Goal: Task Accomplishment & Management: Manage account settings

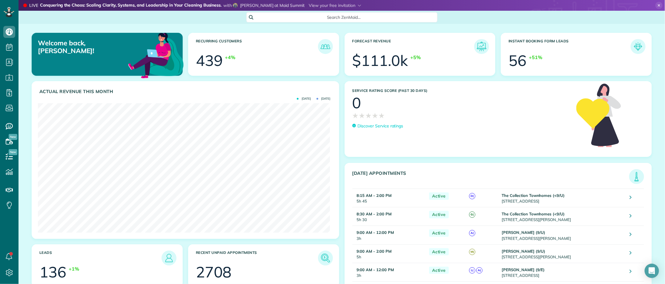
scroll to position [129, 292]
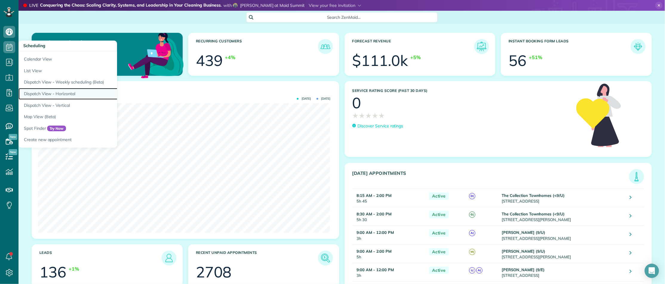
click at [51, 88] on link "Dispatch View - Horizontal" at bounding box center [93, 94] width 149 height 12
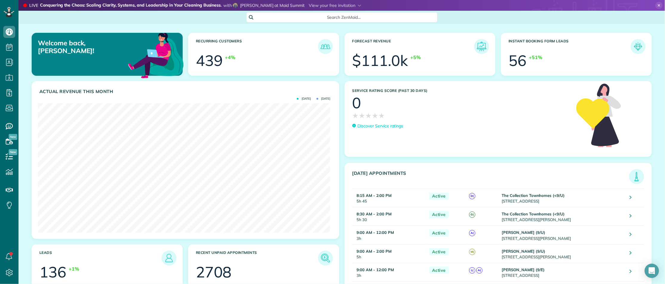
scroll to position [129, 292]
drag, startPoint x: 37, startPoint y: 120, endPoint x: 58, endPoint y: 124, distance: 21.2
click at [38, 120] on link "All Bookings" at bounding box center [53, 119] width 69 height 14
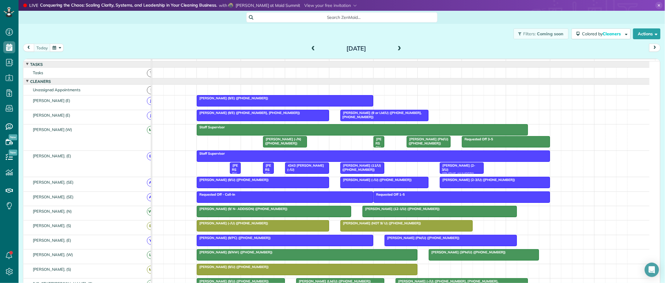
click at [396, 48] on span at bounding box center [399, 48] width 7 height 5
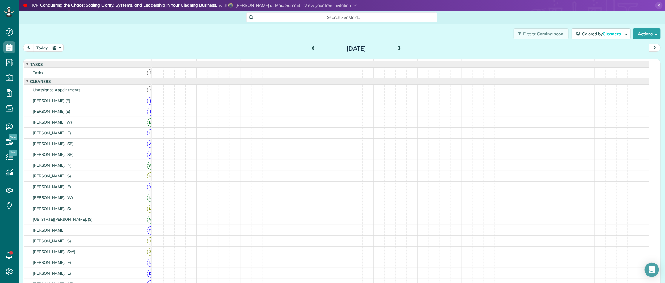
click at [396, 48] on span at bounding box center [399, 48] width 7 height 5
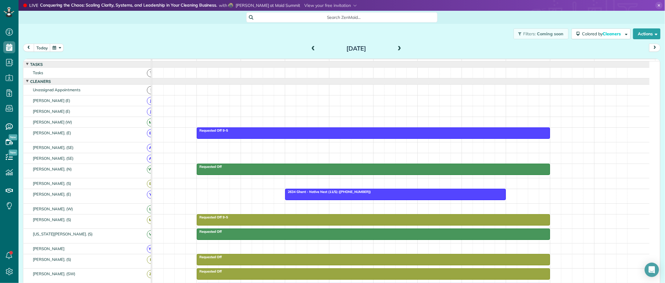
click at [396, 48] on span at bounding box center [399, 48] width 7 height 5
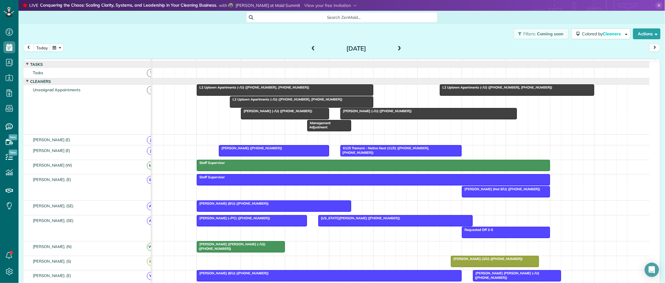
click at [54, 44] on button "button" at bounding box center [57, 48] width 14 height 8
click at [117, 77] on link "12" at bounding box center [120, 78] width 10 height 10
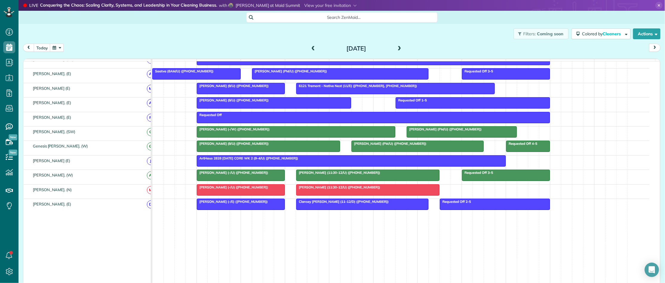
scroll to position [329, 0]
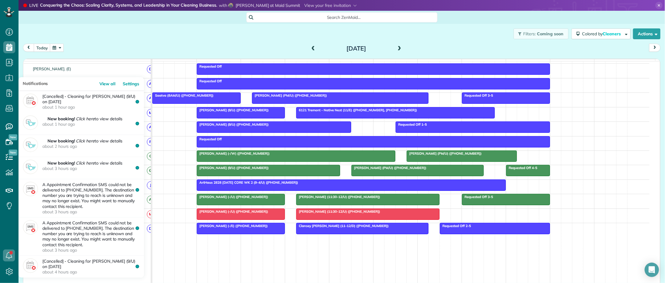
click at [7, 226] on ul "Dashboard Scheduling Calendar View List View Dispatch View - Weekly scheduling …" at bounding box center [9, 127] width 19 height 207
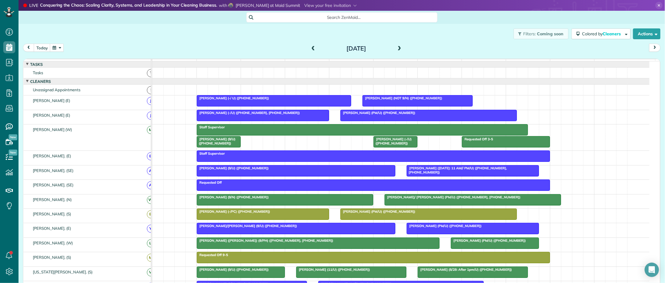
drag, startPoint x: 244, startPoint y: 30, endPoint x: 263, endPoint y: 30, distance: 19.1
click at [244, 30] on div "Filters: Coming soon Colored by Cleaners Color by Cleaner Color by Team Color b…" at bounding box center [342, 34] width 647 height 20
click at [397, 47] on span at bounding box center [399, 48] width 7 height 5
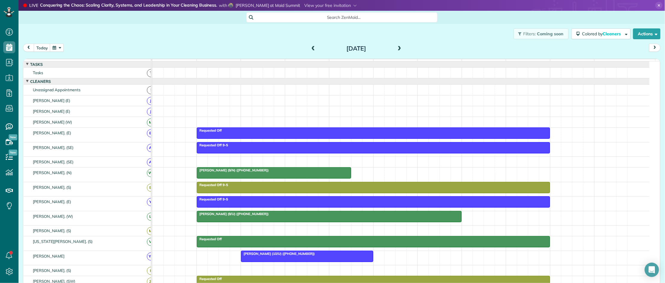
click at [397, 45] on span at bounding box center [399, 48] width 7 height 9
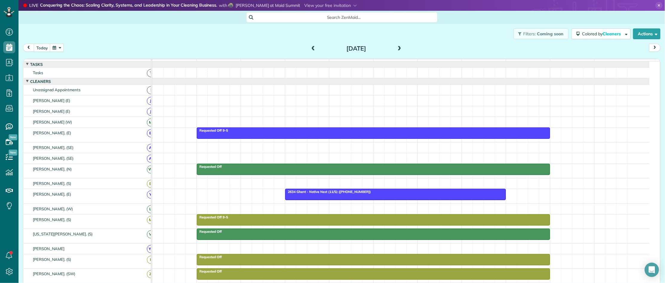
click at [397, 45] on span at bounding box center [399, 48] width 7 height 9
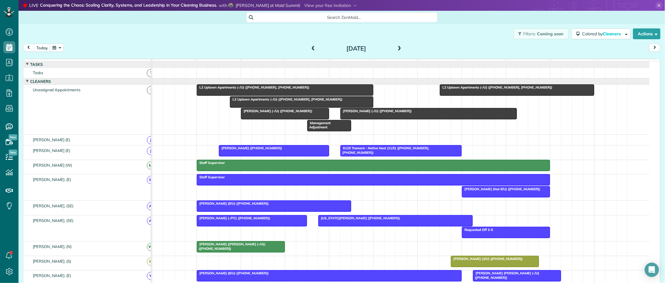
click at [285, 113] on span "Clayton Crosswell (-/U) (+17138582655)" at bounding box center [277, 111] width 72 height 4
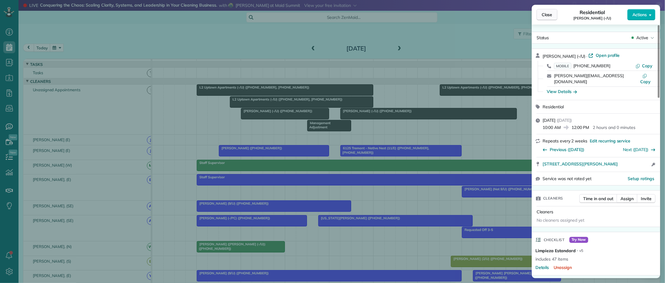
click at [550, 14] on span "Close" at bounding box center [547, 15] width 11 height 6
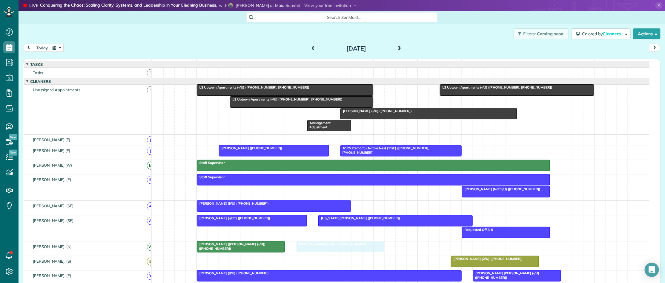
drag, startPoint x: 283, startPoint y: 119, endPoint x: 341, endPoint y: 258, distance: 151.0
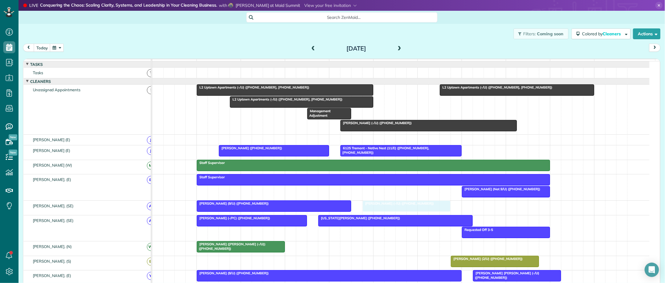
drag, startPoint x: 318, startPoint y: 251, endPoint x: 386, endPoint y: 215, distance: 76.3
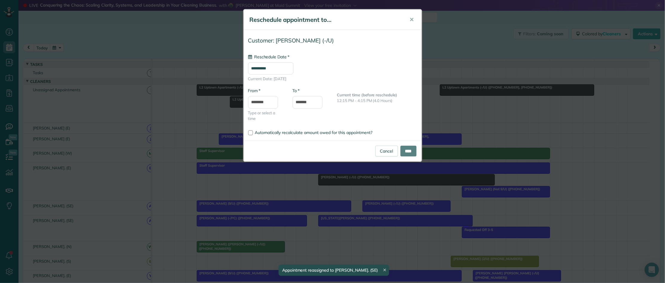
drag, startPoint x: 382, startPoint y: 132, endPoint x: 339, endPoint y: 254, distance: 129.7
type input "**********"
click at [381, 153] on link "Cancel" at bounding box center [386, 150] width 23 height 11
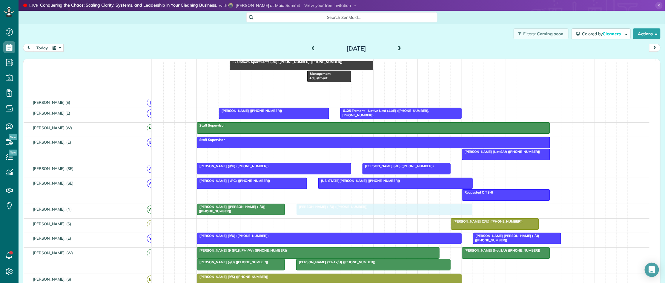
drag, startPoint x: 358, startPoint y: 132, endPoint x: 333, endPoint y: 209, distance: 81.7
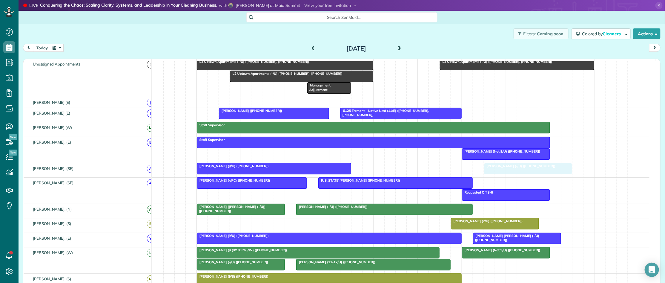
drag, startPoint x: 390, startPoint y: 172, endPoint x: 511, endPoint y: 180, distance: 121.0
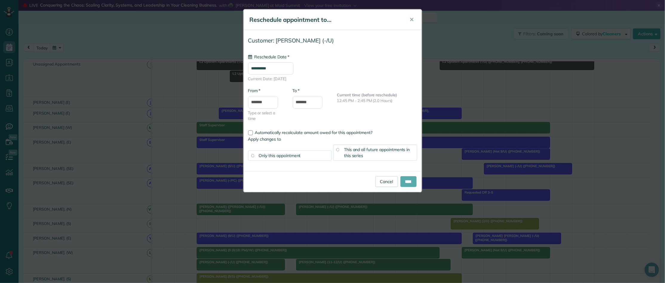
type input "**********"
click at [408, 184] on input "****" at bounding box center [409, 181] width 16 height 11
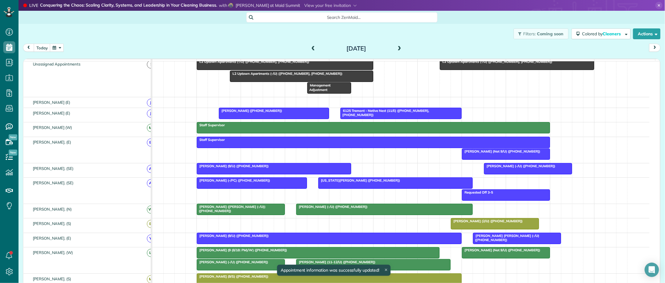
click at [487, 229] on div at bounding box center [495, 223] width 88 height 11
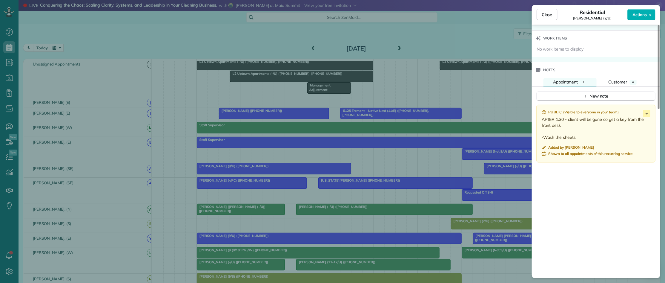
click at [426, 227] on div "Close Residential Coleen Kinney (2/U) Actions Status Active Coleen Kinney (2/U)…" at bounding box center [332, 141] width 665 height 283
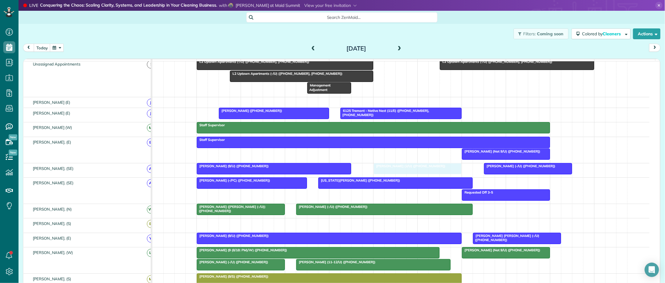
drag, startPoint x: 473, startPoint y: 228, endPoint x: 390, endPoint y: 177, distance: 97.4
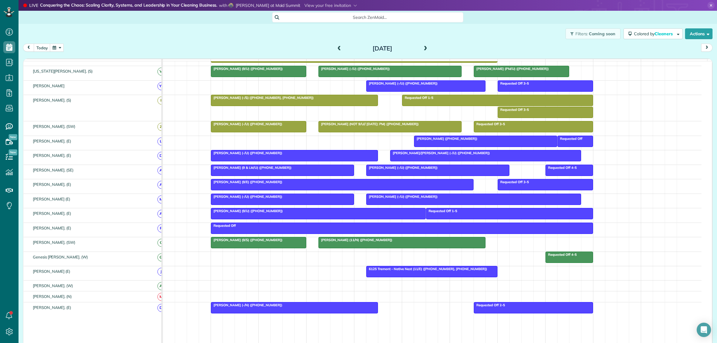
scroll to position [250, 0]
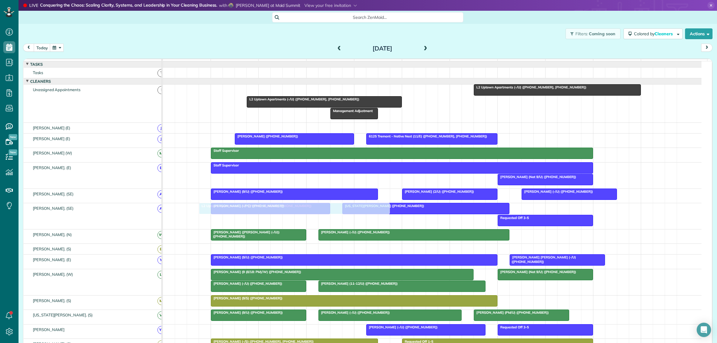
drag, startPoint x: 293, startPoint y: 93, endPoint x: 287, endPoint y: 229, distance: 136.1
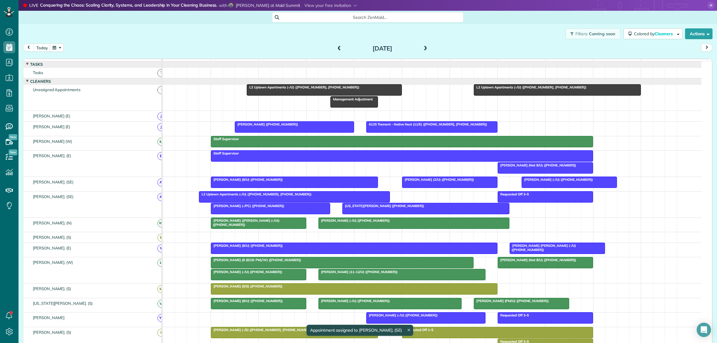
click at [318, 196] on div "L2 Uptown Apartments (-/U) (+14698956497, +12145778177)" at bounding box center [294, 194] width 187 height 4
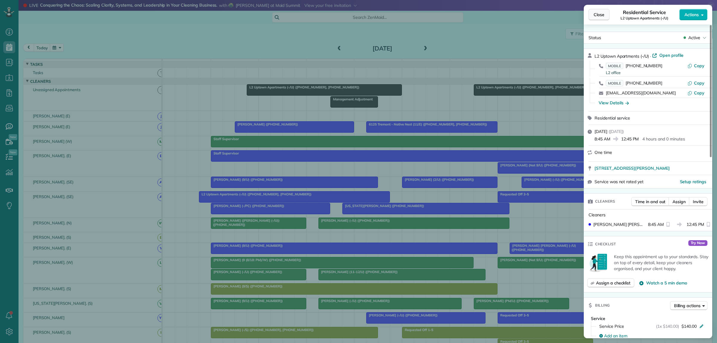
click at [598, 14] on span "Close" at bounding box center [598, 15] width 11 height 6
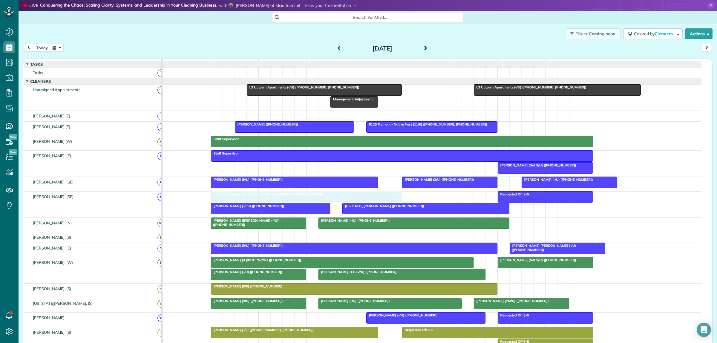
drag, startPoint x: 273, startPoint y: 201, endPoint x: 290, endPoint y: 199, distance: 16.5
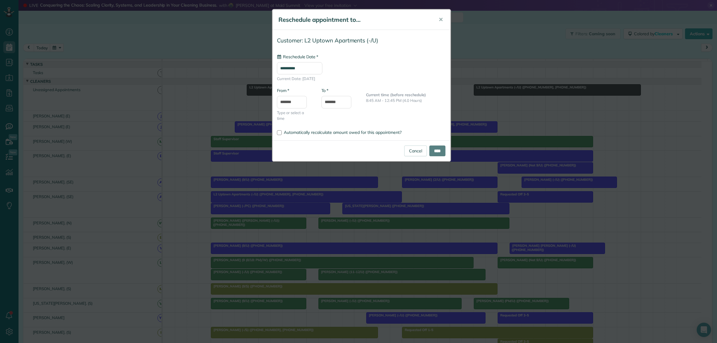
type input "**********"
click at [436, 149] on input "****" at bounding box center [437, 150] width 16 height 11
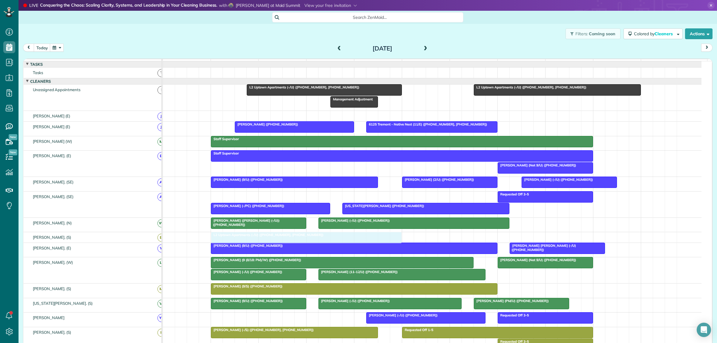
drag, startPoint x: 271, startPoint y: 199, endPoint x: 266, endPoint y: 240, distance: 41.2
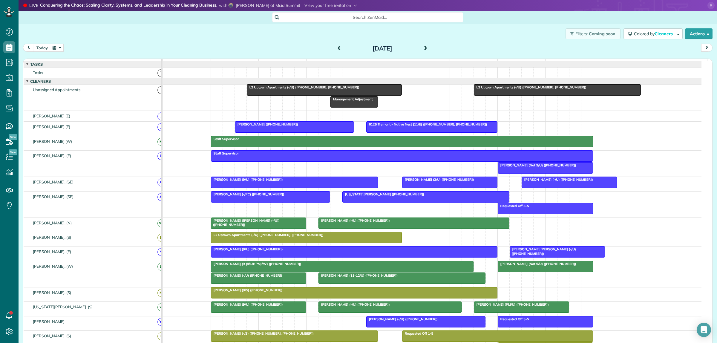
click at [426, 47] on span at bounding box center [425, 48] width 7 height 5
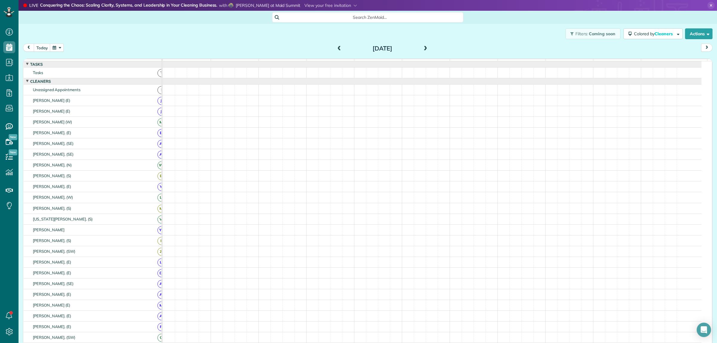
click at [424, 48] on span at bounding box center [425, 48] width 7 height 5
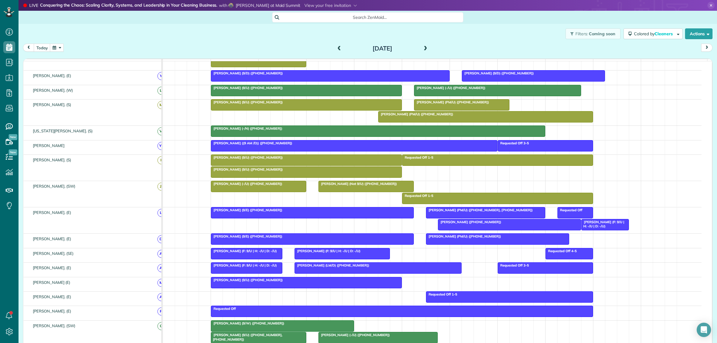
scroll to position [214, 0]
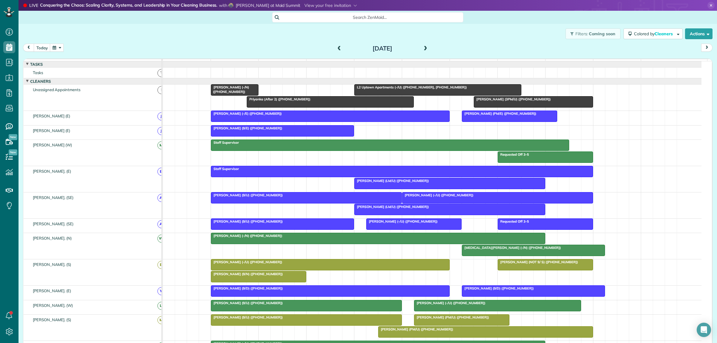
click at [424, 45] on span at bounding box center [425, 48] width 7 height 9
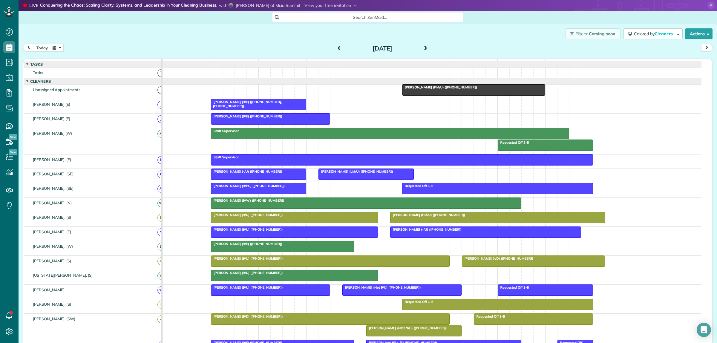
click at [420, 95] on div at bounding box center [473, 90] width 142 height 11
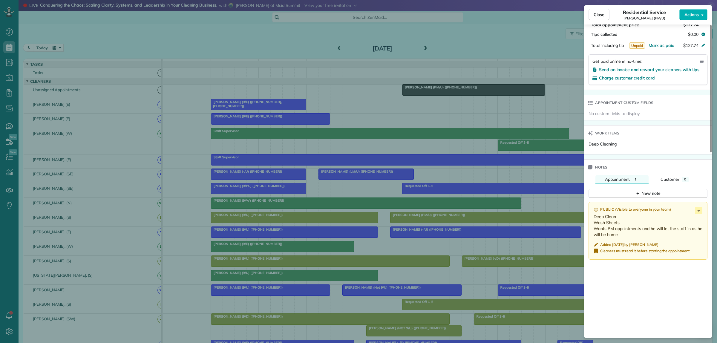
scroll to position [373, 0]
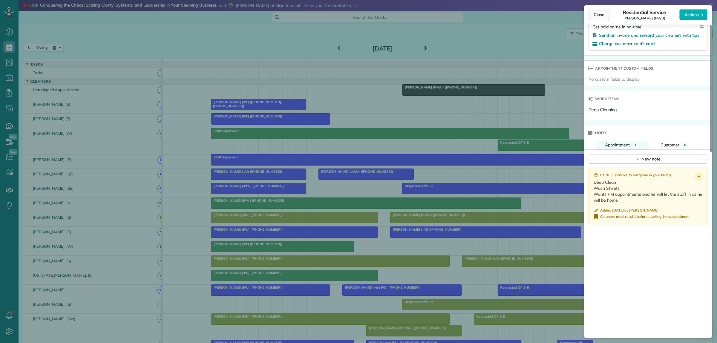
click at [598, 16] on span "Close" at bounding box center [598, 15] width 11 height 6
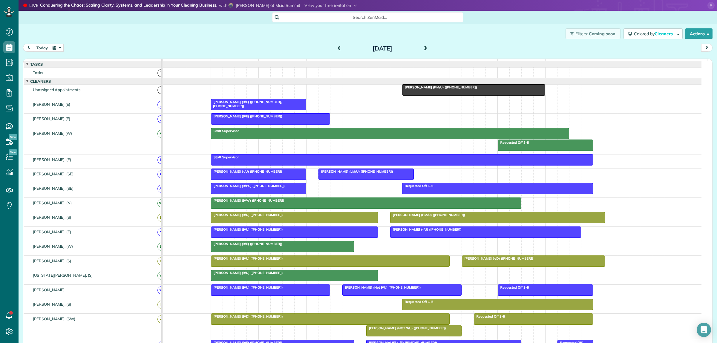
drag, startPoint x: 470, startPoint y: 90, endPoint x: 503, endPoint y: 172, distance: 88.2
click at [505, 174] on tbody "Sidd Meka (PM/U) (+14044573764) Sharon McGregor (9/E) (+12147695445, +197230210…" at bounding box center [432, 344] width 539 height 566
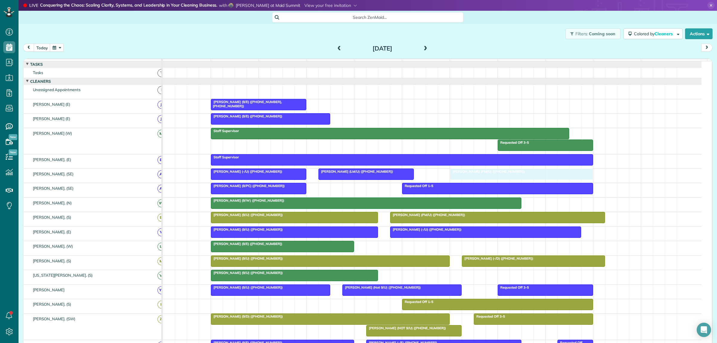
drag, startPoint x: 447, startPoint y: 93, endPoint x: 489, endPoint y: 176, distance: 93.2
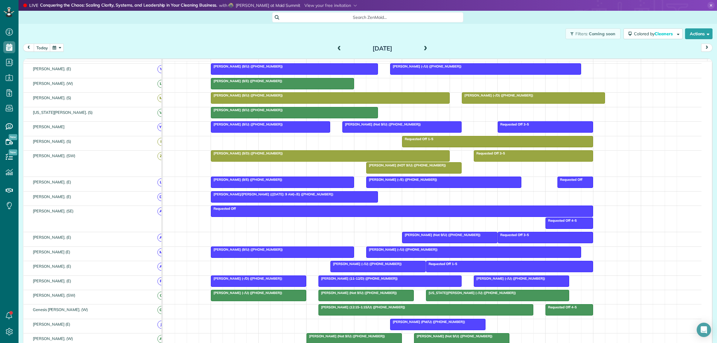
scroll to position [156, 0]
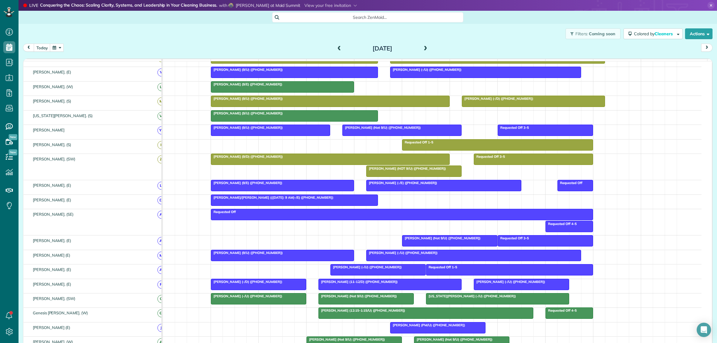
click at [336, 49] on span at bounding box center [339, 48] width 7 height 5
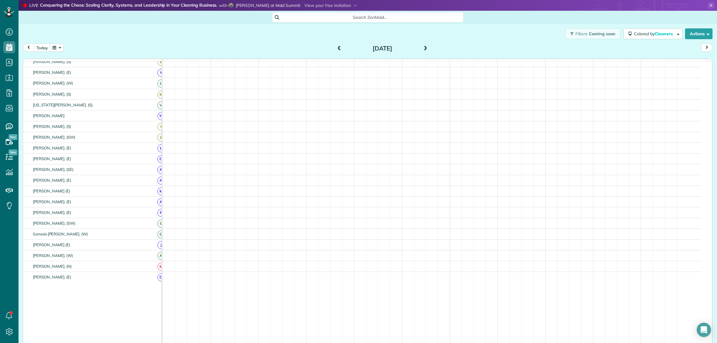
click at [336, 49] on span at bounding box center [339, 48] width 7 height 5
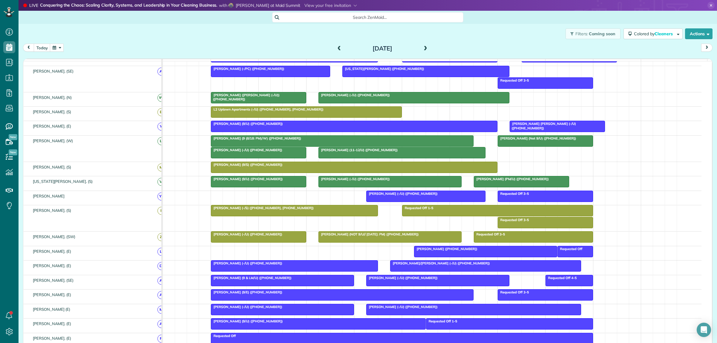
scroll to position [105, 0]
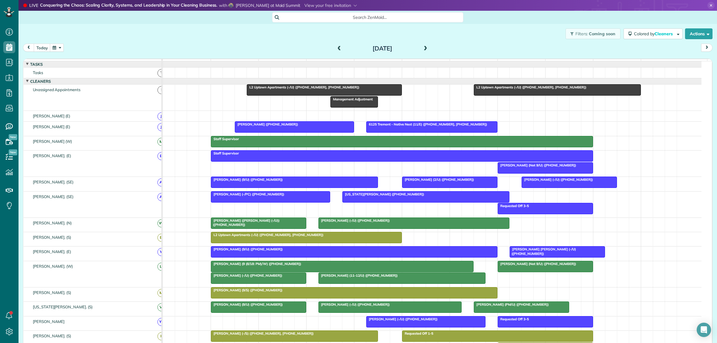
click at [303, 132] on div at bounding box center [294, 127] width 119 height 11
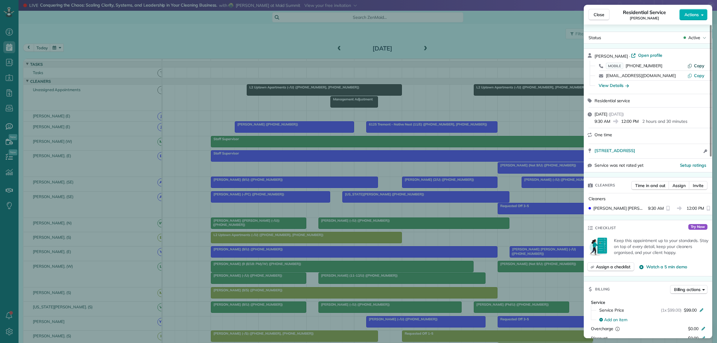
click at [665, 66] on span "Copy" at bounding box center [699, 65] width 10 height 5
click at [635, 153] on span "8749 Southwestern Boulevard 12104 Dallas TX 75206" at bounding box center [614, 151] width 41 height 6
click at [665, 17] on span "Actions" at bounding box center [691, 15] width 14 height 6
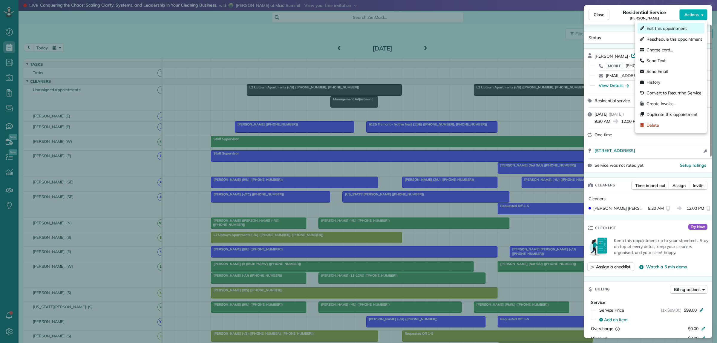
click at [656, 29] on span "Edit this appointment" at bounding box center [666, 28] width 40 height 6
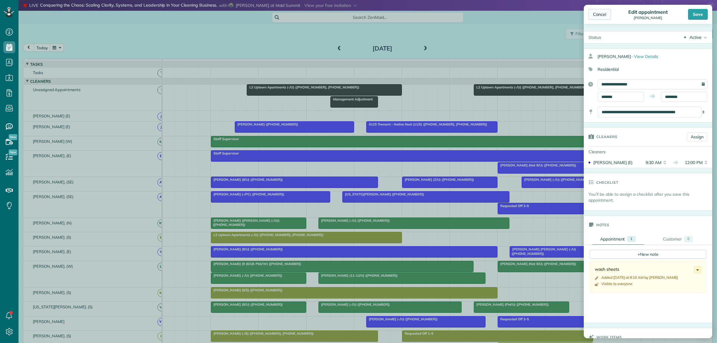
click at [598, 11] on div "Cancel" at bounding box center [599, 14] width 23 height 11
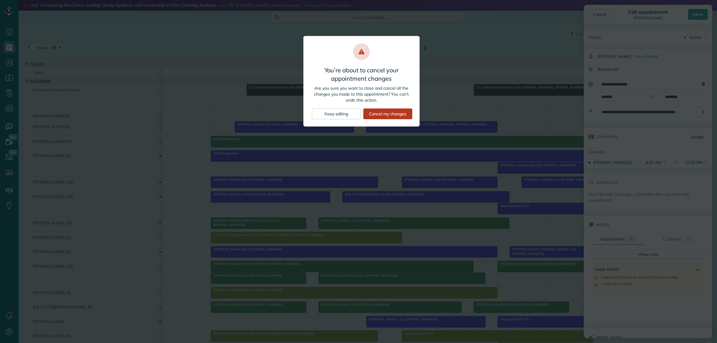
click at [377, 116] on div "Cancel my changes" at bounding box center [387, 113] width 49 height 11
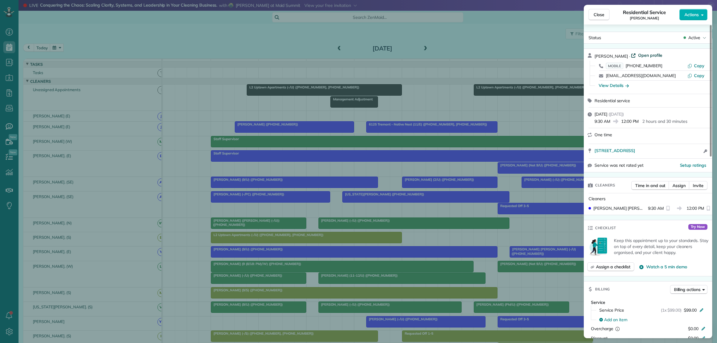
click at [644, 55] on span "Open profile" at bounding box center [650, 55] width 24 height 6
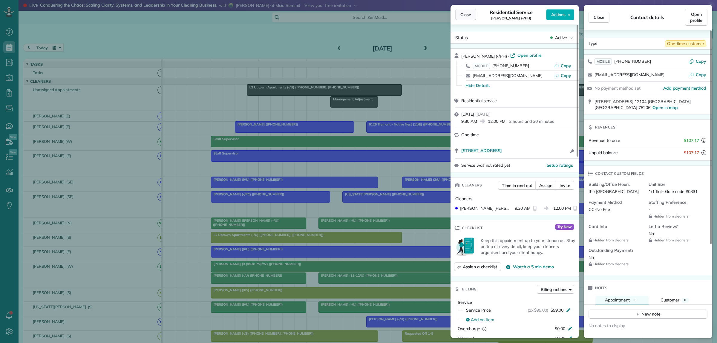
click at [465, 16] on span "Close" at bounding box center [465, 15] width 11 height 6
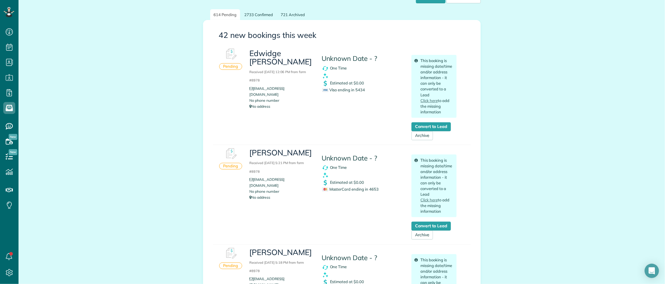
scroll to position [75, 0]
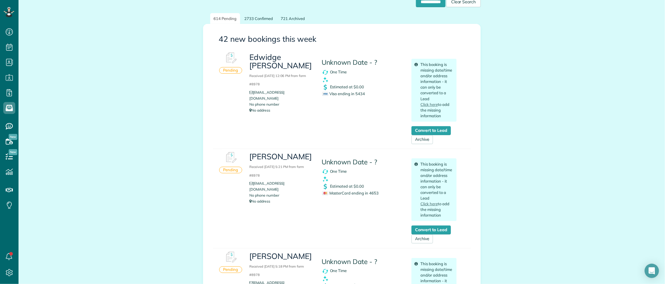
click at [357, 91] on span "Visa ending in 5434" at bounding box center [343, 93] width 43 height 5
copy span "5434"
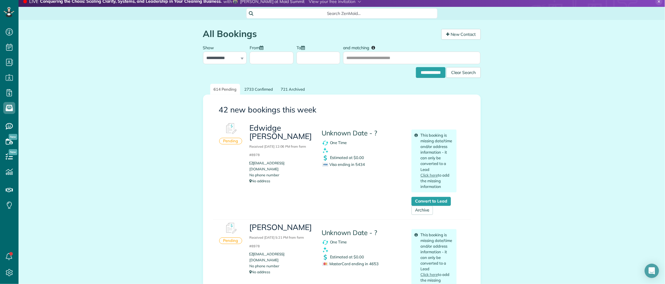
scroll to position [0, 0]
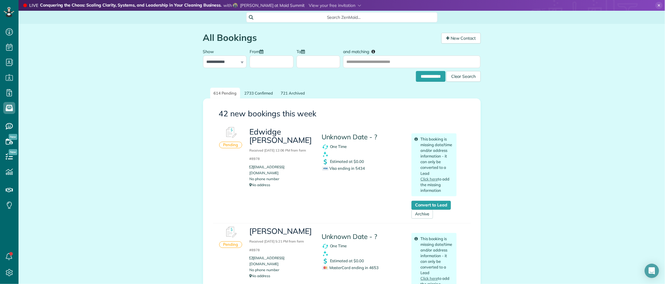
click at [329, 21] on div "Search ZenMaid…" at bounding box center [341, 17] width 191 height 10
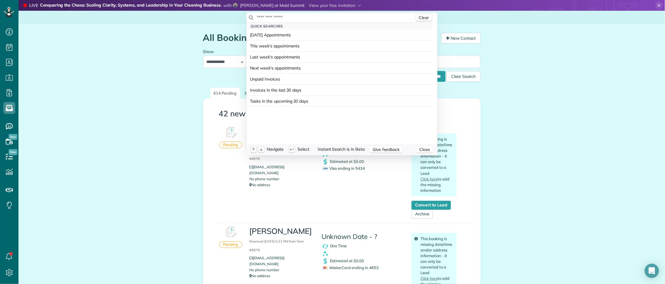
click at [329, 18] on input "text" at bounding box center [336, 17] width 158 height 6
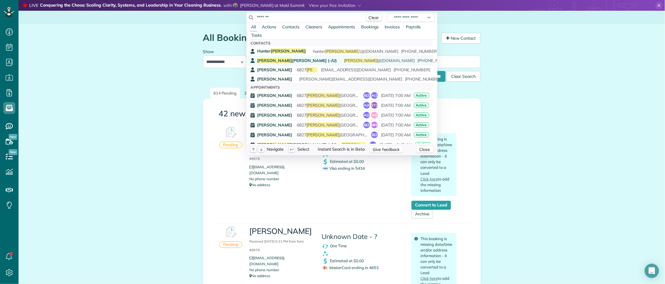
type input "*******"
click at [292, 59] on span "Clayton Crosswell (-/U)" at bounding box center [297, 60] width 80 height 5
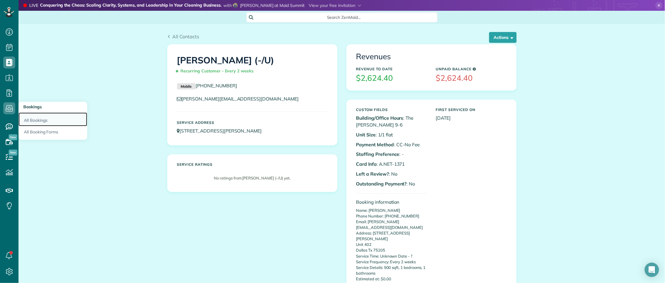
click at [38, 119] on link "All Bookings" at bounding box center [53, 119] width 69 height 14
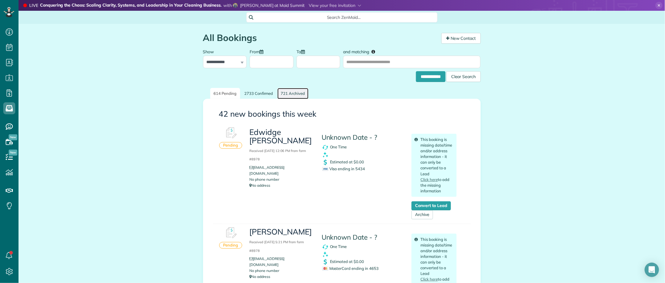
click at [293, 96] on link "721 Archived" at bounding box center [292, 93] width 31 height 11
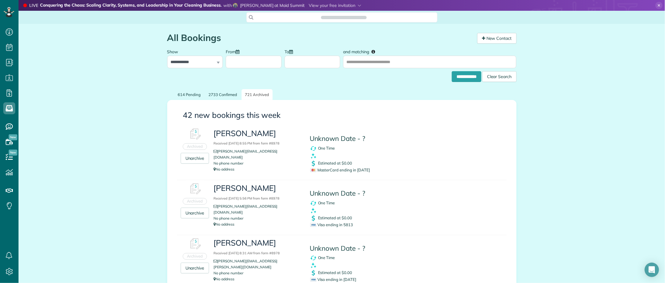
scroll to position [2, 2]
click at [360, 170] on span "MasterCard ending in 1371" at bounding box center [340, 169] width 60 height 5
copy span "1371"
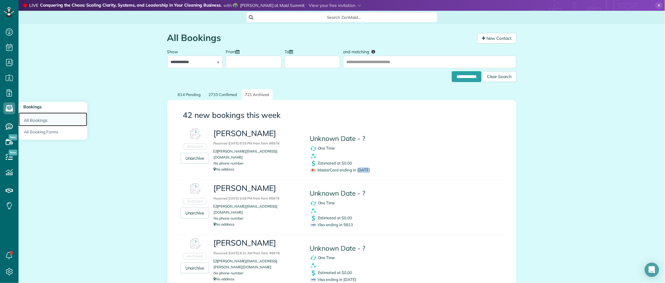
drag, startPoint x: 35, startPoint y: 117, endPoint x: 89, endPoint y: 119, distance: 53.5
click at [36, 117] on link "All Bookings" at bounding box center [53, 119] width 69 height 14
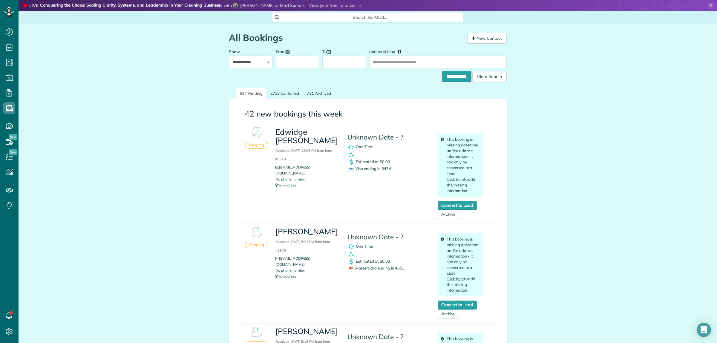
scroll to position [343, 18]
click at [330, 14] on span "Search ZenMaid…" at bounding box center [370, 17] width 182 height 6
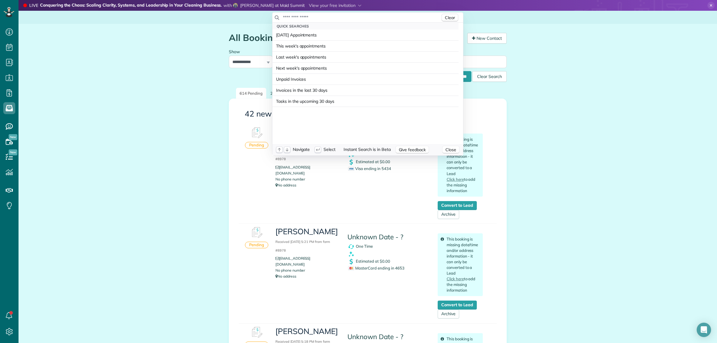
click at [330, 14] on input "text" at bounding box center [362, 17] width 158 height 6
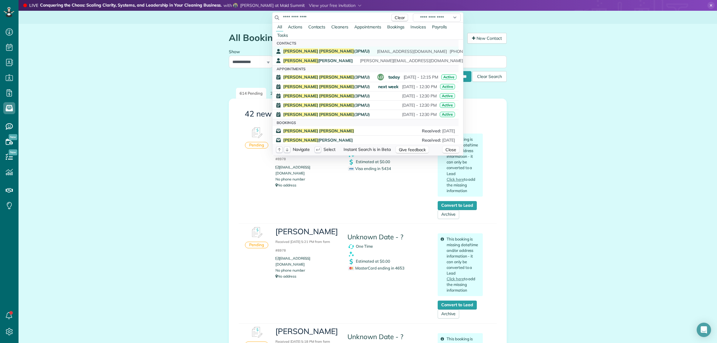
type input "**********"
click at [319, 52] on span "[PERSON_NAME]" at bounding box center [336, 50] width 35 height 5
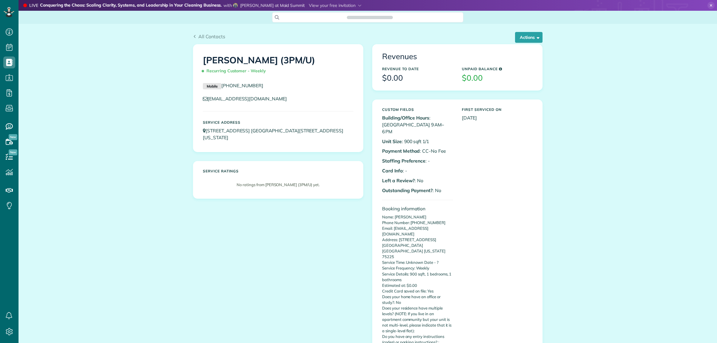
scroll to position [2, 2]
click at [326, 18] on span "Search ZenMaid…" at bounding box center [370, 17] width 182 height 6
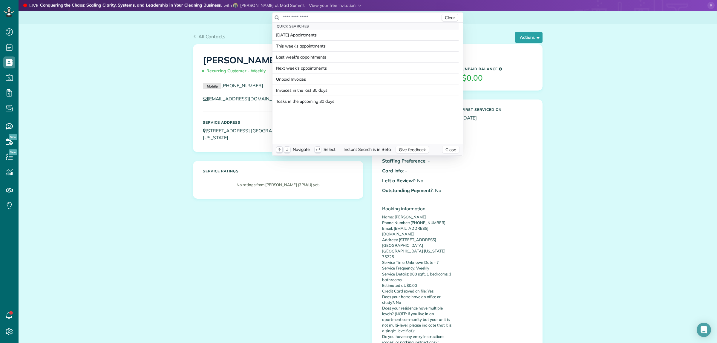
drag, startPoint x: 326, startPoint y: 17, endPoint x: 331, endPoint y: 21, distance: 5.7
click at [331, 21] on div "Clear" at bounding box center [367, 18] width 191 height 10
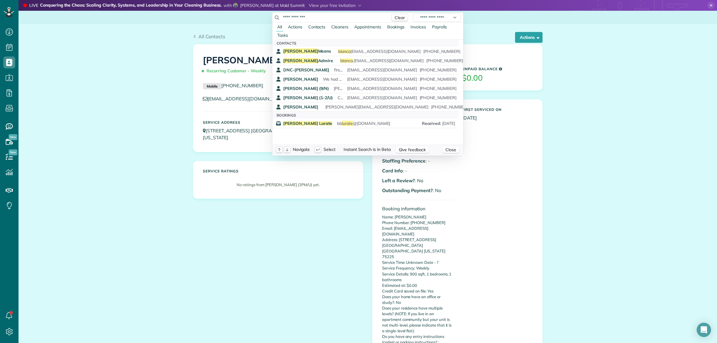
drag, startPoint x: 275, startPoint y: 13, endPoint x: 236, endPoint y: 15, distance: 38.6
click at [236, 14] on html "Dashboard Scheduling Calendar View List View Dispatch View - Weekly scheduling …" at bounding box center [358, 171] width 717 height 343
drag, startPoint x: 305, startPoint y: 16, endPoint x: 247, endPoint y: 18, distance: 57.7
click at [247, 17] on html "Dashboard Scheduling Calendar View List View Dispatch View - Weekly scheduling …" at bounding box center [358, 171] width 717 height 343
paste input "text"
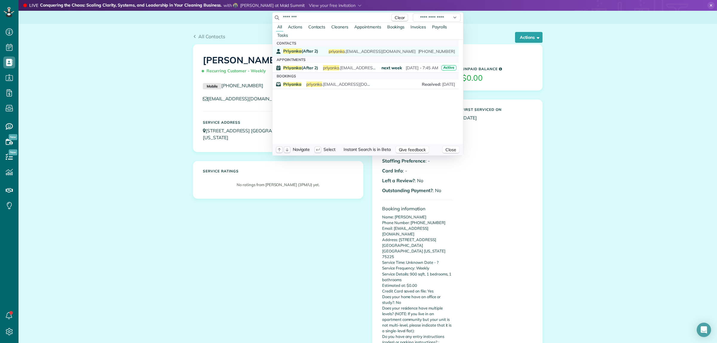
type input "********"
click at [322, 50] on div "Priyanka (After 2) priyanka .[EMAIL_ADDRESS][DOMAIN_NAME] [PHONE_NUMBER]" at bounding box center [369, 51] width 172 height 6
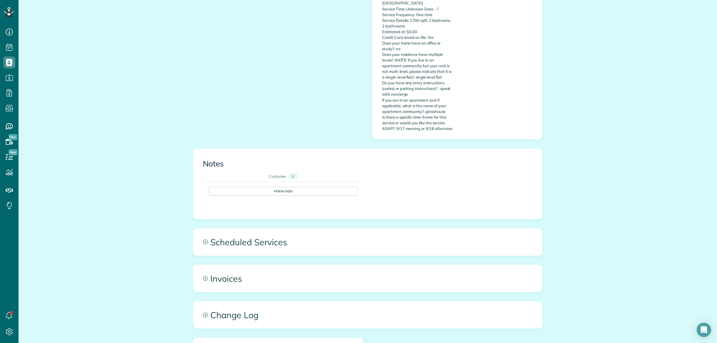
scroll to position [214, 0]
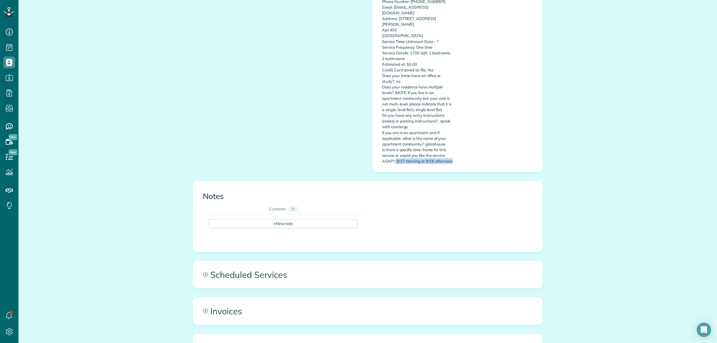
drag, startPoint x: 392, startPoint y: 156, endPoint x: 455, endPoint y: 156, distance: 62.4
click at [455, 156] on div "Custom Fields Building/Office Hours : Glasshouse 10:30-6 Unit Size : 2/2 1700sf…" at bounding box center [457, 28] width 159 height 277
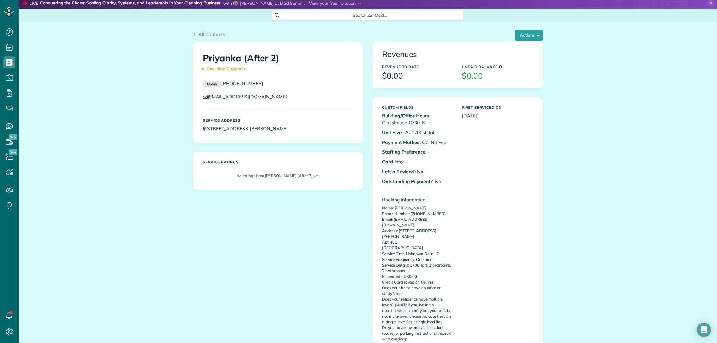
scroll to position [0, 0]
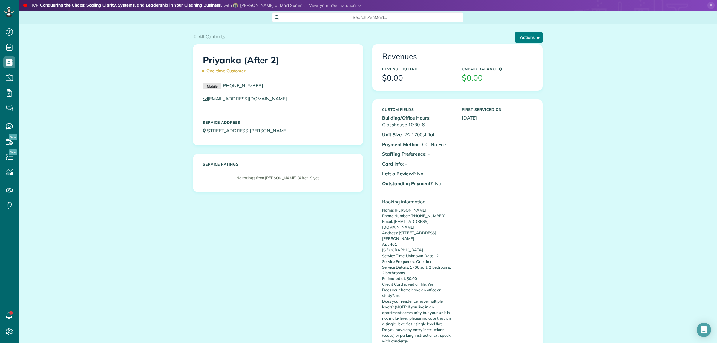
click at [528, 38] on button "Actions" at bounding box center [528, 37] width 27 height 11
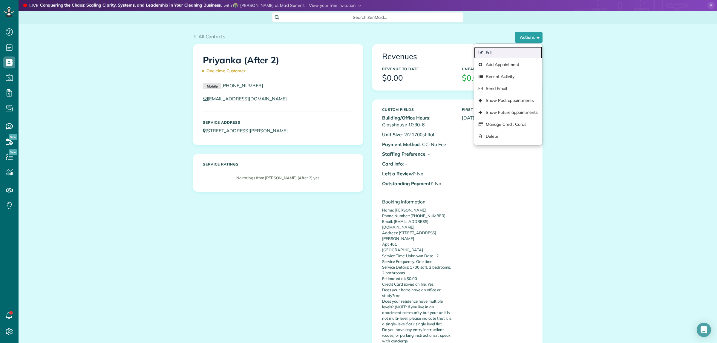
click at [494, 53] on link "Edit" at bounding box center [508, 53] width 68 height 12
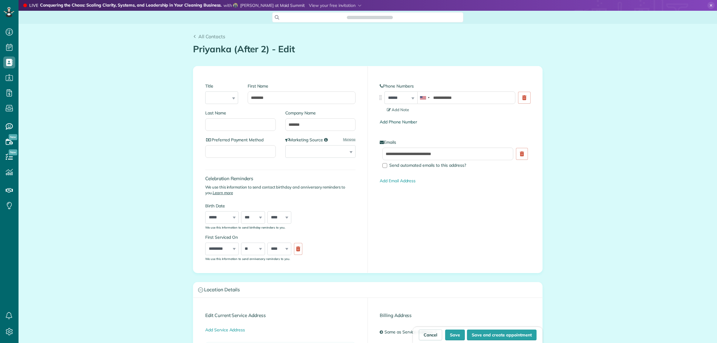
scroll to position [2, 2]
type input "**********"
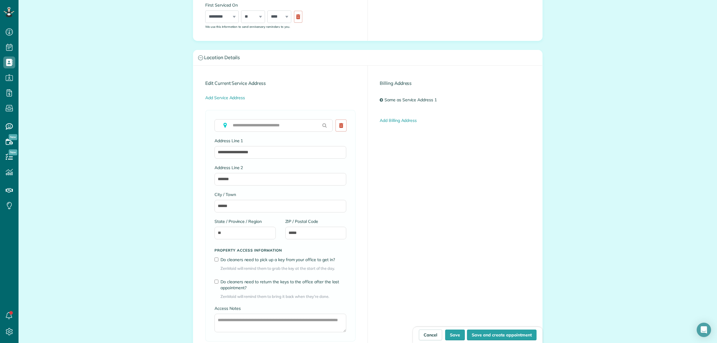
scroll to position [229, 0]
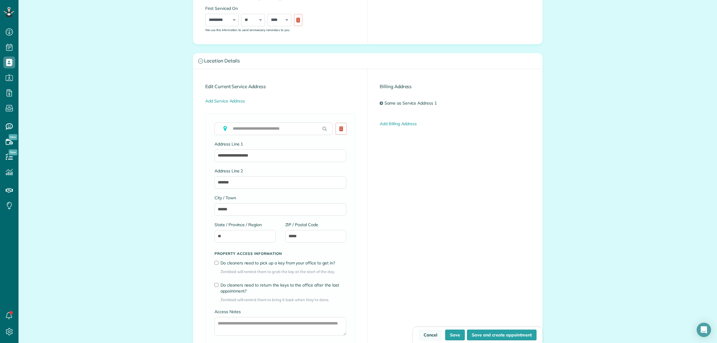
click at [431, 334] on link "Cancel" at bounding box center [430, 334] width 23 height 11
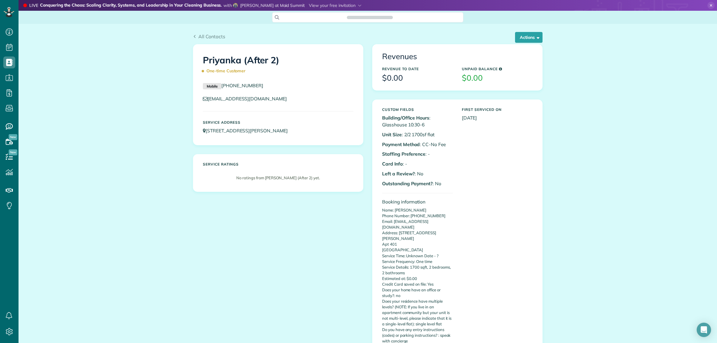
scroll to position [2, 2]
click at [369, 39] on div "All Contacts" at bounding box center [367, 36] width 349 height 7
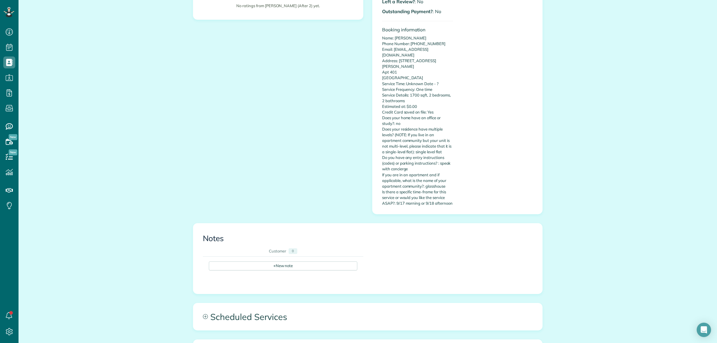
scroll to position [177, 0]
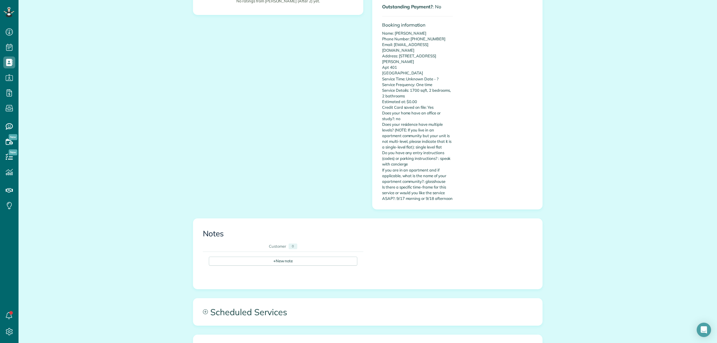
drag, startPoint x: 154, startPoint y: 32, endPoint x: 165, endPoint y: 56, distance: 26.5
click at [154, 32] on div "All Contacts Actions Edit Add Appointment Recent Activity Send Email Show Past …" at bounding box center [368, 172] width 698 height 650
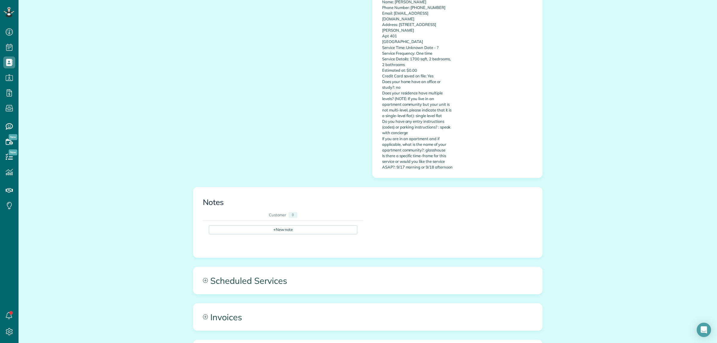
scroll to position [326, 0]
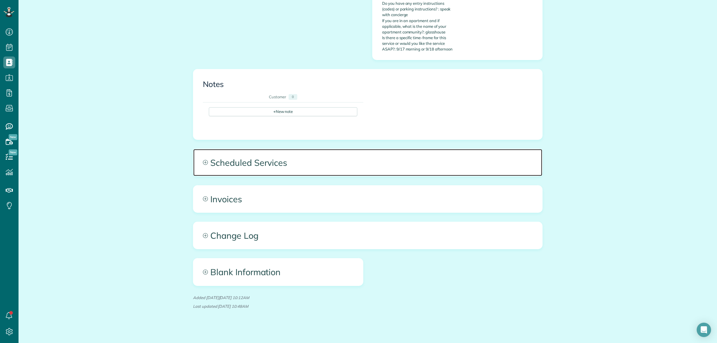
click at [297, 156] on span "Scheduled Services" at bounding box center [367, 162] width 349 height 27
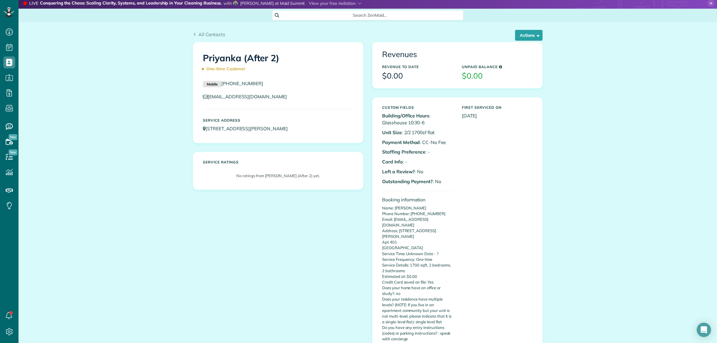
scroll to position [0, 0]
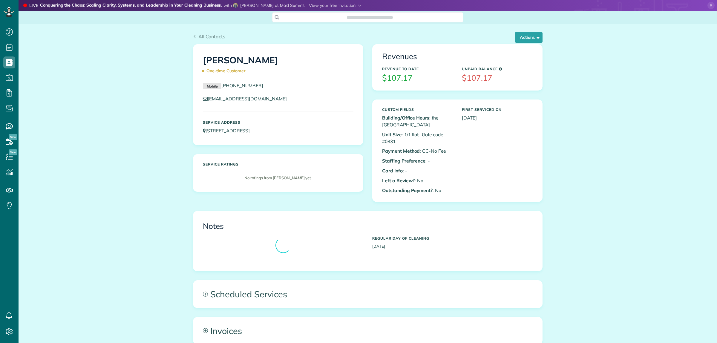
scroll to position [2, 2]
click at [529, 41] on button "Actions" at bounding box center [528, 37] width 27 height 11
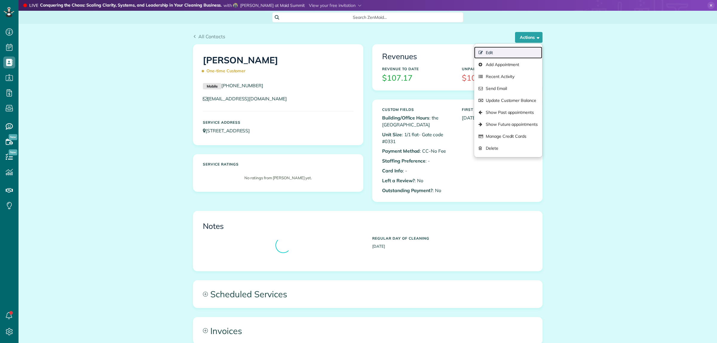
click at [487, 53] on link "Edit" at bounding box center [508, 53] width 68 height 12
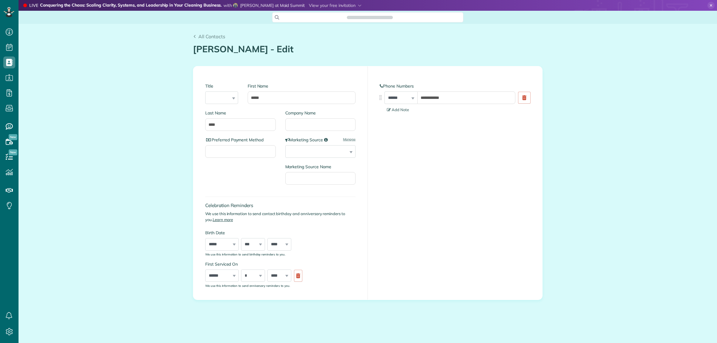
type input "**********"
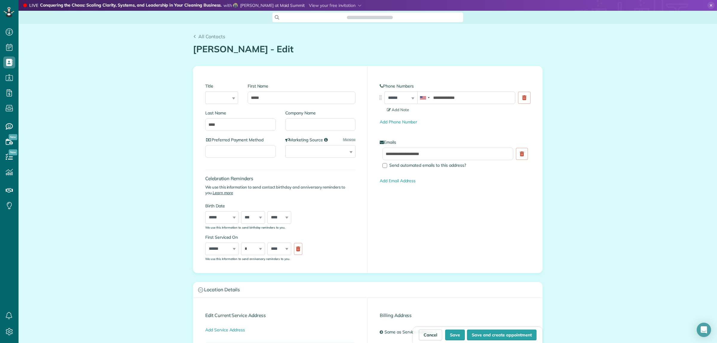
scroll to position [2, 2]
click at [307, 127] on input "Company Name" at bounding box center [320, 124] width 70 height 13
type input "****"
click at [450, 340] on button "Save" at bounding box center [455, 334] width 20 height 11
type input "**********"
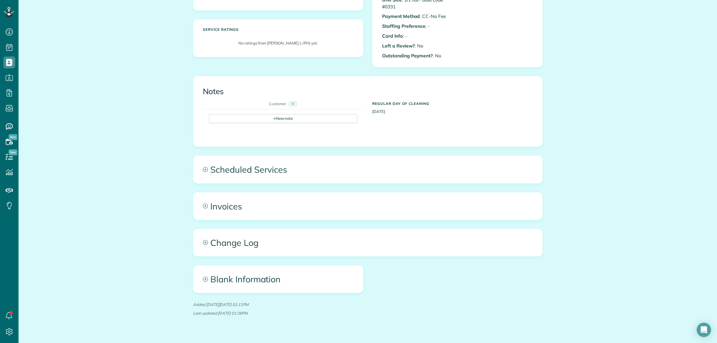
scroll to position [148, 0]
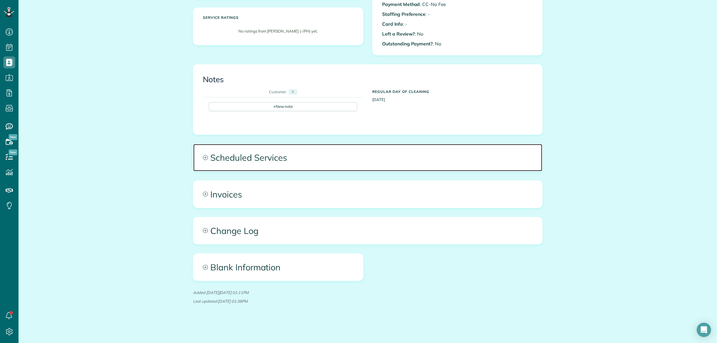
click at [335, 153] on span "Scheduled Services" at bounding box center [367, 157] width 349 height 27
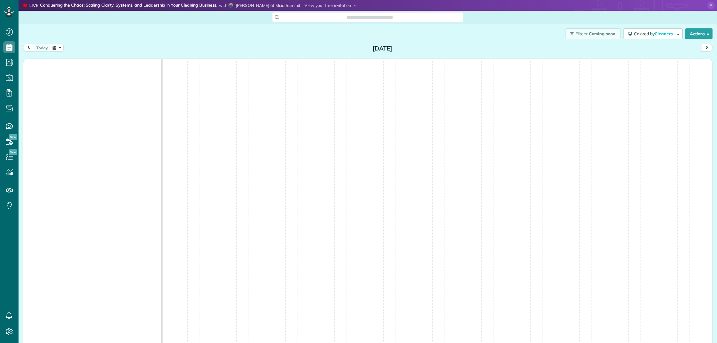
scroll to position [2, 2]
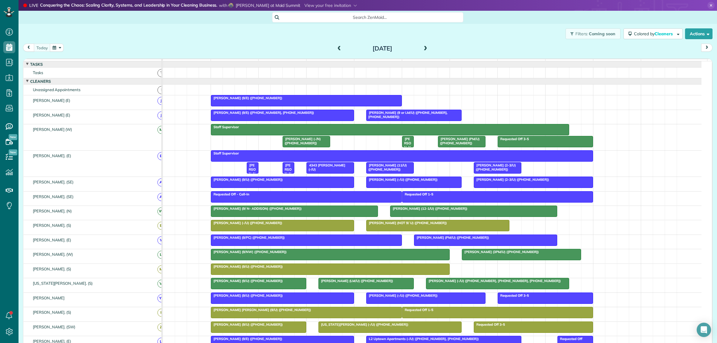
click at [423, 47] on span at bounding box center [425, 48] width 7 height 5
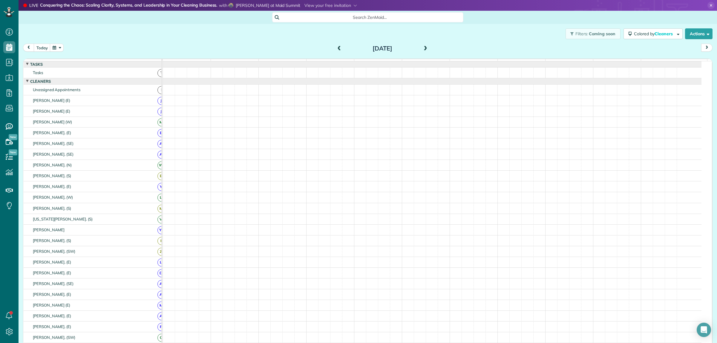
click at [423, 47] on span at bounding box center [425, 48] width 7 height 5
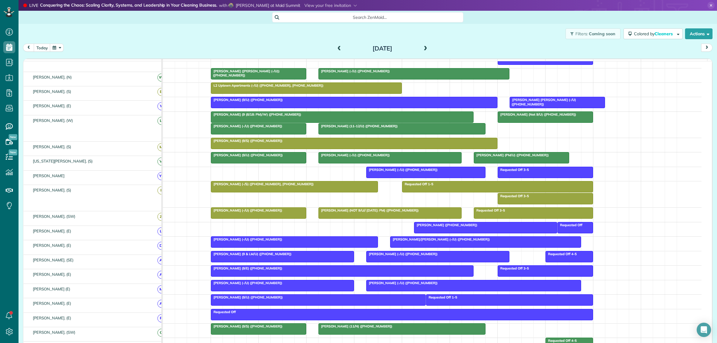
scroll to position [149, 0]
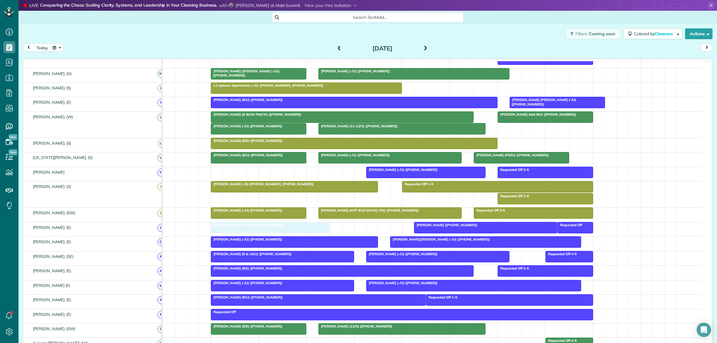
drag, startPoint x: 262, startPoint y: 133, endPoint x: 238, endPoint y: 235, distance: 105.3
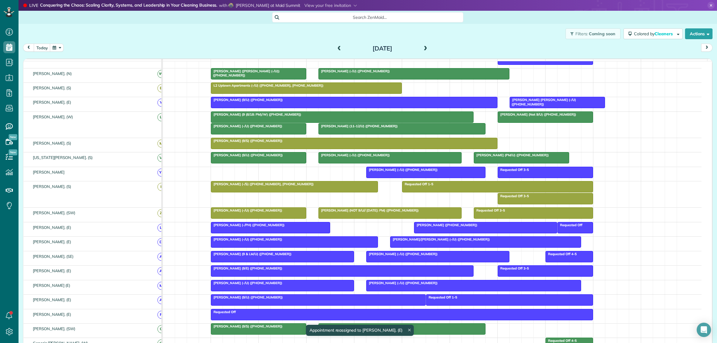
click at [441, 233] on div at bounding box center [485, 227] width 142 height 11
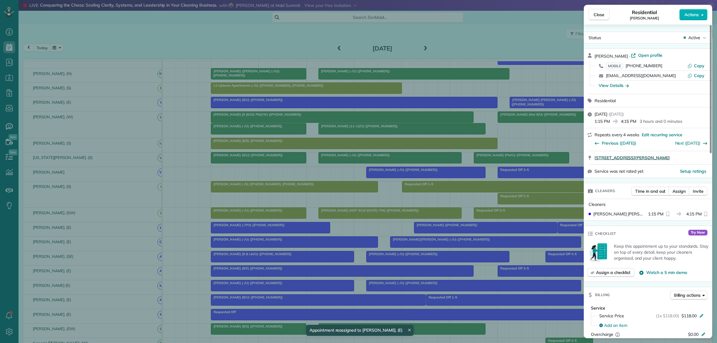
click at [646, 156] on span "2400 Thomas Avenue, Apt 207 Dallas TX 75201" at bounding box center [631, 158] width 75 height 6
click at [659, 55] on span "Open profile" at bounding box center [650, 55] width 24 height 6
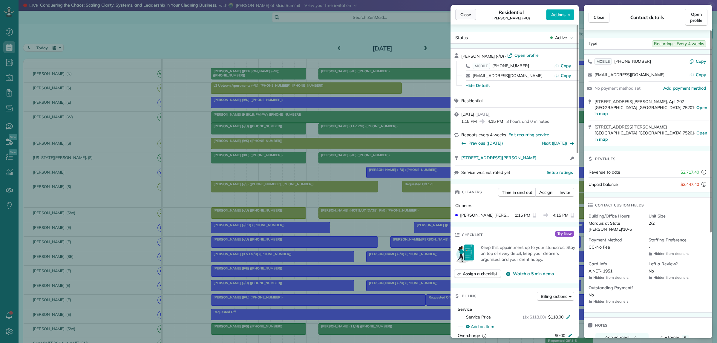
click at [458, 17] on button "Close" at bounding box center [465, 14] width 21 height 11
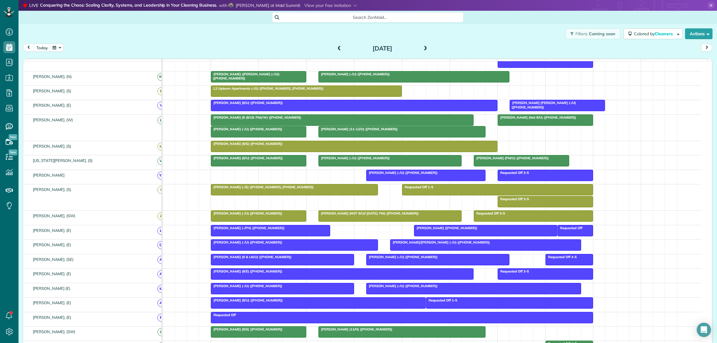
scroll to position [187, 0]
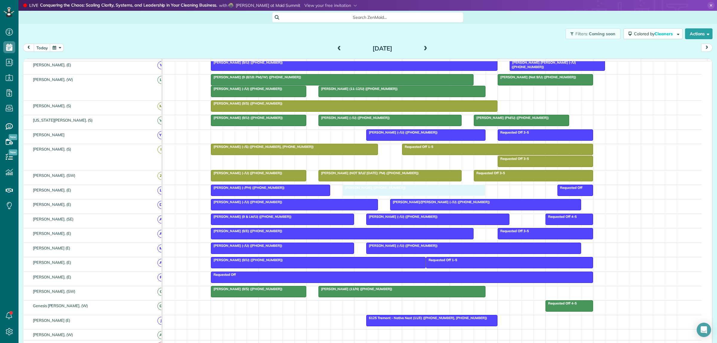
drag, startPoint x: 436, startPoint y: 193, endPoint x: 364, endPoint y: 193, distance: 72.3
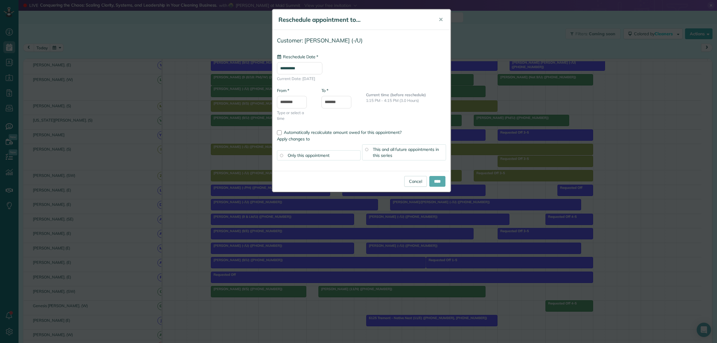
type input "**********"
click at [435, 183] on input "****" at bounding box center [437, 181] width 16 height 11
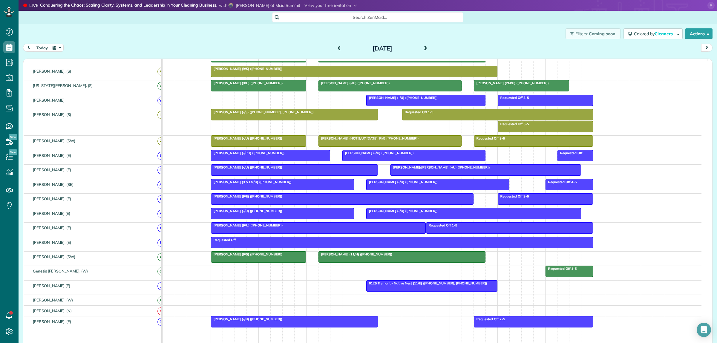
scroll to position [224, 0]
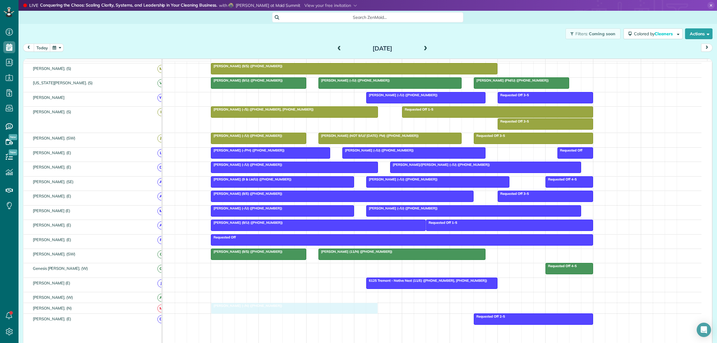
drag, startPoint x: 278, startPoint y: 326, endPoint x: 278, endPoint y: 317, distance: 9.3
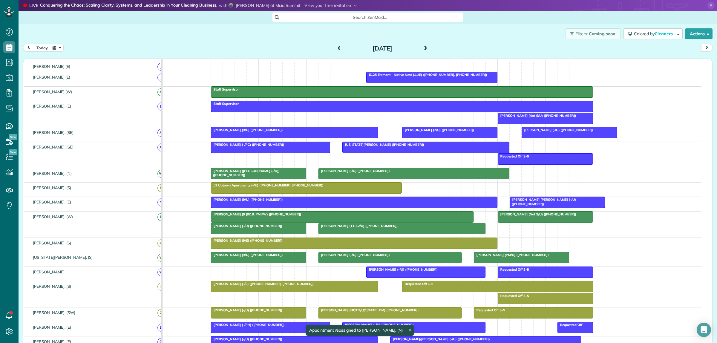
scroll to position [0, 0]
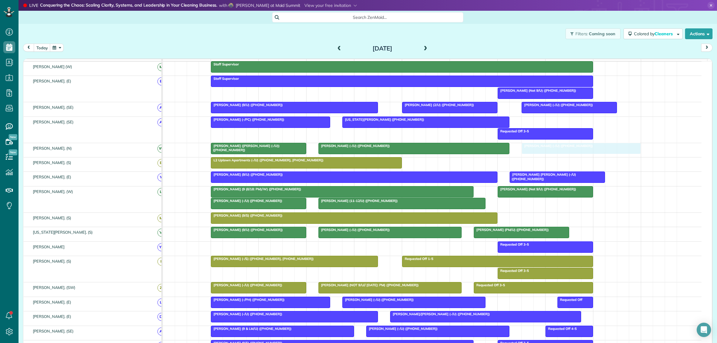
drag, startPoint x: 375, startPoint y: 251, endPoint x: 524, endPoint y: 154, distance: 177.7
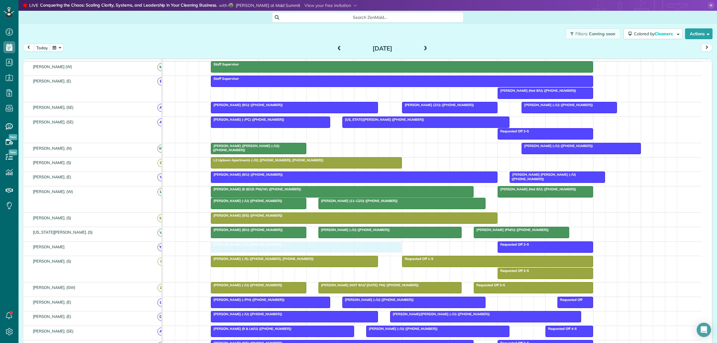
drag, startPoint x: 399, startPoint y: 154, endPoint x: 293, endPoint y: 254, distance: 145.8
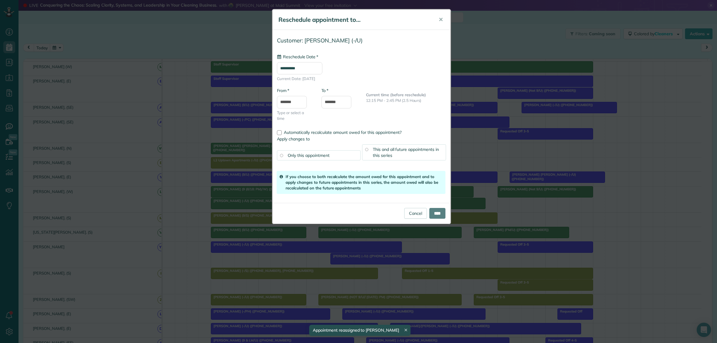
drag, startPoint x: 544, startPoint y: 153, endPoint x: 350, endPoint y: 151, distance: 194.2
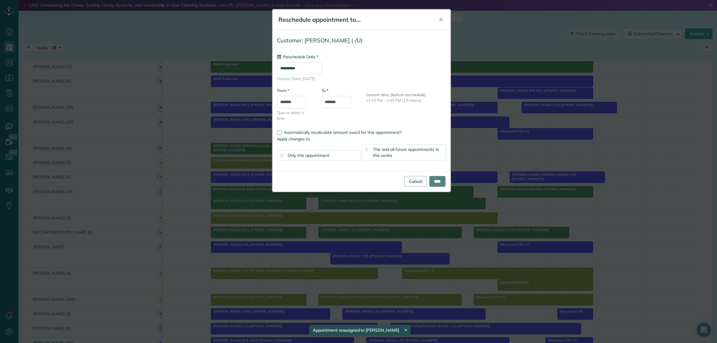
type input "**********"
drag, startPoint x: 437, startPoint y: 183, endPoint x: 432, endPoint y: 183, distance: 5.1
click at [436, 183] on input "****" at bounding box center [437, 181] width 16 height 11
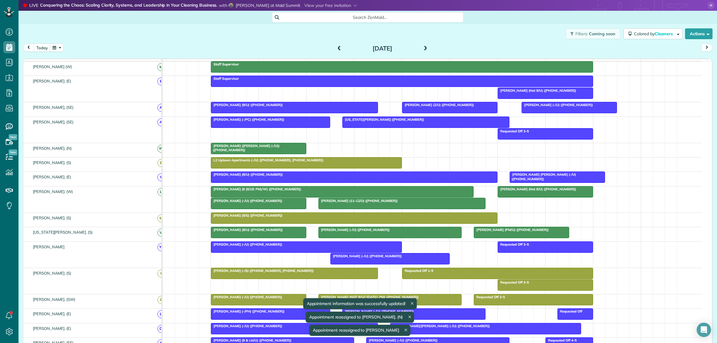
click at [431, 181] on body "Dashboard Scheduling Calendar View List View Dispatch View - Weekly scheduling …" at bounding box center [358, 171] width 717 height 343
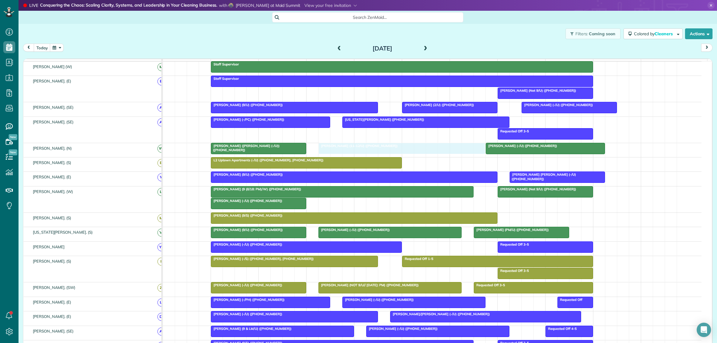
drag, startPoint x: 351, startPoint y: 208, endPoint x: 355, endPoint y: 159, distance: 49.4
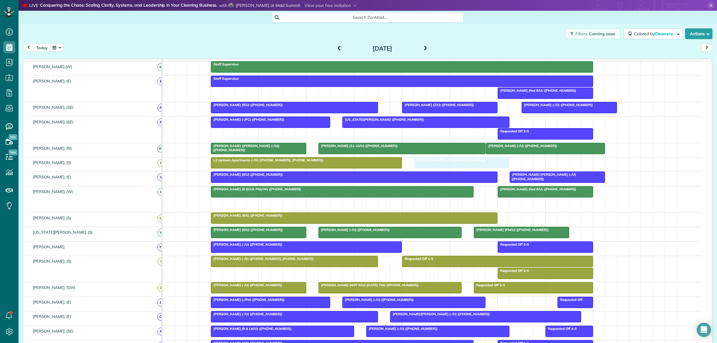
drag, startPoint x: 268, startPoint y: 209, endPoint x: 465, endPoint y: 174, distance: 200.4
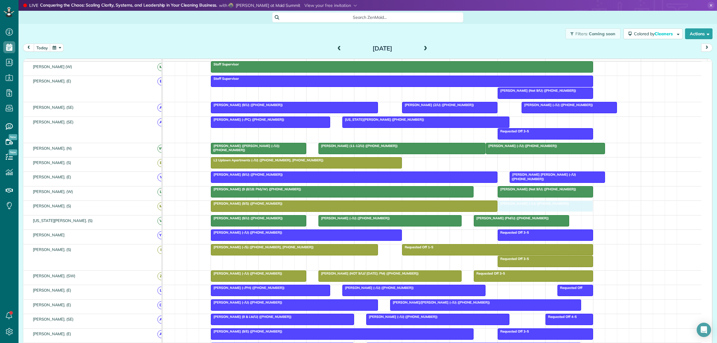
drag, startPoint x: 447, startPoint y: 166, endPoint x: 534, endPoint y: 209, distance: 96.4
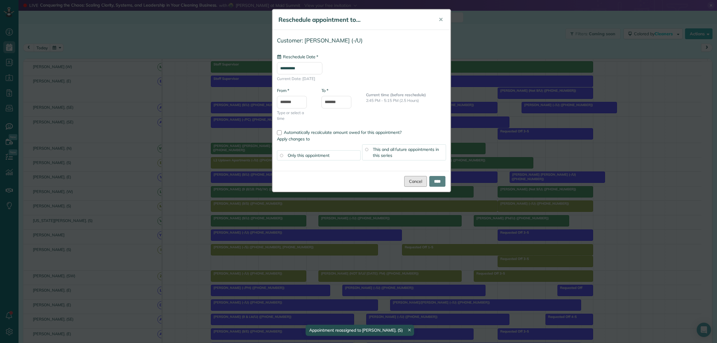
drag, startPoint x: 412, startPoint y: 184, endPoint x: 421, endPoint y: 178, distance: 11.1
click at [412, 184] on link "Cancel" at bounding box center [415, 181] width 23 height 11
type input "**********"
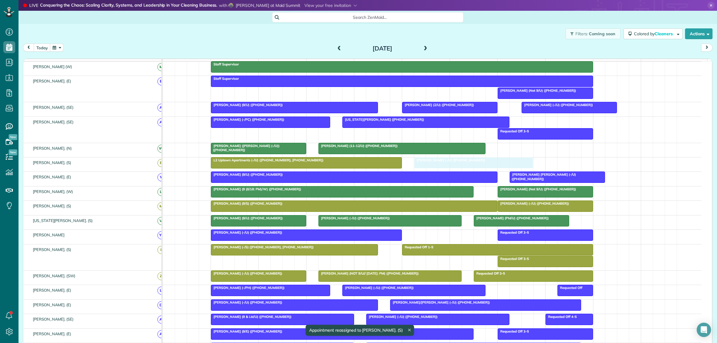
drag, startPoint x: 503, startPoint y: 153, endPoint x: 429, endPoint y: 169, distance: 75.6
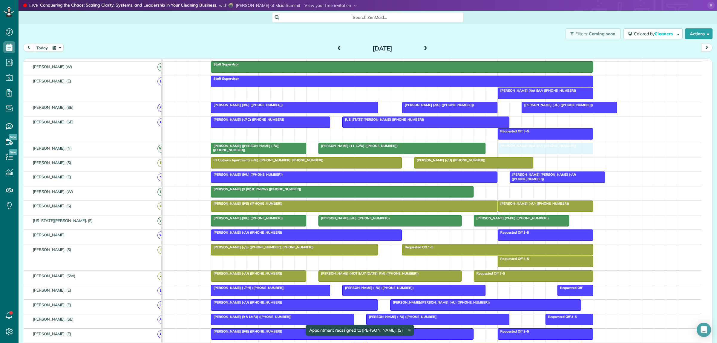
drag, startPoint x: 517, startPoint y: 191, endPoint x: 517, endPoint y: 156, distance: 34.6
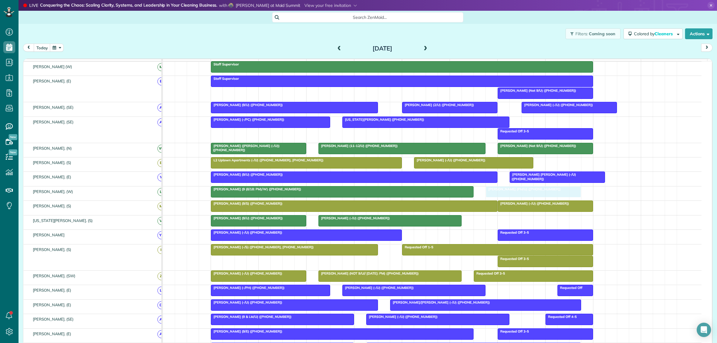
drag, startPoint x: 499, startPoint y: 224, endPoint x: 509, endPoint y: 198, distance: 28.2
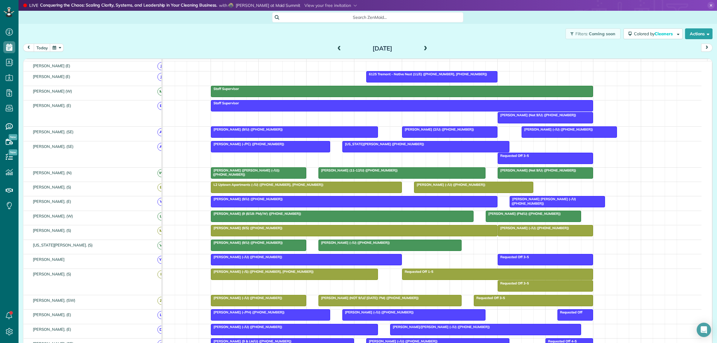
scroll to position [72, 0]
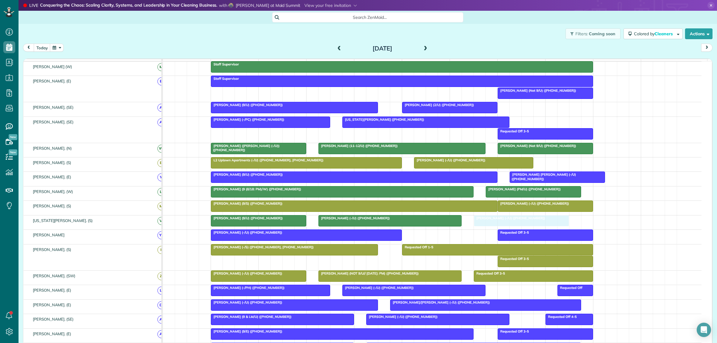
drag, startPoint x: 565, startPoint y: 113, endPoint x: 522, endPoint y: 224, distance: 119.5
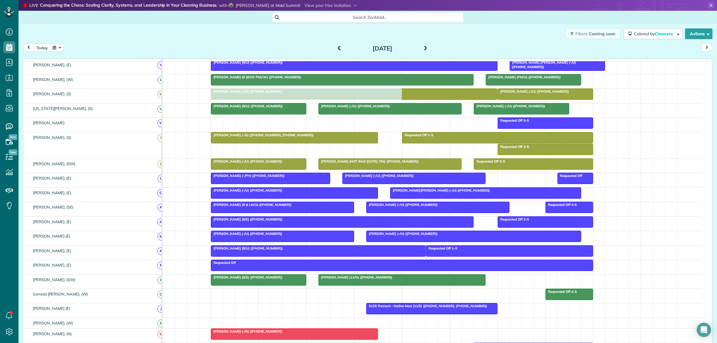
drag, startPoint x: 256, startPoint y: 129, endPoint x: 254, endPoint y: 108, distance: 21.9
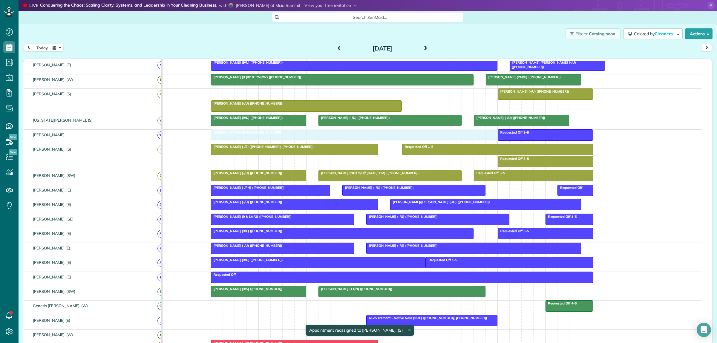
drag, startPoint x: 251, startPoint y: 100, endPoint x: 250, endPoint y: 141, distance: 40.6
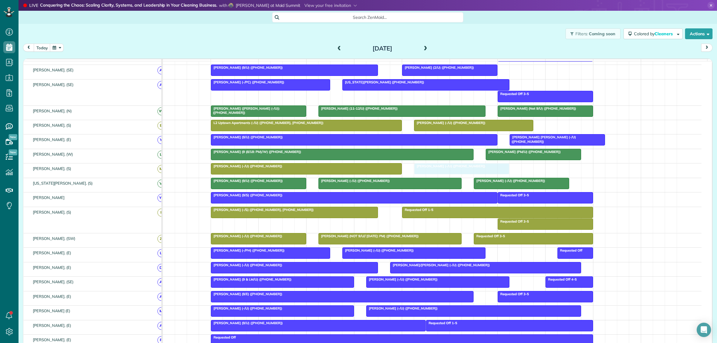
drag, startPoint x: 527, startPoint y: 174, endPoint x: 446, endPoint y: 172, distance: 81.0
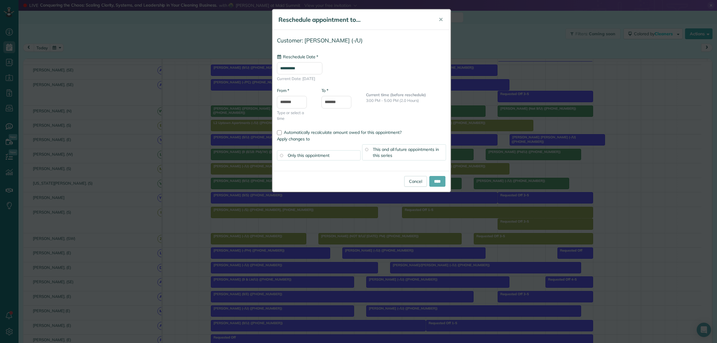
type input "**********"
click at [435, 185] on input "****" at bounding box center [437, 181] width 16 height 11
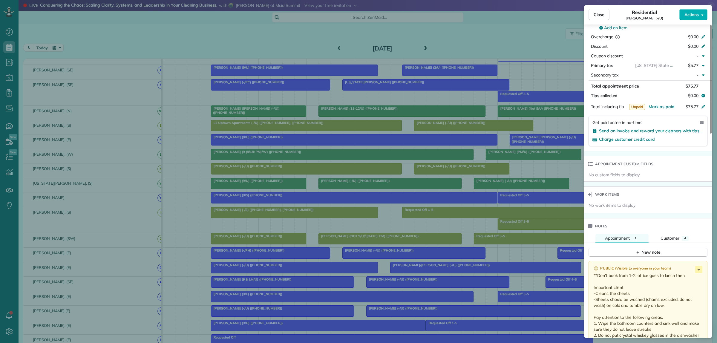
click at [520, 177] on div "Close Residential Jameson Wells (-/U) Actions Status Active Jameson Wells (-/U)…" at bounding box center [358, 171] width 717 height 343
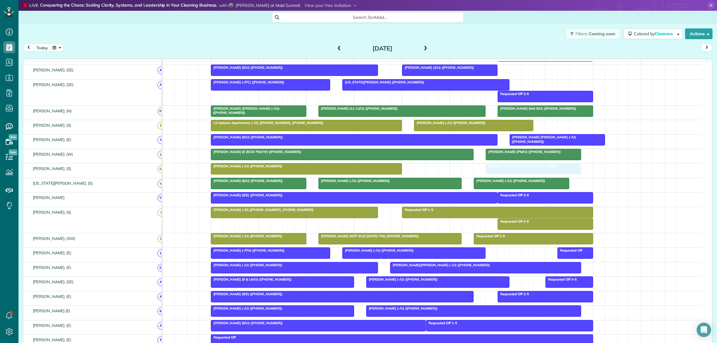
drag, startPoint x: 472, startPoint y: 176, endPoint x: 546, endPoint y: 175, distance: 73.8
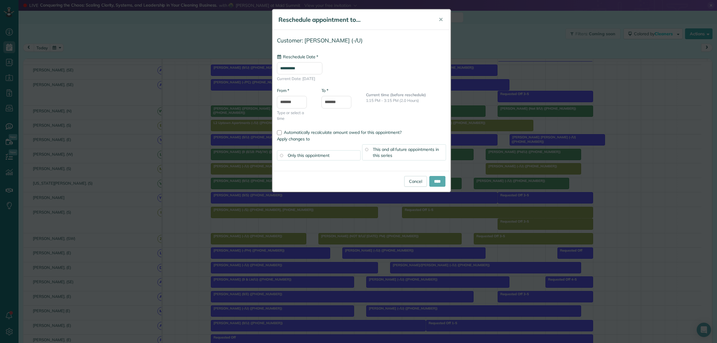
type input "**********"
click at [431, 181] on input "****" at bounding box center [437, 181] width 16 height 11
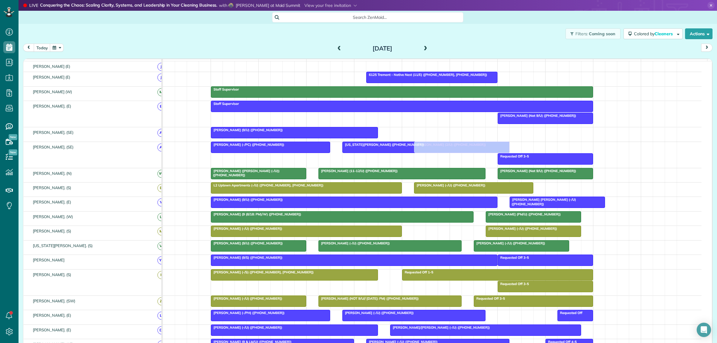
scroll to position [85, 0]
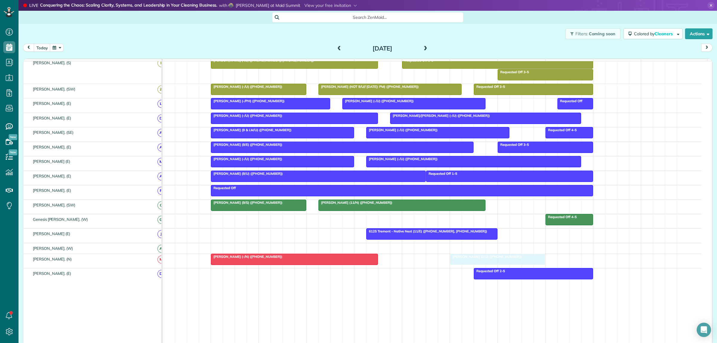
drag, startPoint x: 423, startPoint y: 150, endPoint x: 453, endPoint y: 266, distance: 120.0
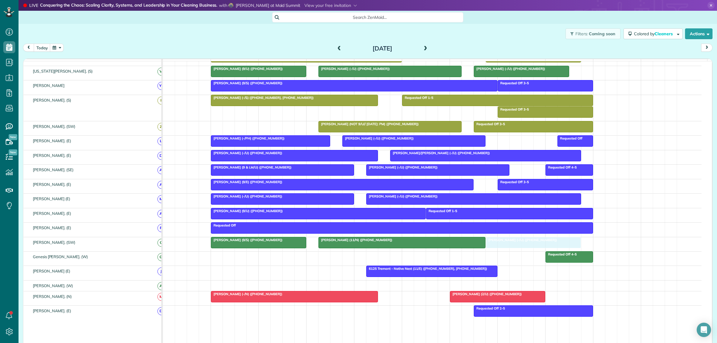
drag, startPoint x: 278, startPoint y: 133, endPoint x: 556, endPoint y: 248, distance: 300.9
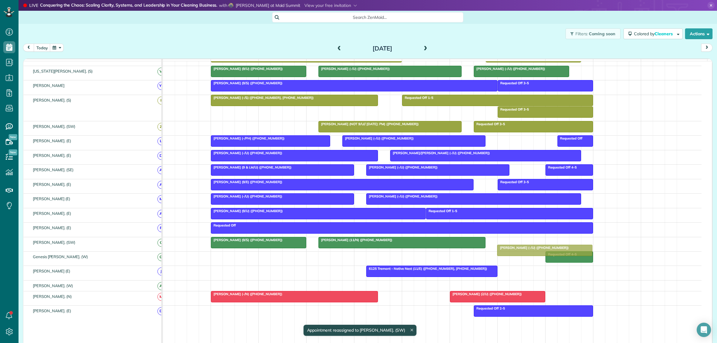
drag, startPoint x: 514, startPoint y: 246, endPoint x: 526, endPoint y: 246, distance: 12.5
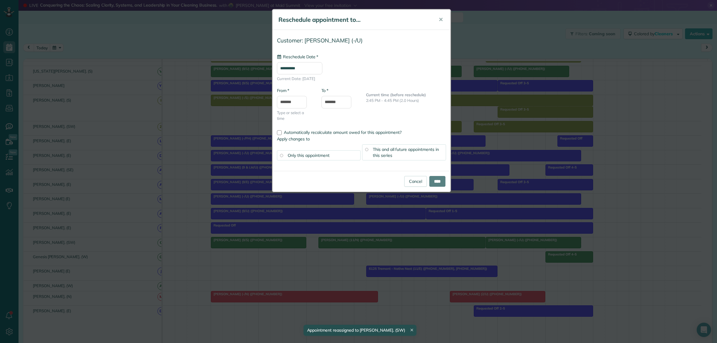
type input "**********"
click at [404, 182] on link "Cancel" at bounding box center [415, 181] width 23 height 11
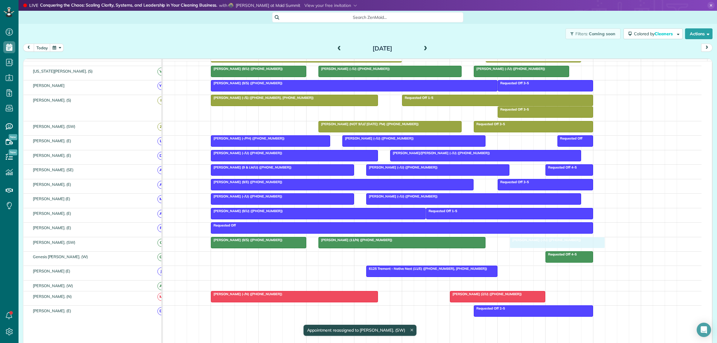
drag, startPoint x: 498, startPoint y: 247, endPoint x: 517, endPoint y: 248, distance: 19.4
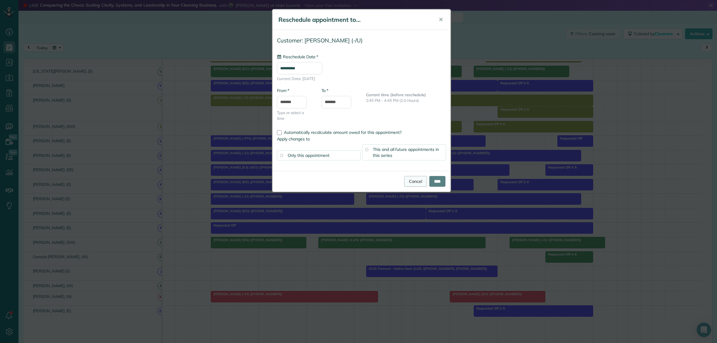
type input "**********"
click at [409, 180] on link "Cancel" at bounding box center [415, 181] width 23 height 11
type input "**********"
click at [441, 181] on input "****" at bounding box center [437, 181] width 16 height 11
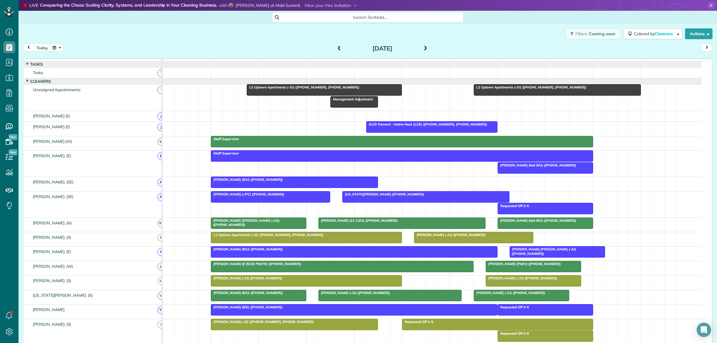
click at [378, 202] on div at bounding box center [426, 196] width 166 height 11
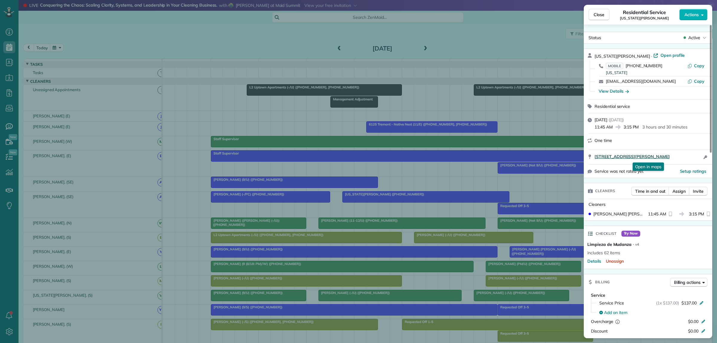
click at [636, 155] on span "4718 Cole Ave Apt #1215 Dallas Tx 75205" at bounding box center [631, 157] width 75 height 6
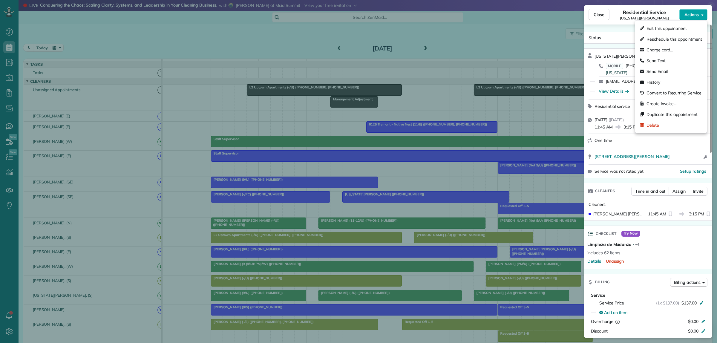
click at [691, 14] on span "Actions" at bounding box center [691, 15] width 14 height 6
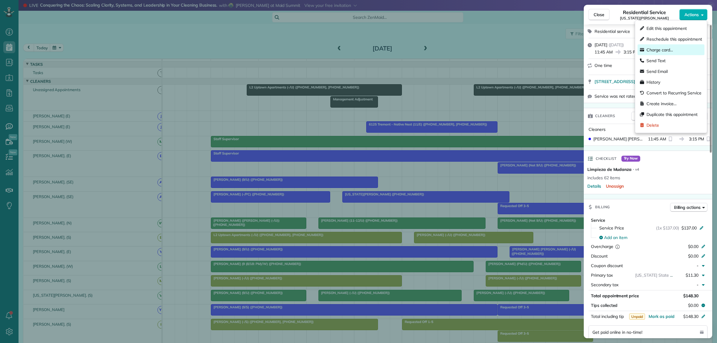
scroll to position [75, 0]
click at [667, 30] on span "Edit this appointment" at bounding box center [666, 28] width 40 height 6
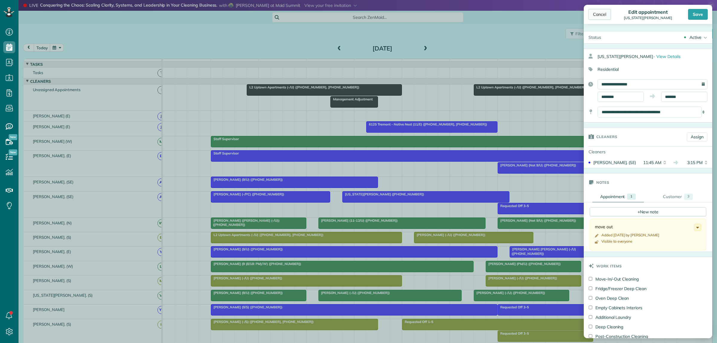
click at [600, 15] on div "Cancel" at bounding box center [599, 14] width 23 height 11
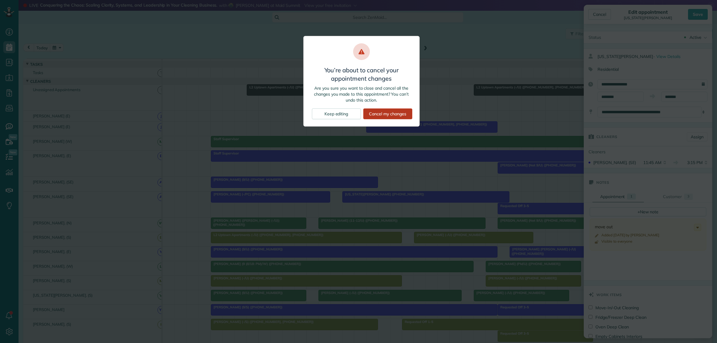
click at [380, 116] on div "Cancel my changes" at bounding box center [387, 113] width 49 height 11
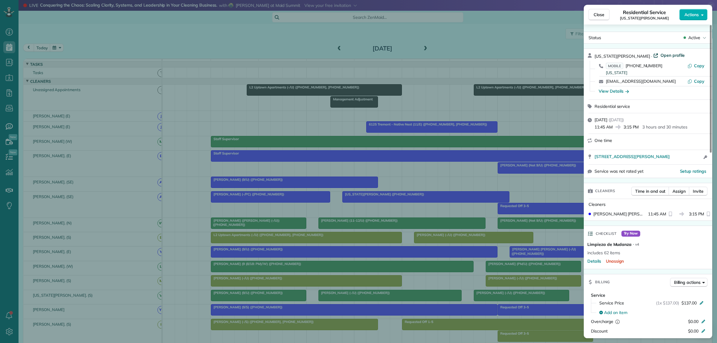
click at [660, 55] on span "Open profile" at bounding box center [672, 55] width 24 height 6
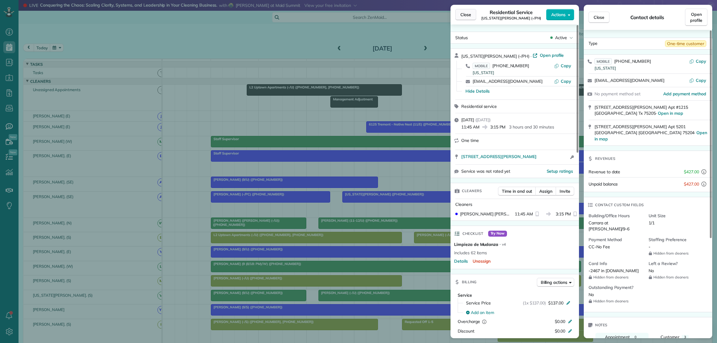
click at [467, 13] on span "Close" at bounding box center [465, 15] width 11 height 6
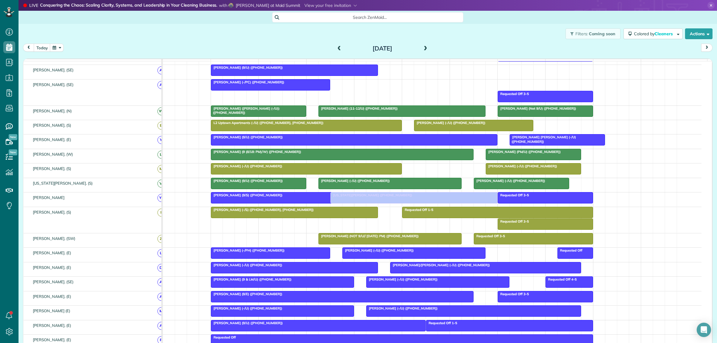
scroll to position [128, 0]
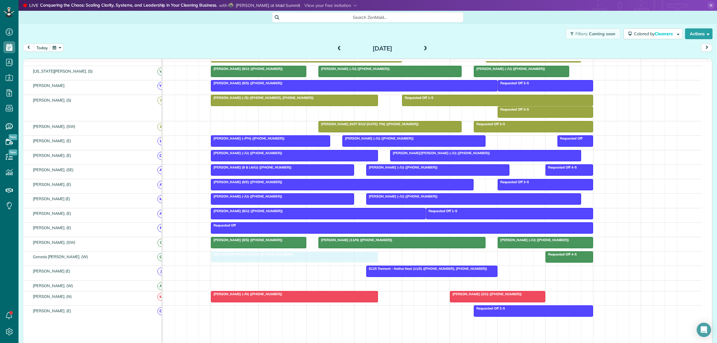
drag, startPoint x: 378, startPoint y: 202, endPoint x: 249, endPoint y: 262, distance: 142.7
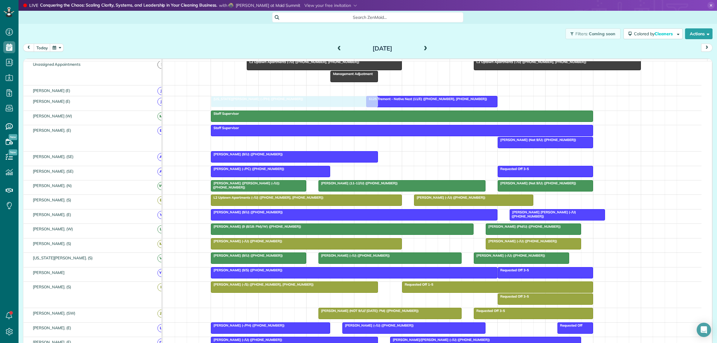
drag, startPoint x: 265, startPoint y: 223, endPoint x: 266, endPoint y: 110, distance: 113.5
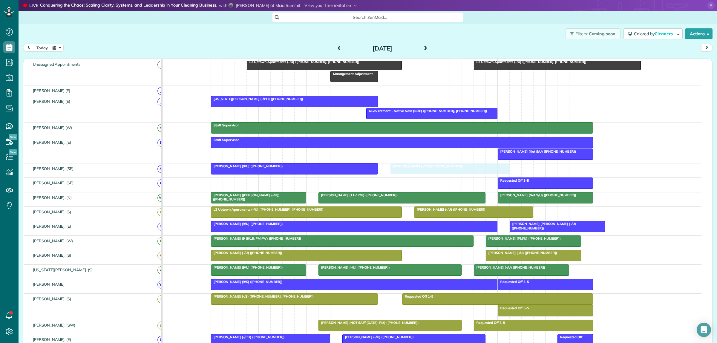
drag, startPoint x: 239, startPoint y: 186, endPoint x: 424, endPoint y: 176, distance: 185.1
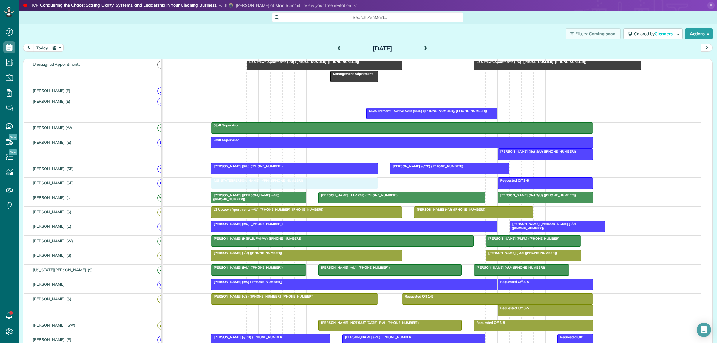
drag, startPoint x: 286, startPoint y: 108, endPoint x: 281, endPoint y: 188, distance: 80.8
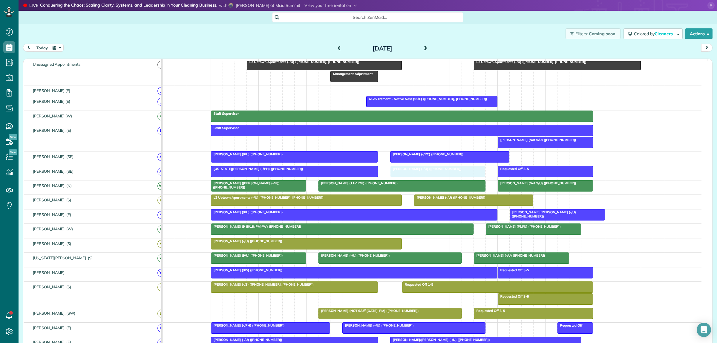
drag, startPoint x: 505, startPoint y: 248, endPoint x: 415, endPoint y: 179, distance: 113.3
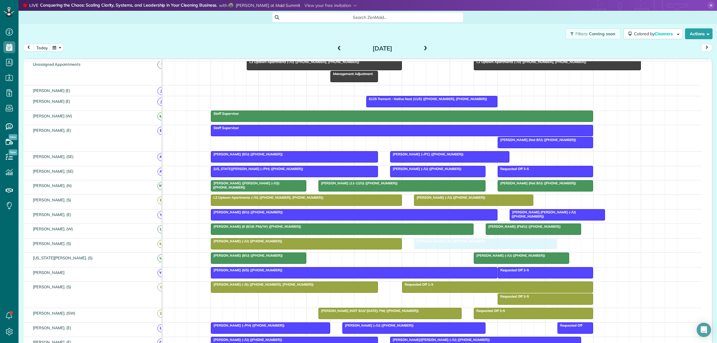
drag, startPoint x: 396, startPoint y: 265, endPoint x: 474, endPoint y: 251, distance: 78.8
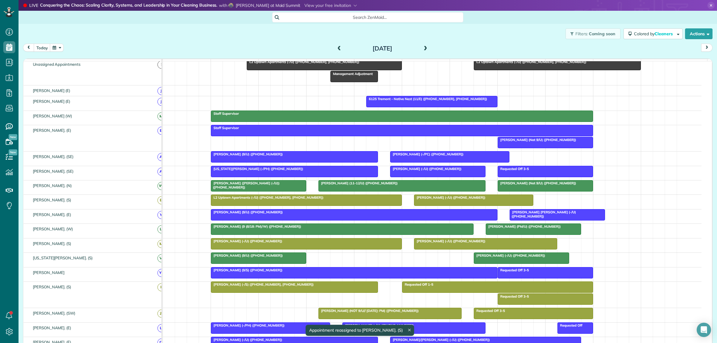
click at [505, 257] on span "Clayton Crosswell (-/U) (+17138582655)" at bounding box center [509, 255] width 72 height 4
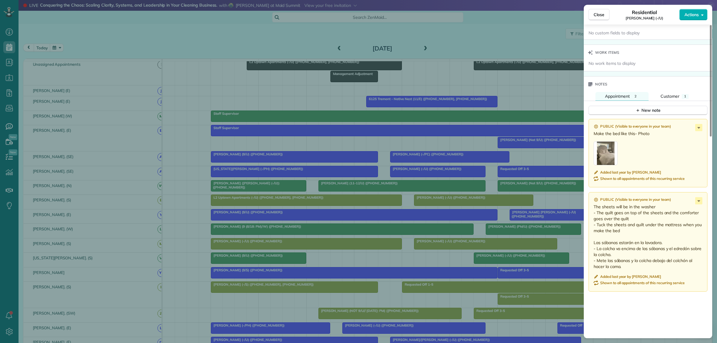
scroll to position [448, 0]
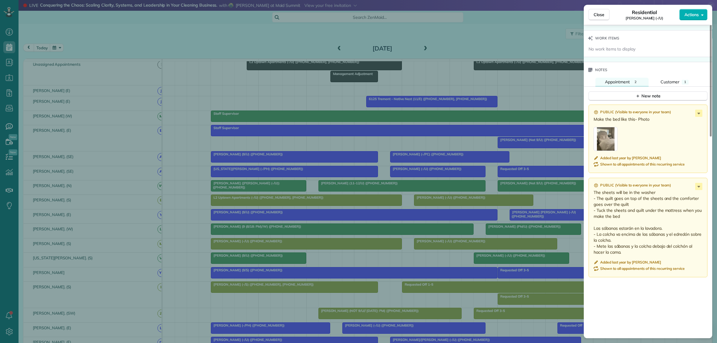
click at [448, 264] on div "Close Residential Clayton Crosswell (-/U) Actions Status Active Clayton Crosswe…" at bounding box center [358, 171] width 717 height 343
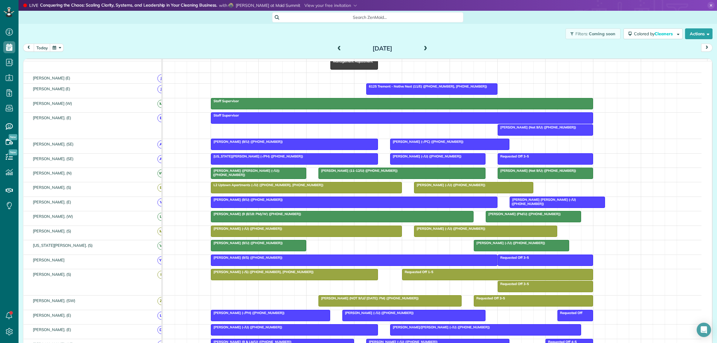
scroll to position [63, 0]
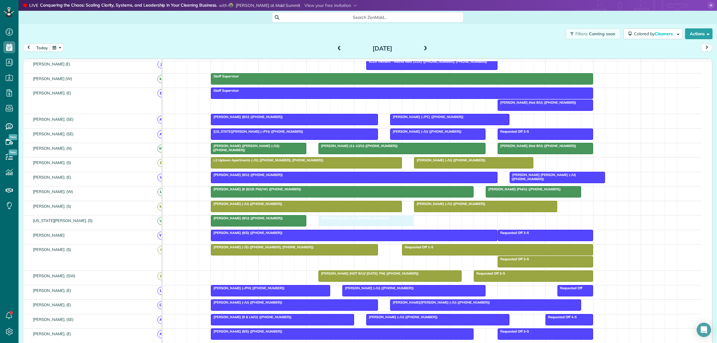
drag, startPoint x: 502, startPoint y: 226, endPoint x: 348, endPoint y: 228, distance: 153.8
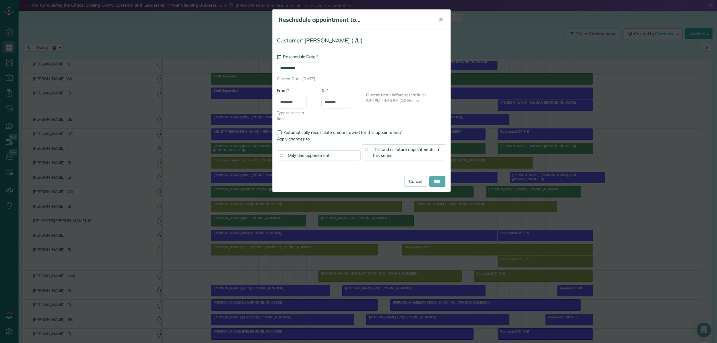
type input "**********"
click at [433, 183] on input "****" at bounding box center [437, 181] width 16 height 11
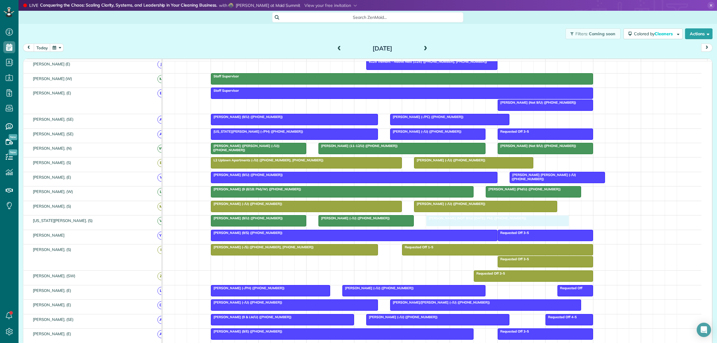
drag, startPoint x: 365, startPoint y: 283, endPoint x: 478, endPoint y: 231, distance: 124.4
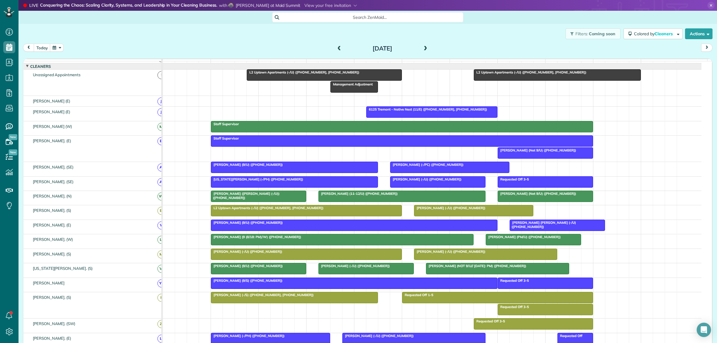
scroll to position [0, 0]
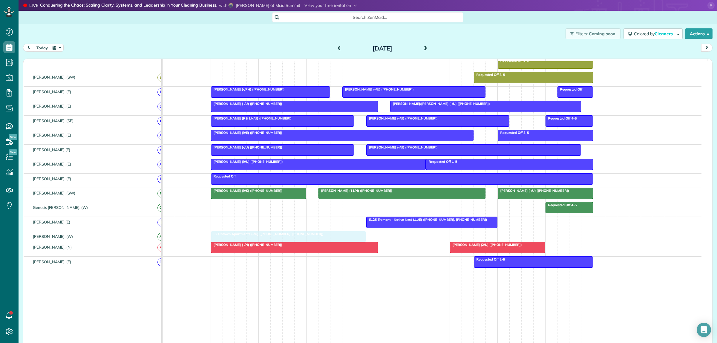
drag, startPoint x: 295, startPoint y: 95, endPoint x: 254, endPoint y: 238, distance: 149.0
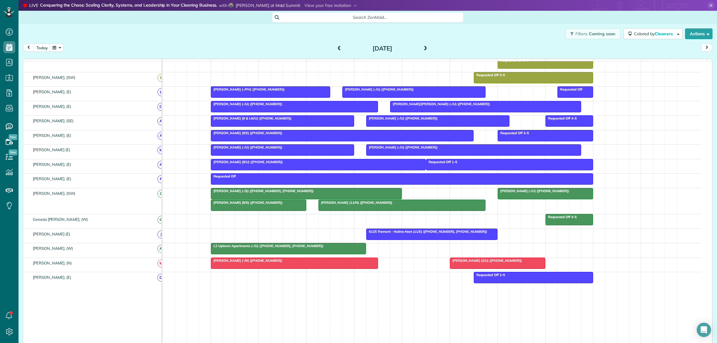
click at [249, 254] on div at bounding box center [288, 248] width 154 height 11
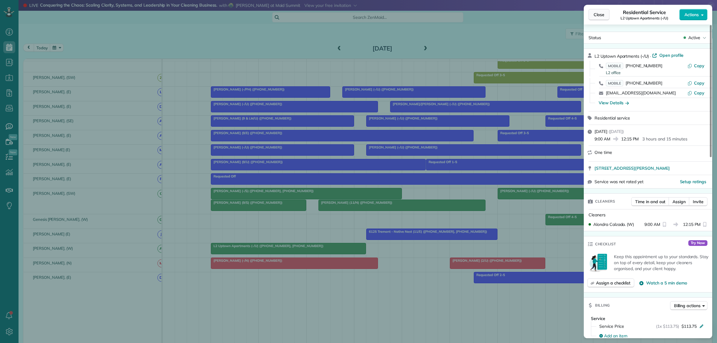
click at [593, 13] on button "Close" at bounding box center [598, 14] width 21 height 11
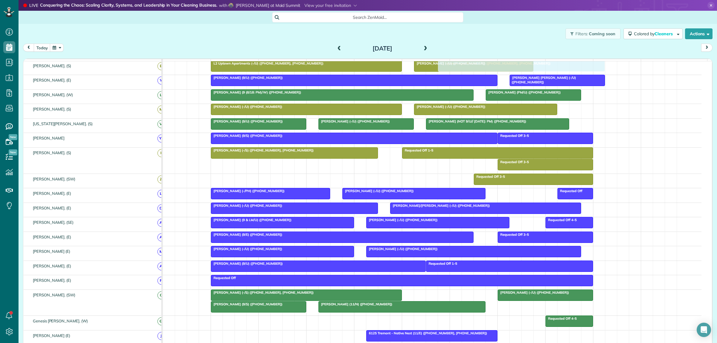
scroll to position [224, 0]
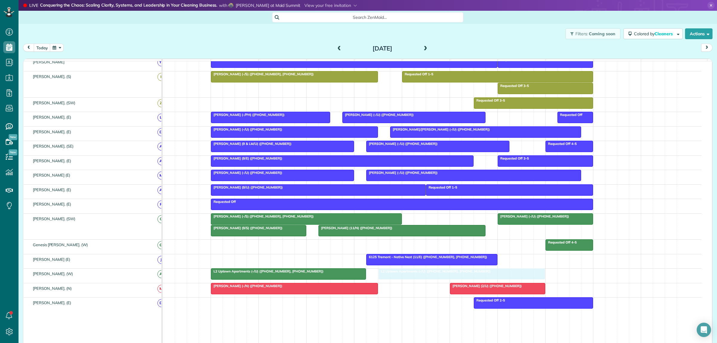
drag, startPoint x: 503, startPoint y: 91, endPoint x: 408, endPoint y: 278, distance: 209.7
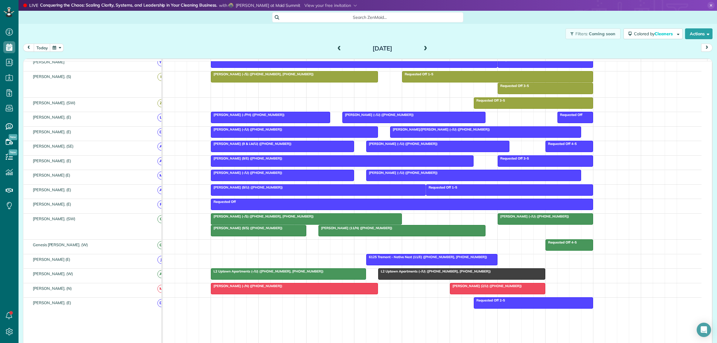
click at [410, 273] on span "L2 Uptown Apartments (-/U) (+12145778177, +14698956497)" at bounding box center [434, 271] width 113 height 4
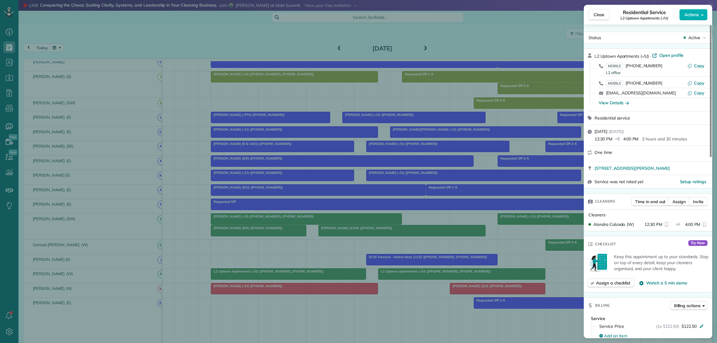
click at [346, 283] on div "Close Residential Service L2 Uptown Apartments (-/U) Actions Status Active L2 U…" at bounding box center [358, 171] width 717 height 343
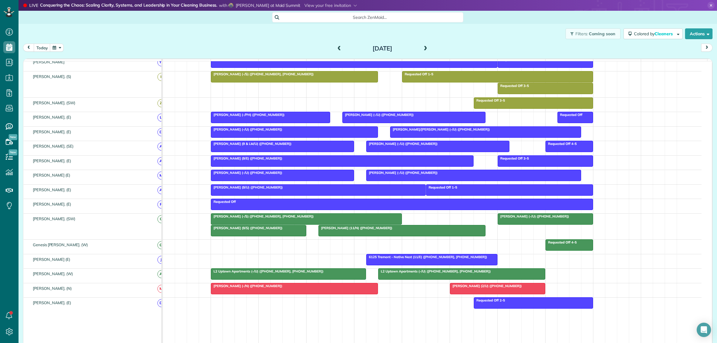
click at [336, 273] on div "L2 Uptown Apartments (-/U) (+14698956497, +12145778177)" at bounding box center [288, 271] width 151 height 4
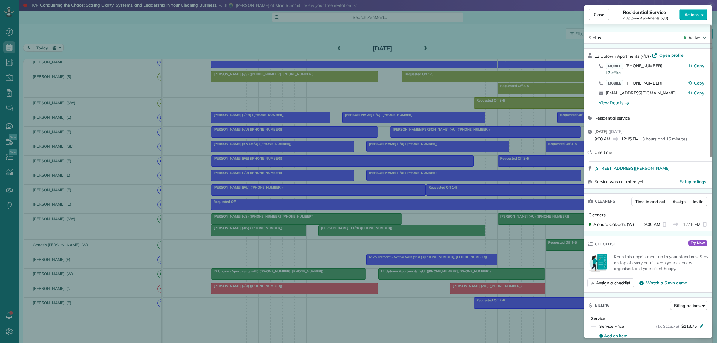
click at [386, 319] on div "Close Residential Service L2 Uptown Apartments (-/U) Actions Status Active L2 U…" at bounding box center [358, 171] width 717 height 343
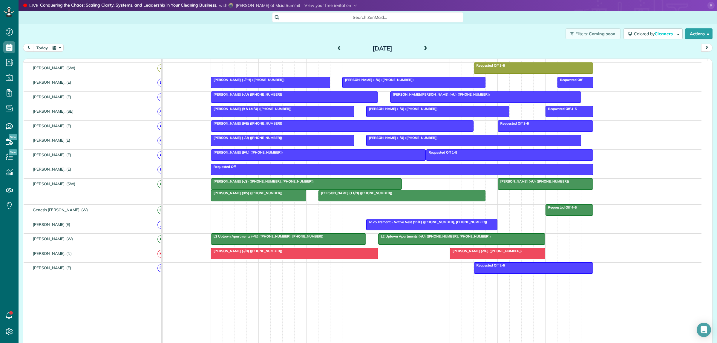
scroll to position [268, 0]
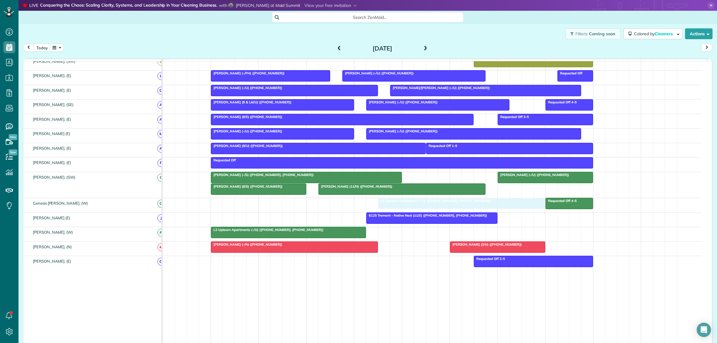
drag, startPoint x: 436, startPoint y: 235, endPoint x: 439, endPoint y: 209, distance: 26.5
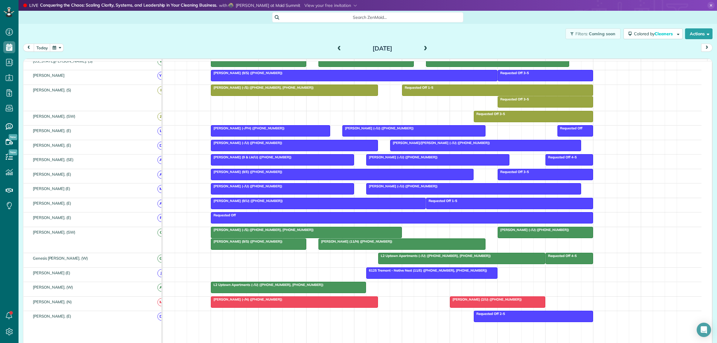
scroll to position [224, 0]
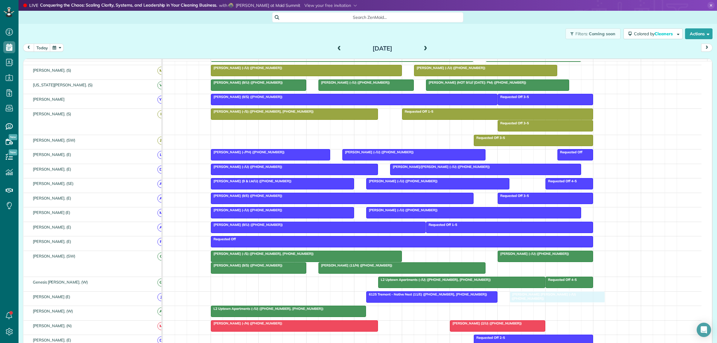
drag, startPoint x: 530, startPoint y: 85, endPoint x: 531, endPoint y: 300, distance: 215.6
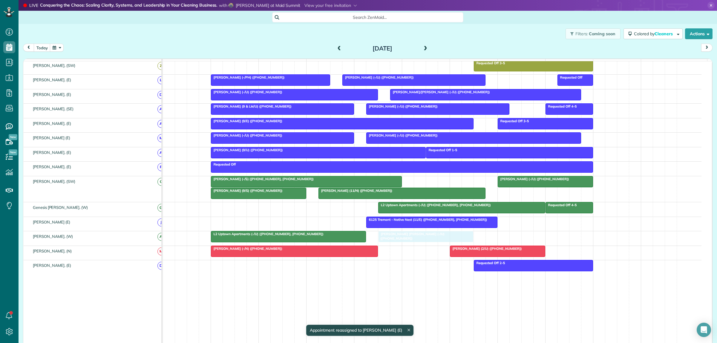
drag, startPoint x: 542, startPoint y: 229, endPoint x: 411, endPoint y: 249, distance: 133.0
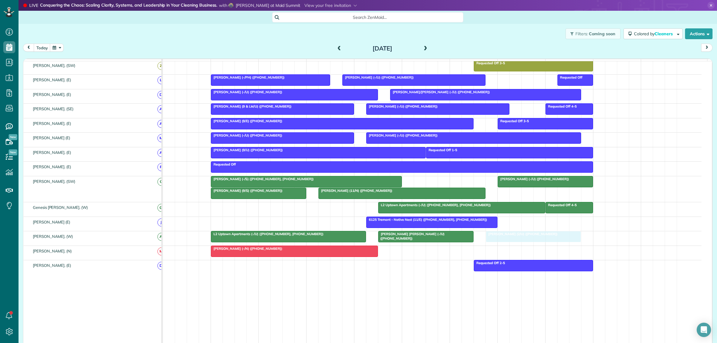
drag, startPoint x: 477, startPoint y: 259, endPoint x: 517, endPoint y: 247, distance: 42.1
click at [507, 242] on div at bounding box center [533, 236] width 95 height 11
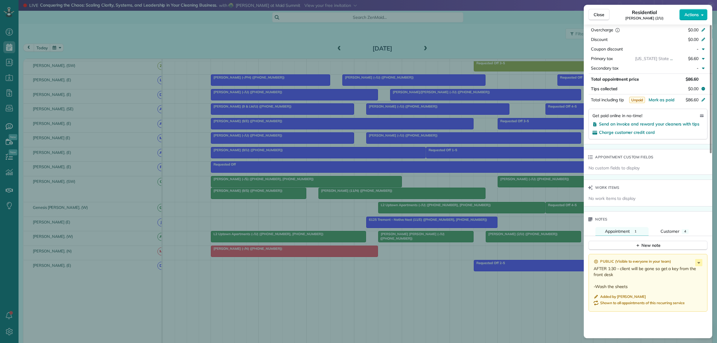
click at [505, 304] on div "Close Residential Coleen Kinney (2/U) Actions Status Active Coleen Kinney (2/U)…" at bounding box center [358, 171] width 717 height 343
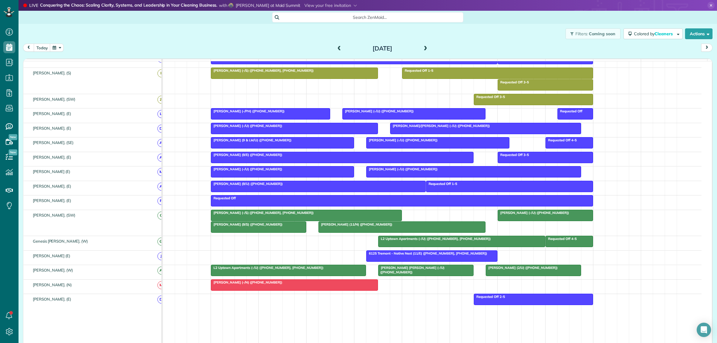
scroll to position [224, 0]
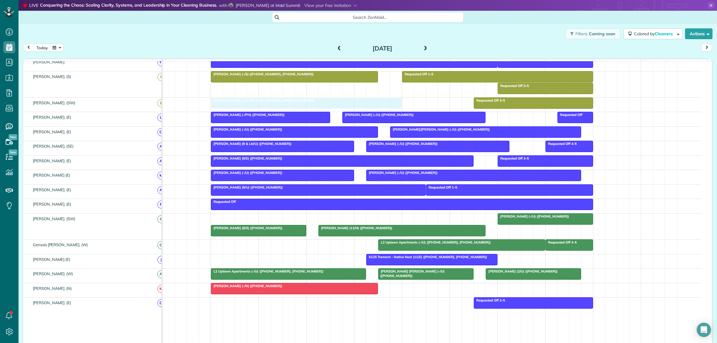
drag, startPoint x: 256, startPoint y: 226, endPoint x: 260, endPoint y: 111, distance: 114.5
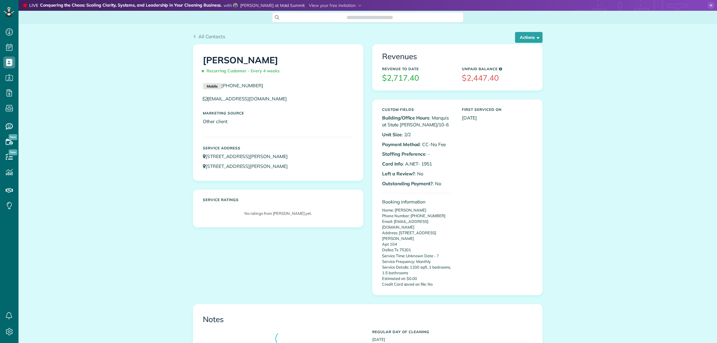
scroll to position [2, 2]
click at [527, 39] on button "Actions" at bounding box center [528, 37] width 27 height 11
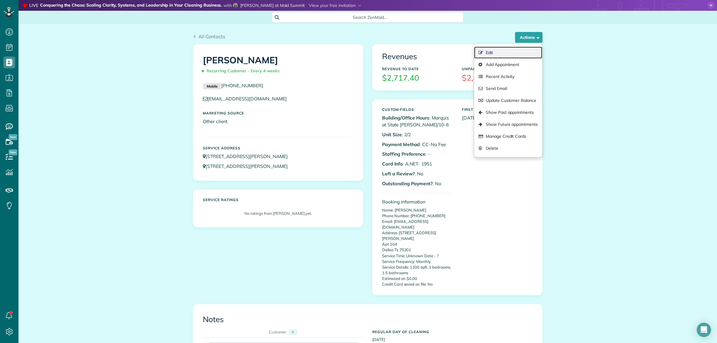
click at [495, 52] on link "Edit" at bounding box center [508, 53] width 68 height 12
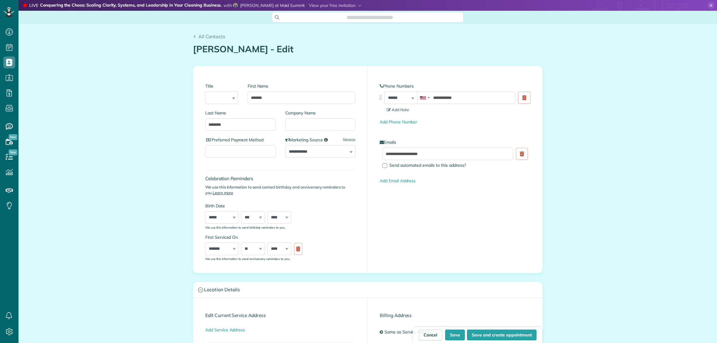
type input "**********"
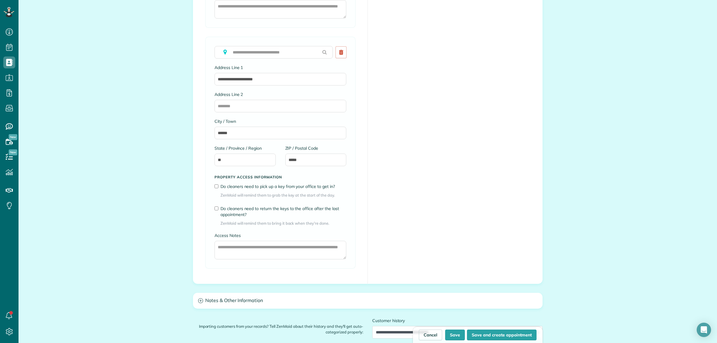
scroll to position [597, 0]
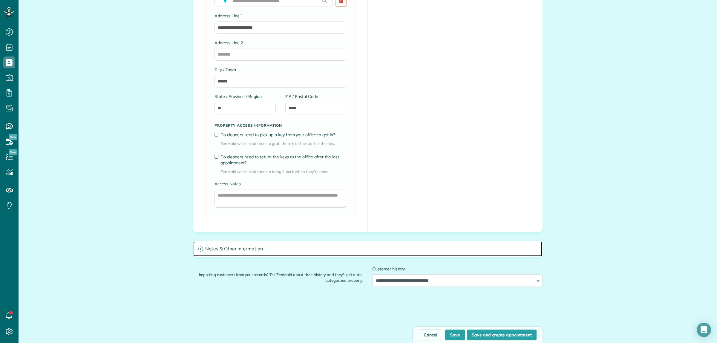
click at [272, 250] on h3 "Notes & Other Information" at bounding box center [367, 248] width 349 height 15
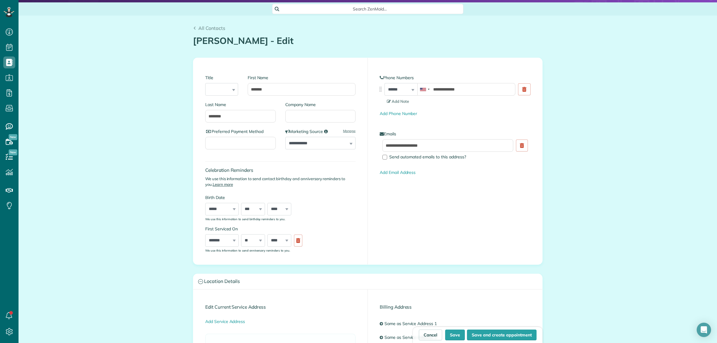
scroll to position [0, 0]
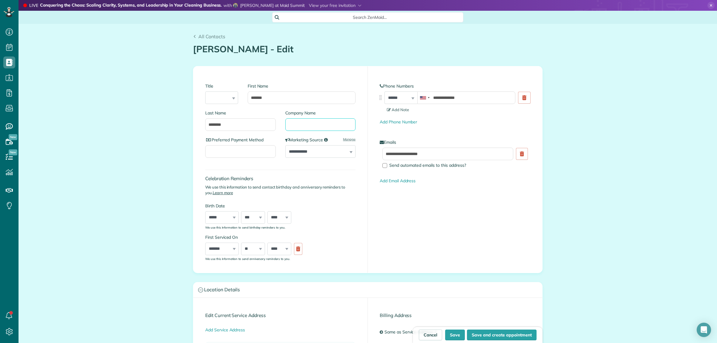
click at [297, 123] on input "Company Name" at bounding box center [320, 124] width 70 height 13
type input "***"
click at [450, 333] on button "Save" at bounding box center [455, 334] width 20 height 11
type input "**********"
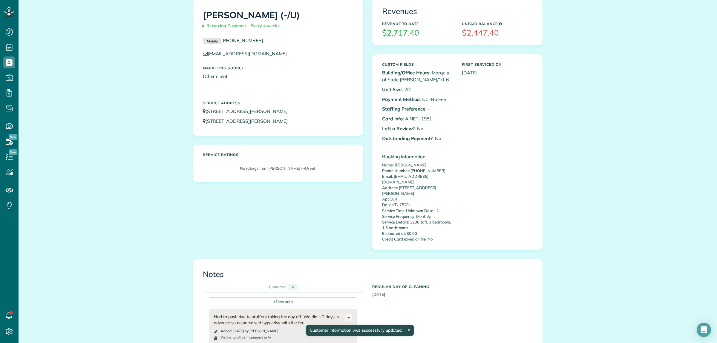
scroll to position [187, 0]
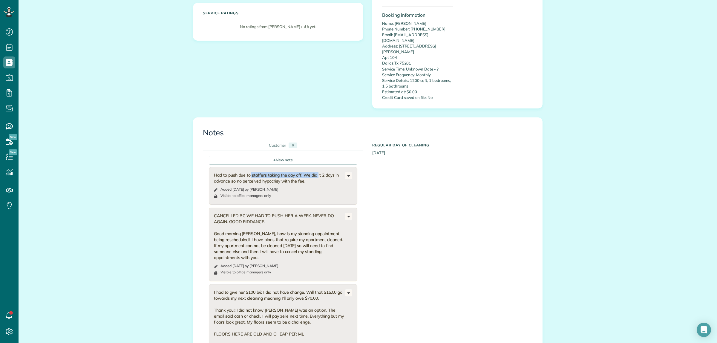
drag, startPoint x: 235, startPoint y: 165, endPoint x: 301, endPoint y: 164, distance: 66.0
click at [301, 172] on div "Had to push due to staffers taking the day off. We did it 2 days in advance so …" at bounding box center [279, 178] width 131 height 12
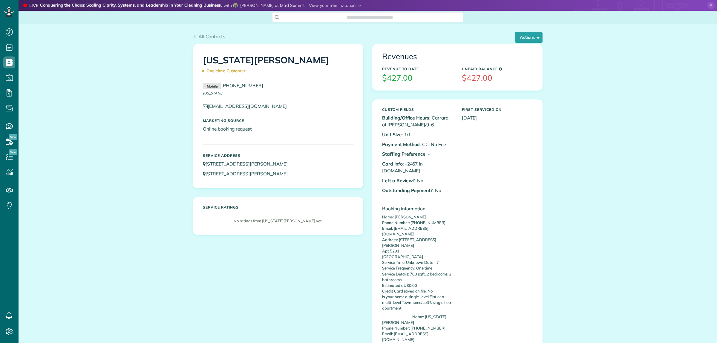
scroll to position [343, 18]
click at [523, 42] on button "Actions" at bounding box center [528, 37] width 27 height 11
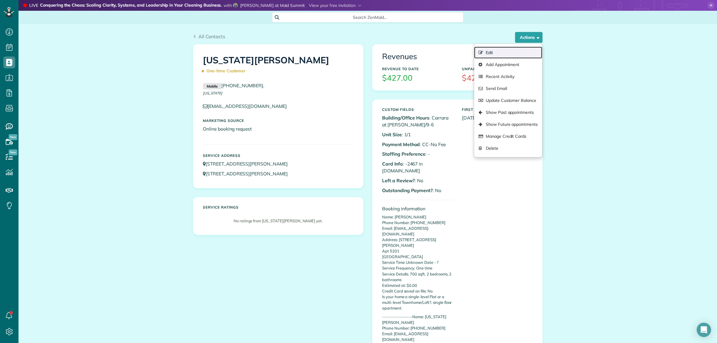
click at [492, 51] on link "Edit" at bounding box center [508, 53] width 68 height 12
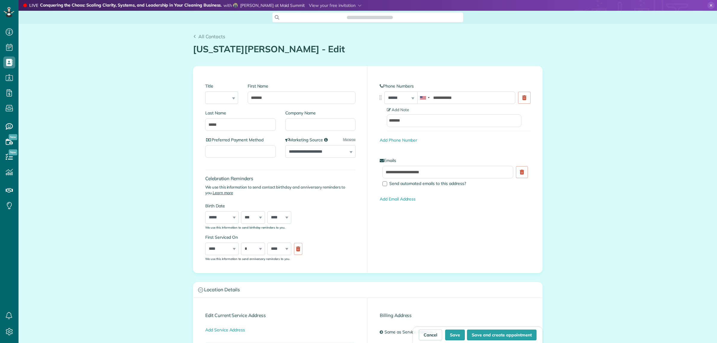
type input "**********"
click at [309, 126] on input "Company Name" at bounding box center [320, 124] width 70 height 13
type input "****"
click at [451, 336] on button "Save" at bounding box center [455, 334] width 20 height 11
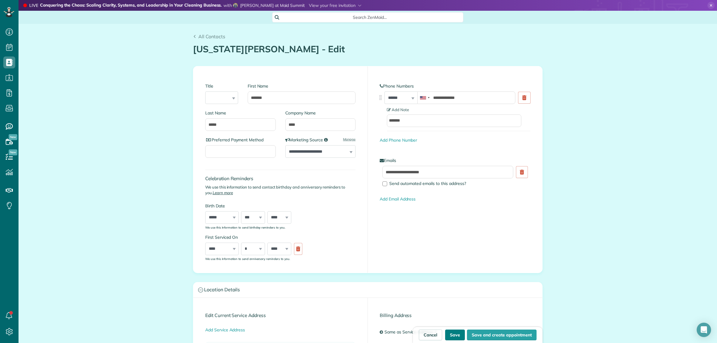
type input "**********"
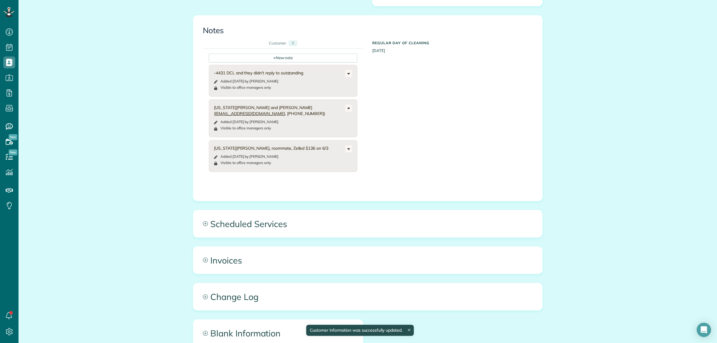
scroll to position [524, 0]
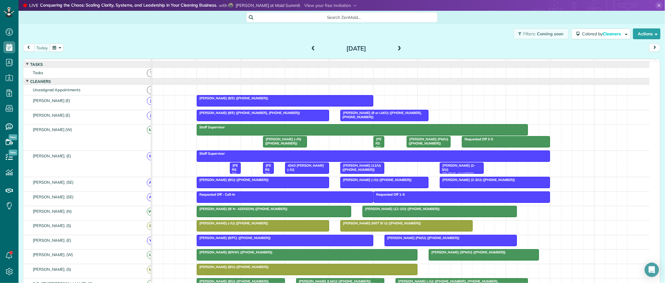
scroll to position [283, 18]
click at [397, 47] on span at bounding box center [399, 48] width 7 height 5
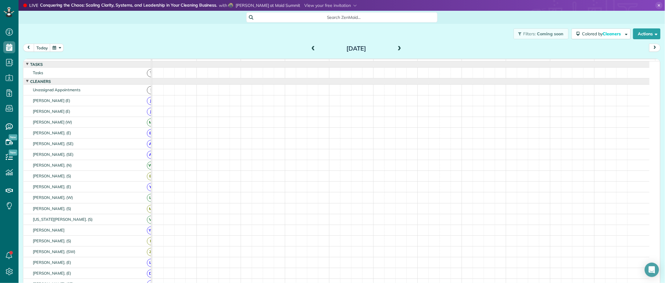
click at [397, 47] on span at bounding box center [399, 48] width 7 height 5
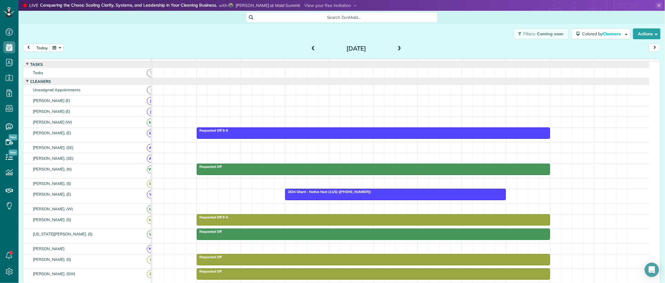
click at [397, 48] on span at bounding box center [399, 48] width 7 height 5
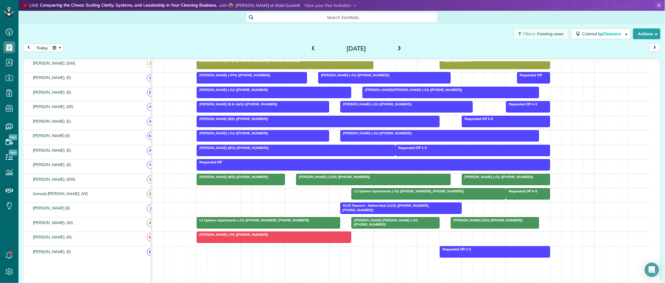
scroll to position [299, 0]
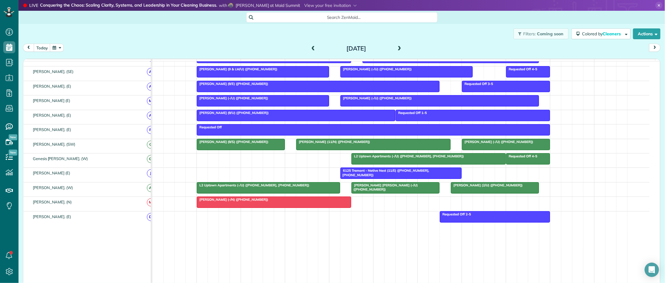
click at [335, 18] on span "Search ZenMaid…" at bounding box center [344, 17] width 182 height 6
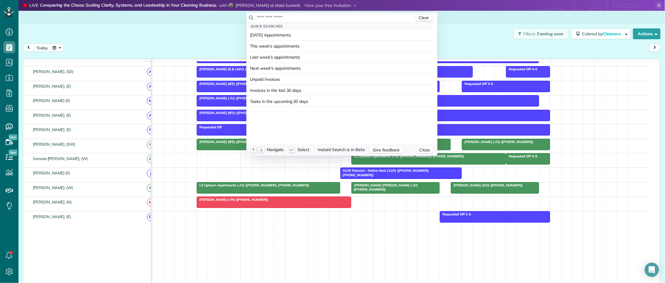
click at [335, 17] on input "text" at bounding box center [336, 17] width 158 height 6
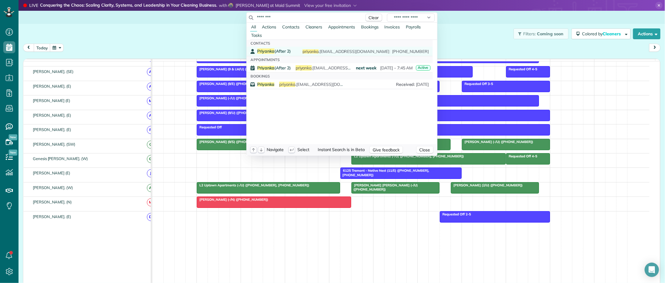
type input "********"
click at [291, 51] on div "Priyanka (After 2) priyanka .chandraeras@gmail.com (407) 271-5605" at bounding box center [343, 51] width 172 height 6
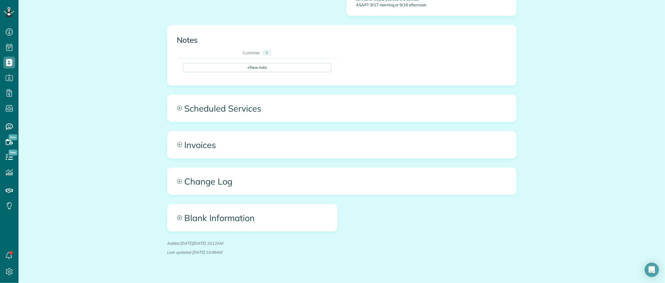
scroll to position [377, 0]
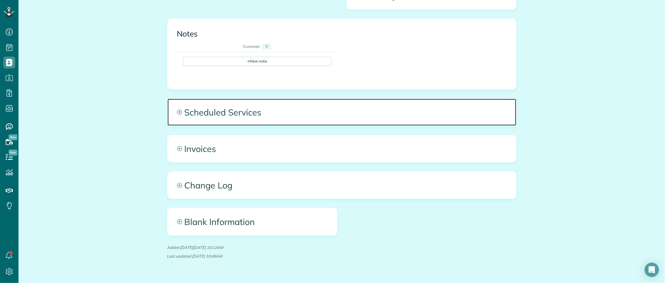
click at [289, 106] on span "Scheduled Services" at bounding box center [342, 112] width 349 height 27
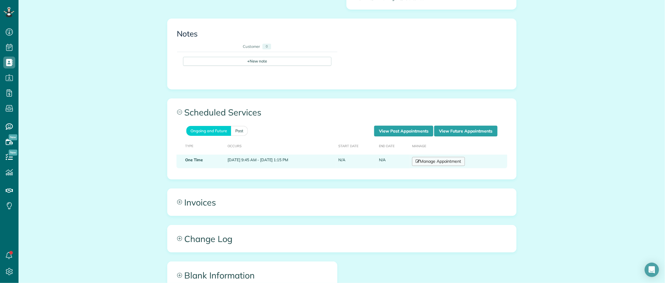
click at [449, 157] on link "Manage Appointment" at bounding box center [438, 161] width 53 height 9
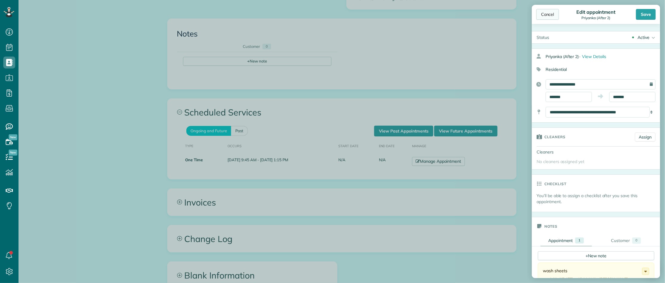
click at [545, 16] on div "Cancel" at bounding box center [547, 14] width 23 height 11
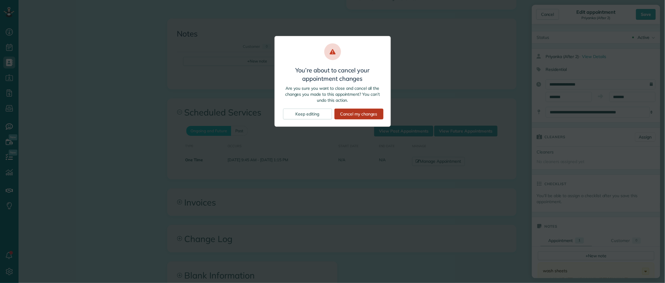
click at [352, 112] on div "Cancel my changes" at bounding box center [359, 113] width 49 height 11
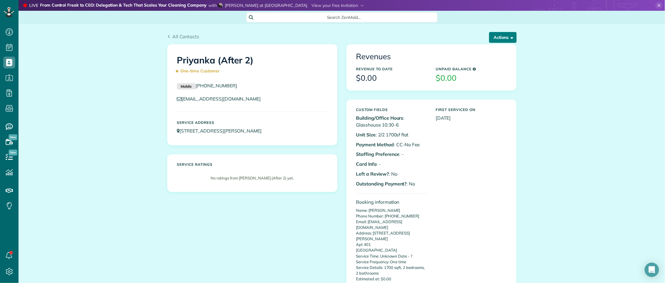
click at [500, 38] on button "Actions" at bounding box center [502, 37] width 27 height 11
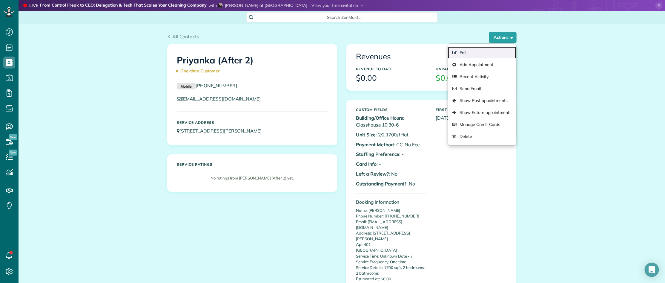
click at [460, 53] on link "Edit" at bounding box center [482, 53] width 68 height 12
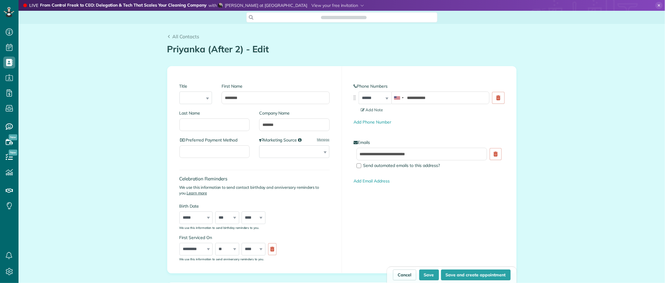
type input "**********"
drag, startPoint x: 287, startPoint y: 126, endPoint x: 249, endPoint y: 123, distance: 38.4
click at [249, 123] on div "Last Name Company Name *******" at bounding box center [255, 123] width 150 height 27
type input "***"
click at [429, 271] on button "Save" at bounding box center [429, 274] width 20 height 11
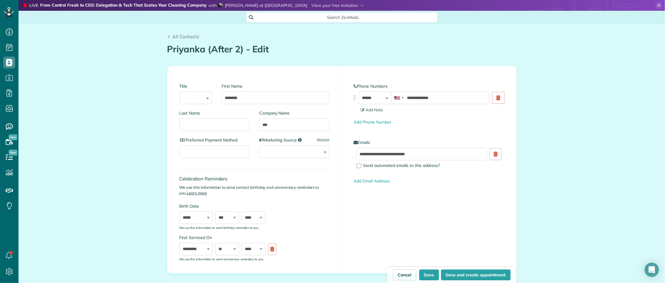
type input "**********"
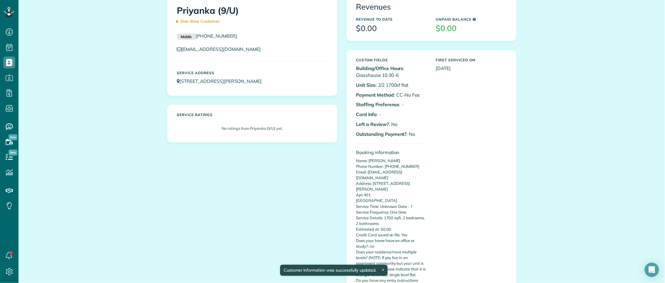
scroll to position [37, 0]
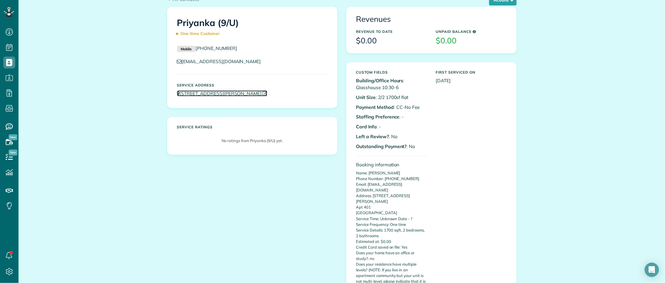
click at [247, 96] on link "[STREET_ADDRESS][PERSON_NAME]" at bounding box center [222, 93] width 90 height 6
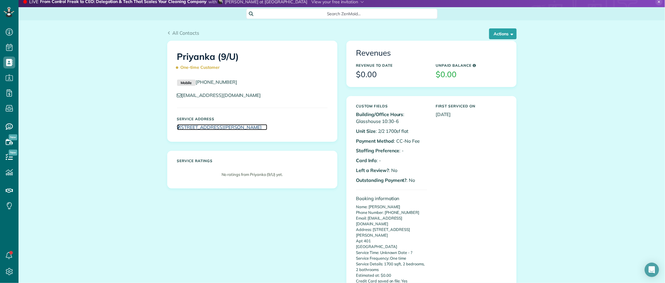
scroll to position [0, 0]
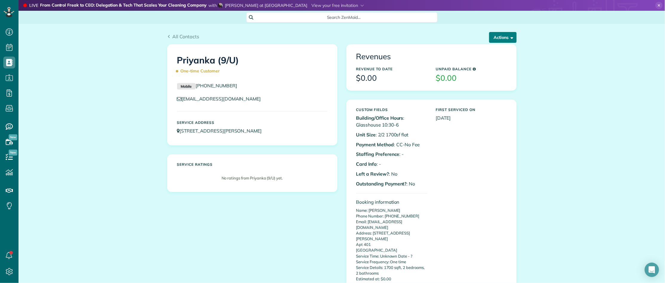
click at [505, 38] on button "Actions" at bounding box center [502, 37] width 27 height 11
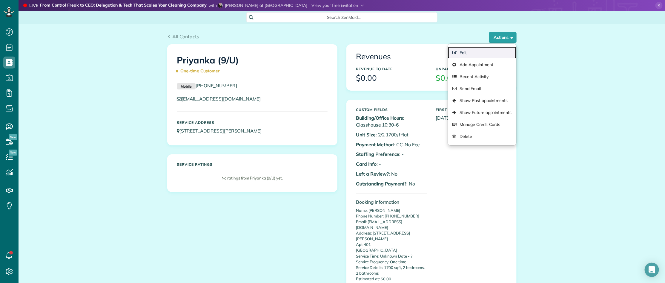
click at [465, 51] on link "Edit" at bounding box center [482, 53] width 68 height 12
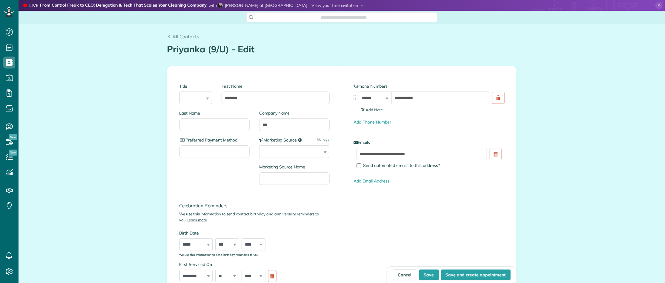
type input "**********"
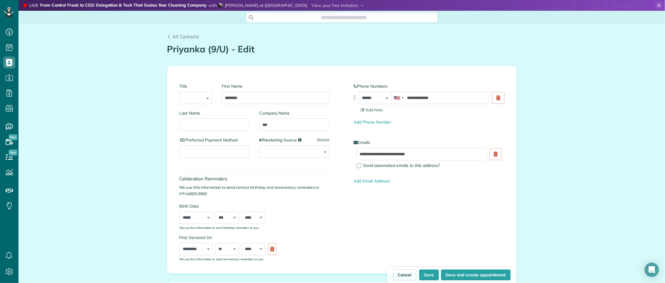
scroll to position [2, 2]
click at [268, 125] on input "***" at bounding box center [294, 124] width 70 height 13
type input "***"
drag, startPoint x: 423, startPoint y: 274, endPoint x: 426, endPoint y: 272, distance: 3.7
click at [424, 274] on button "Save" at bounding box center [429, 274] width 20 height 11
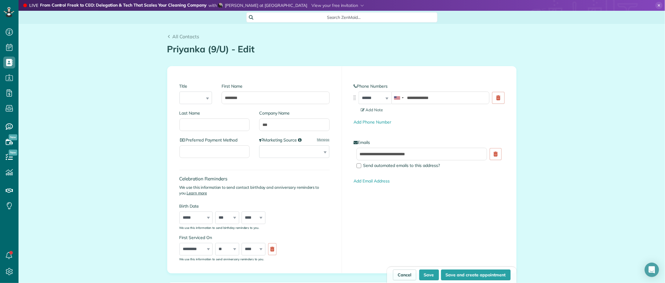
type input "**********"
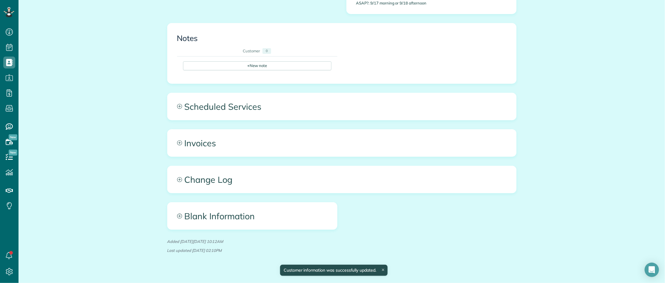
scroll to position [377, 0]
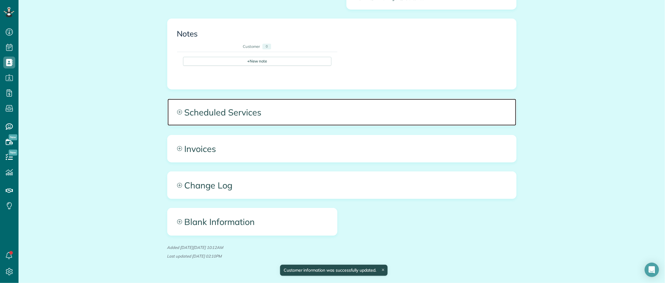
click at [261, 115] on span "Scheduled Services" at bounding box center [342, 112] width 349 height 27
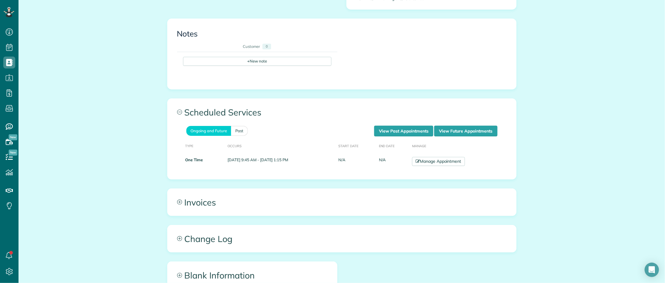
click at [450, 126] on link "View Future Appointments" at bounding box center [465, 130] width 63 height 11
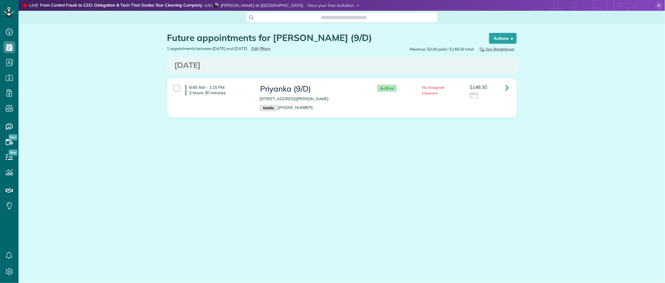
scroll to position [2, 2]
click at [510, 90] on link at bounding box center [507, 88] width 12 height 12
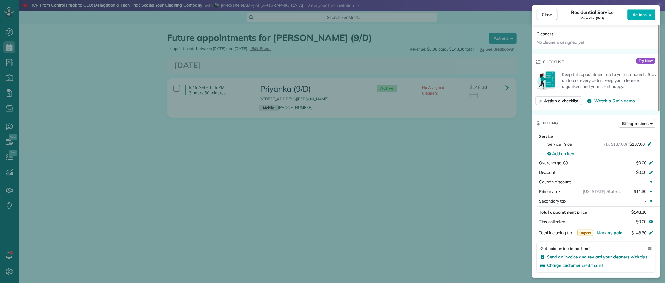
scroll to position [112, 0]
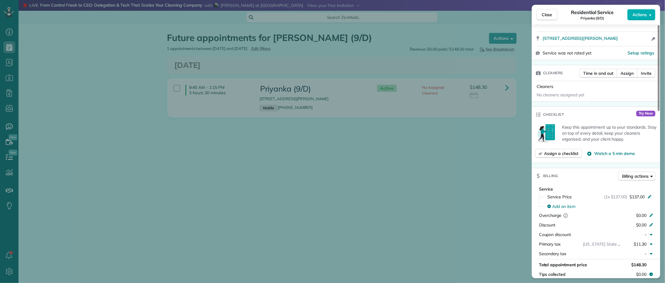
click at [568, 24] on div "One time" at bounding box center [600, 22] width 114 height 6
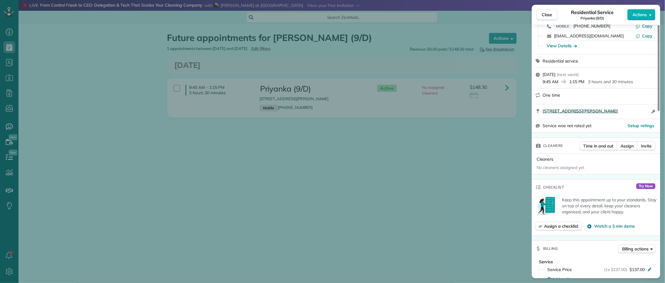
scroll to position [38, 0]
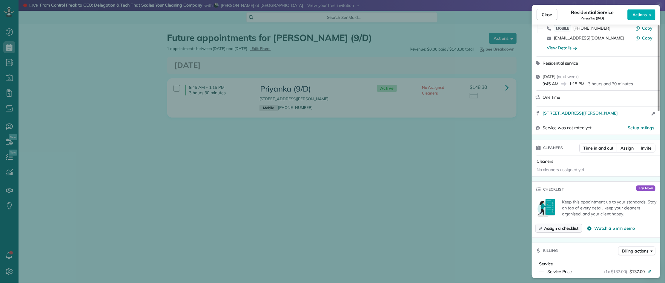
click at [555, 228] on span "Assign a checklist" at bounding box center [561, 228] width 34 height 6
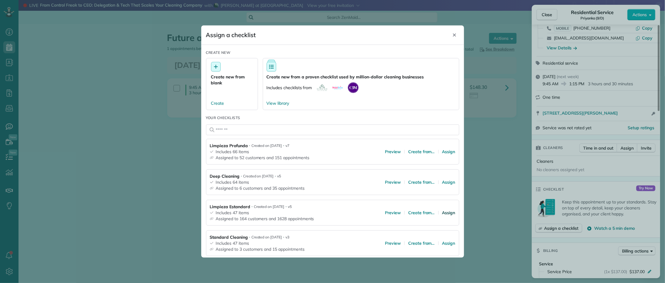
click at [444, 212] on span "Assign" at bounding box center [448, 212] width 13 height 6
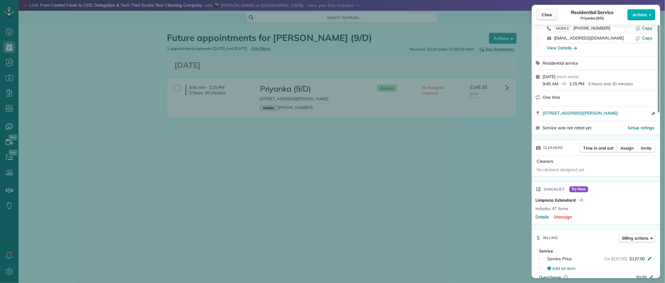
click at [547, 15] on span "Close" at bounding box center [547, 15] width 11 height 6
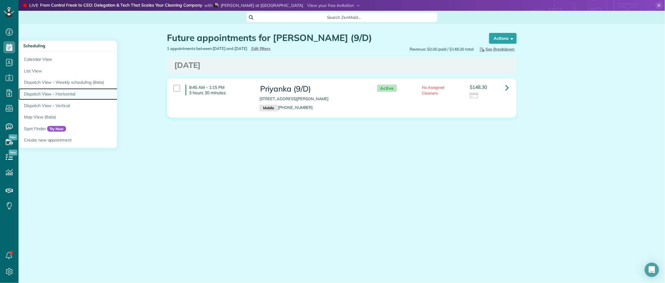
drag, startPoint x: 48, startPoint y: 90, endPoint x: 56, endPoint y: 90, distance: 7.5
click at [49, 90] on link "Dispatch View - Horizontal" at bounding box center [93, 94] width 149 height 12
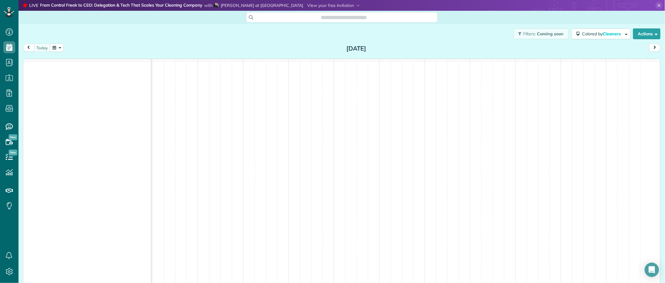
scroll to position [2, 2]
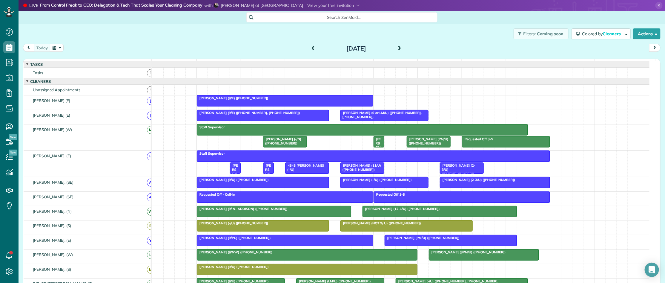
click at [399, 47] on span at bounding box center [399, 48] width 7 height 5
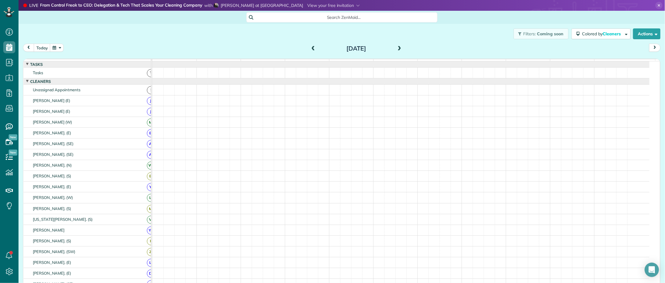
click at [399, 47] on span at bounding box center [399, 48] width 7 height 5
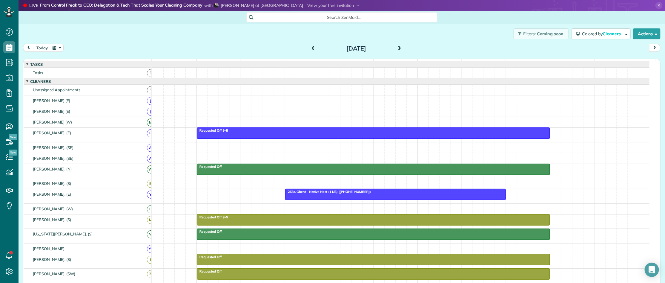
click at [399, 47] on span at bounding box center [399, 48] width 7 height 5
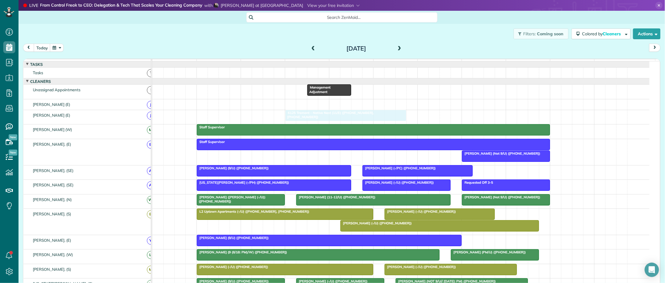
drag, startPoint x: 374, startPoint y: 120, endPoint x: 314, endPoint y: 121, distance: 59.7
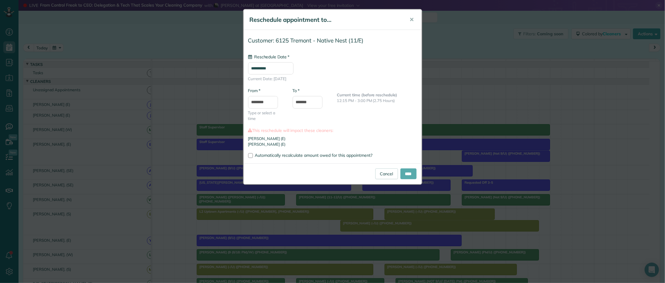
type input "**********"
click at [406, 174] on input "****" at bounding box center [409, 173] width 16 height 11
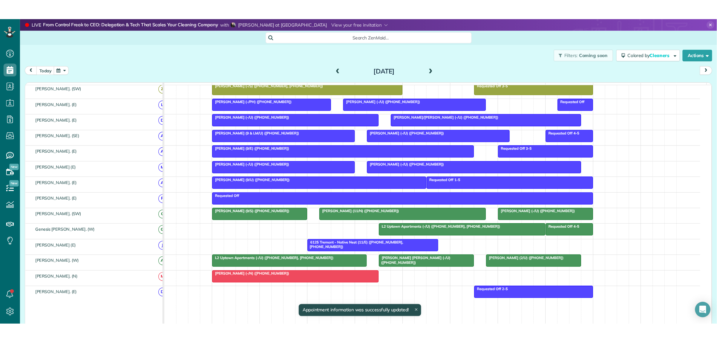
scroll to position [299, 0]
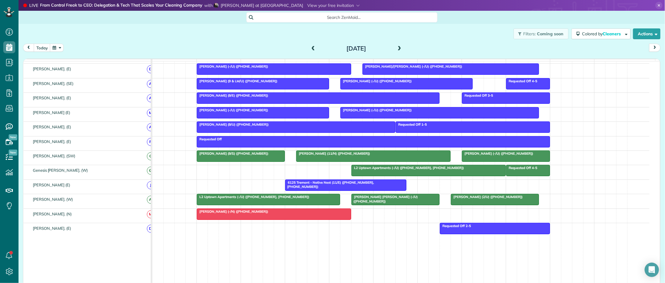
click at [404, 170] on span "L2 Uptown Apartments (-/U) (+14698956497, +12145778177)" at bounding box center [407, 167] width 113 height 4
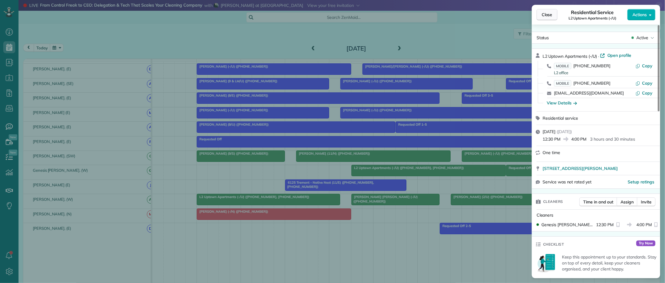
click at [545, 16] on span "Close" at bounding box center [547, 15] width 11 height 6
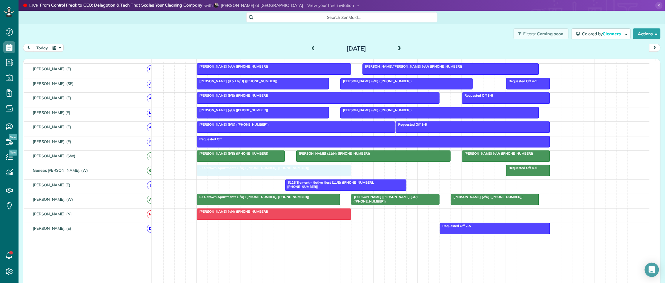
drag, startPoint x: 429, startPoint y: 177, endPoint x: 274, endPoint y: 180, distance: 154.7
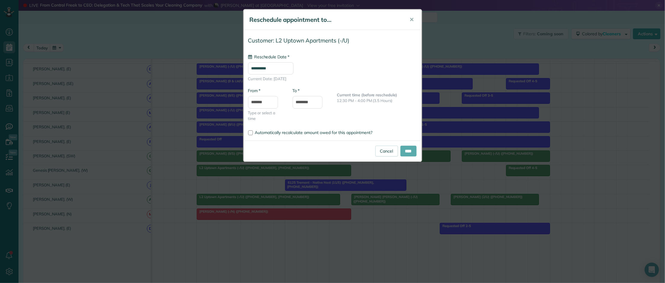
type input "**********"
click at [401, 150] on input "****" at bounding box center [409, 150] width 16 height 11
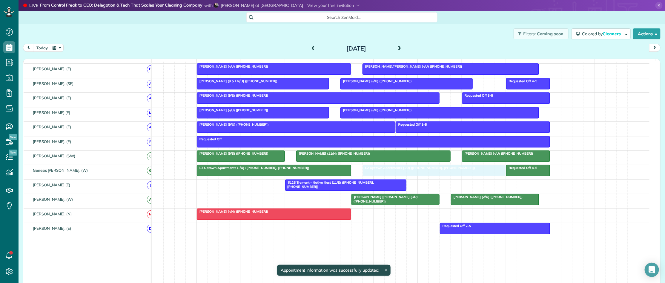
drag, startPoint x: 234, startPoint y: 207, endPoint x: 400, endPoint y: 178, distance: 169.1
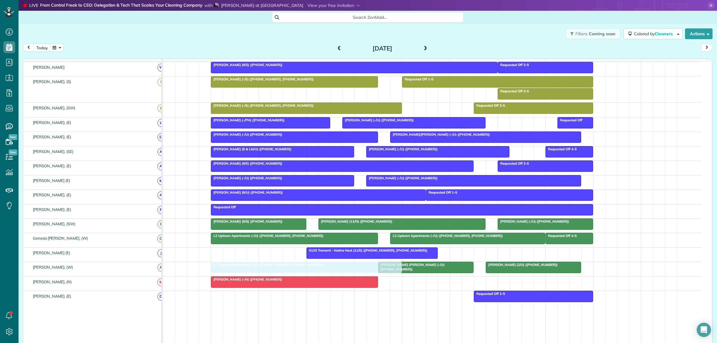
drag, startPoint x: 273, startPoint y: 99, endPoint x: 271, endPoint y: 272, distance: 172.6
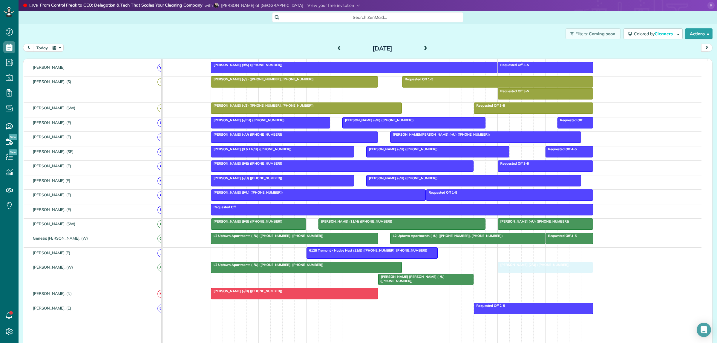
drag, startPoint x: 520, startPoint y: 272, endPoint x: 533, endPoint y: 272, distance: 13.7
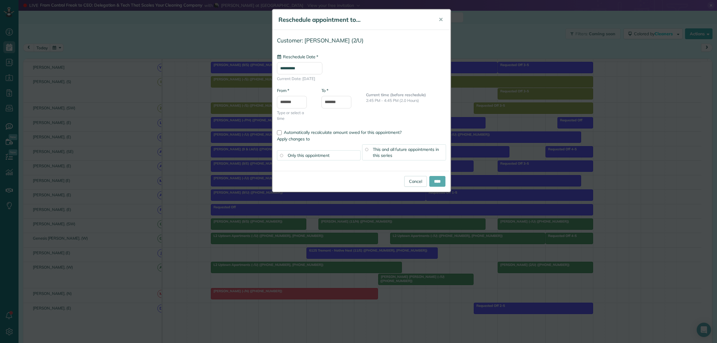
type input "**********"
click at [435, 182] on input "****" at bounding box center [437, 181] width 16 height 11
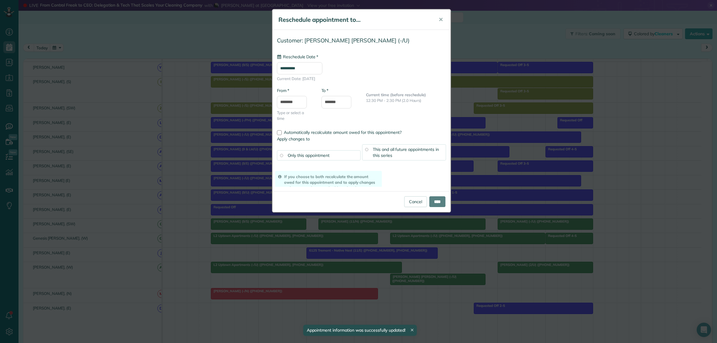
drag, startPoint x: 403, startPoint y: 286, endPoint x: 429, endPoint y: 274, distance: 28.7
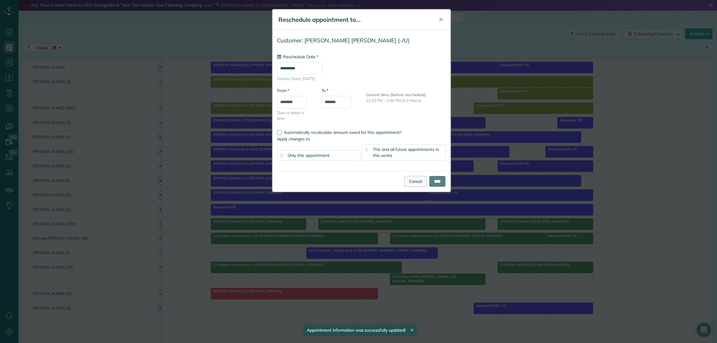
type input "**********"
click at [415, 183] on link "Cancel" at bounding box center [415, 181] width 23 height 11
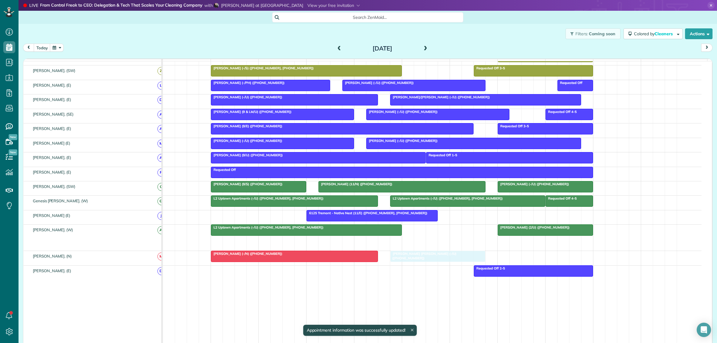
drag, startPoint x: 413, startPoint y: 248, endPoint x: 427, endPoint y: 265, distance: 21.8
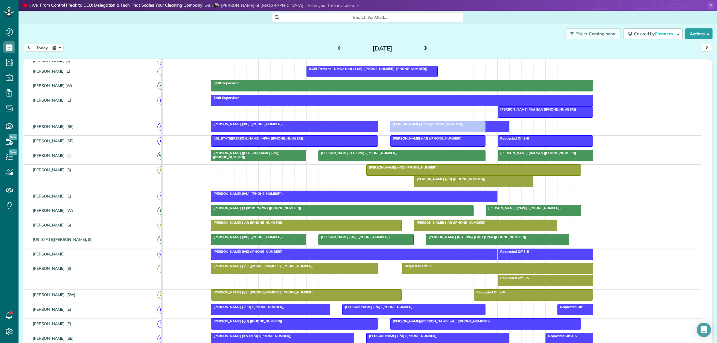
drag, startPoint x: 525, startPoint y: 237, endPoint x: 423, endPoint y: 135, distance: 144.0
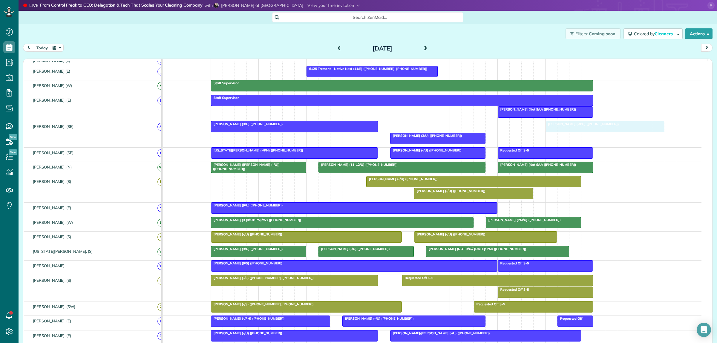
drag, startPoint x: 415, startPoint y: 130, endPoint x: 518, endPoint y: 133, distance: 103.1
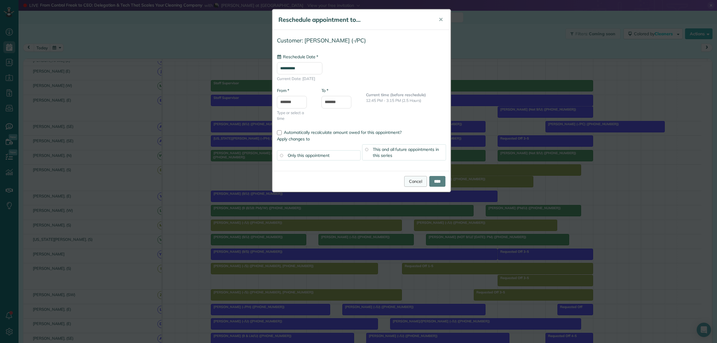
type input "**********"
click at [411, 180] on link "Cancel" at bounding box center [415, 181] width 23 height 11
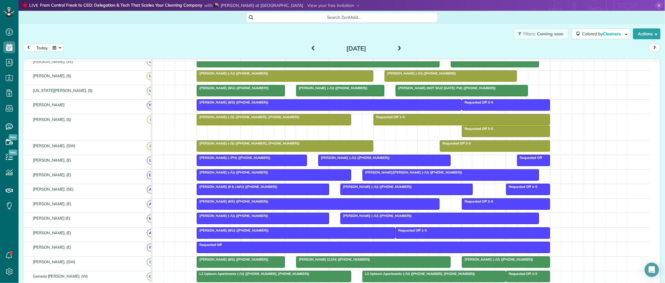
scroll to position [260, 0]
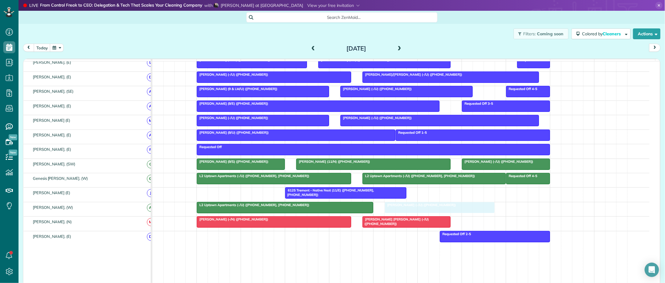
drag, startPoint x: 413, startPoint y: 163, endPoint x: 418, endPoint y: 213, distance: 50.1
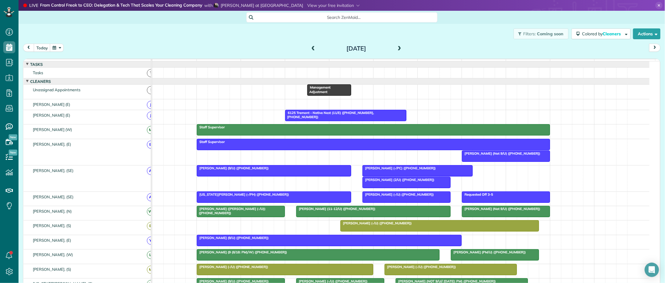
click at [165, 42] on div "Filters: Coming soon Colored by Cleaners Color by Cleaner Color by Team Color b…" at bounding box center [342, 34] width 647 height 20
click at [308, 16] on span "Search ZenMaid…" at bounding box center [344, 17] width 182 height 6
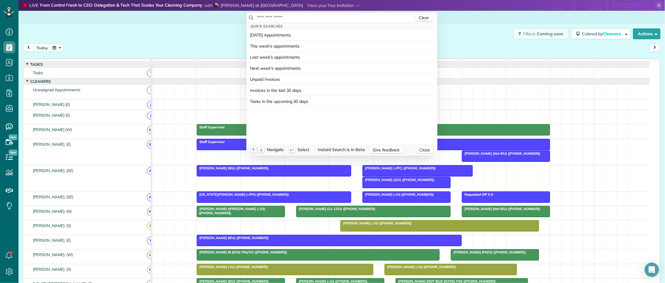
click at [302, 16] on input "text" at bounding box center [336, 17] width 158 height 6
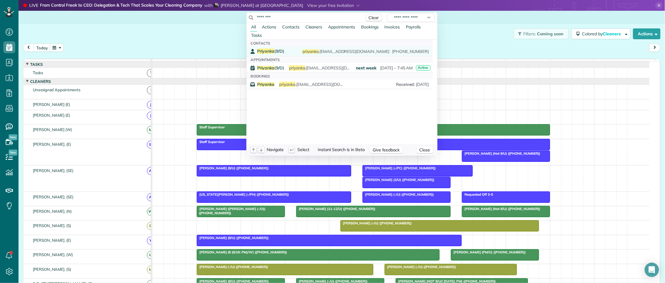
type input "********"
click at [279, 49] on span "Priyanka (9/D)" at bounding box center [270, 50] width 27 height 5
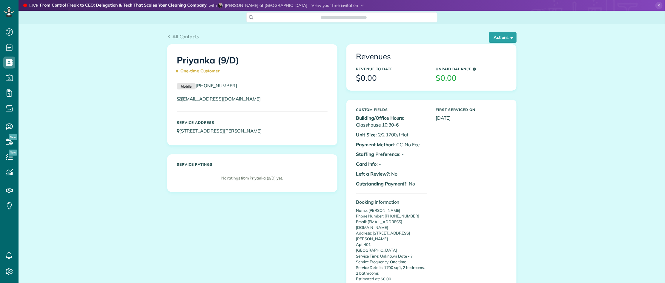
scroll to position [2, 2]
click at [496, 38] on button "Actions" at bounding box center [502, 37] width 27 height 11
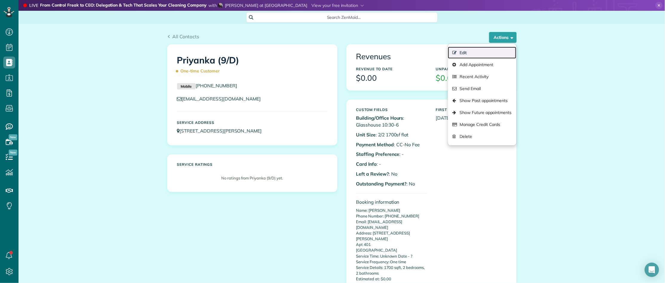
click at [466, 52] on link "Edit" at bounding box center [482, 53] width 68 height 12
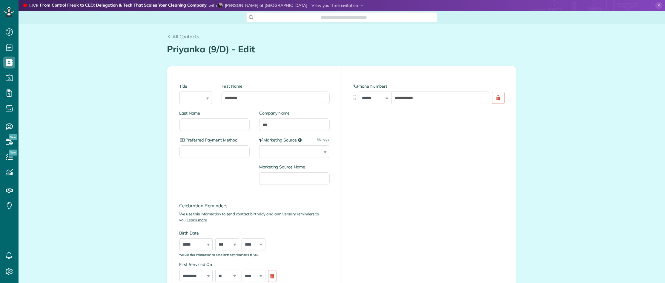
type input "**********"
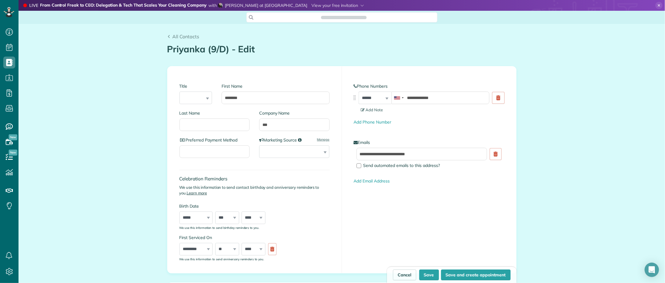
scroll to position [2, 2]
click at [205, 125] on input "Last Name" at bounding box center [215, 124] width 70 height 13
paste input "**********"
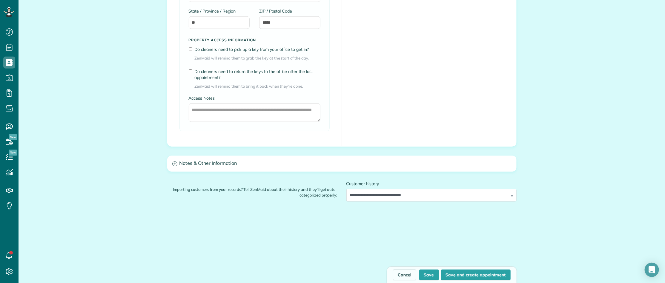
scroll to position [476, 0]
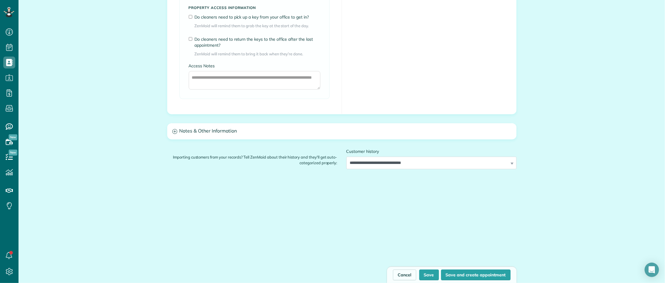
type input "**********"
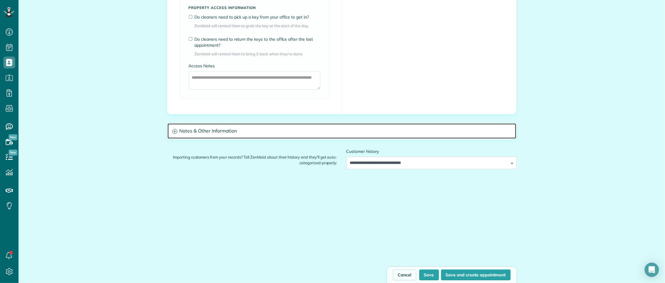
click at [232, 132] on h3 "Notes & Other Information" at bounding box center [342, 130] width 349 height 15
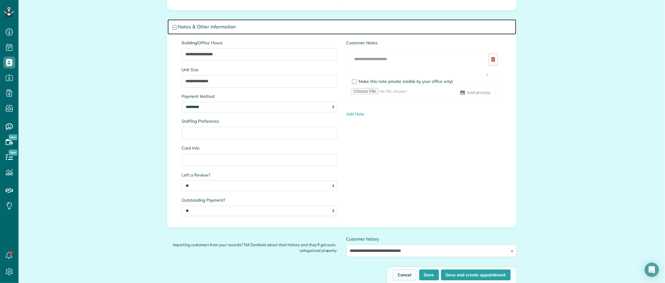
scroll to position [668, 0]
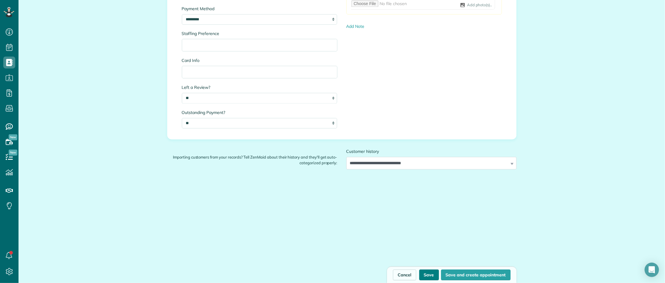
click at [429, 273] on button "Save" at bounding box center [429, 274] width 20 height 11
type input "**********"
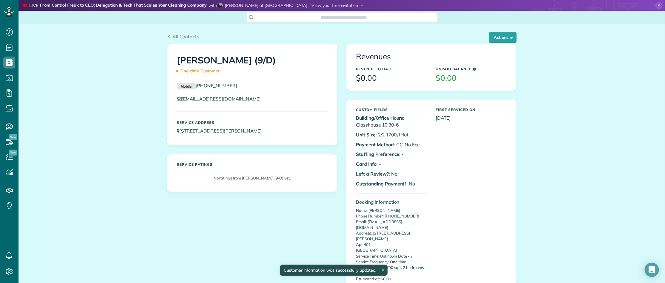
scroll to position [2, 2]
drag, startPoint x: 116, startPoint y: 48, endPoint x: 149, endPoint y: 74, distance: 41.4
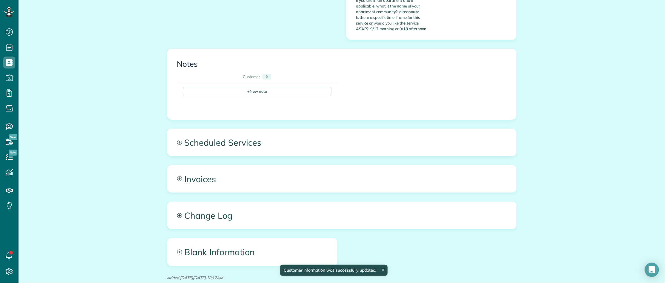
scroll to position [387, 0]
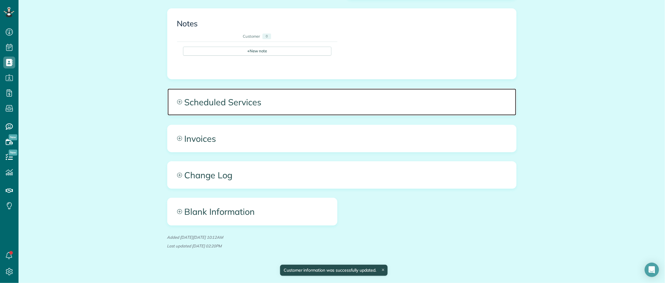
click at [437, 95] on span "Scheduled Services" at bounding box center [342, 101] width 349 height 27
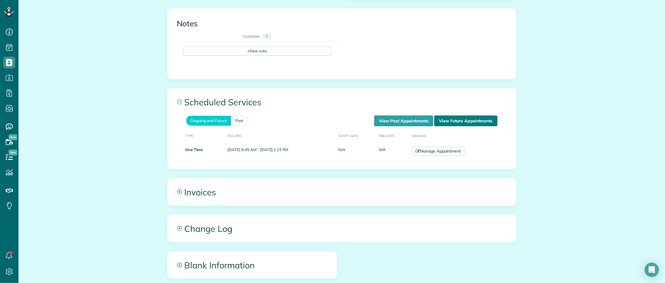
click at [470, 119] on link "View Future Appointments" at bounding box center [465, 120] width 63 height 11
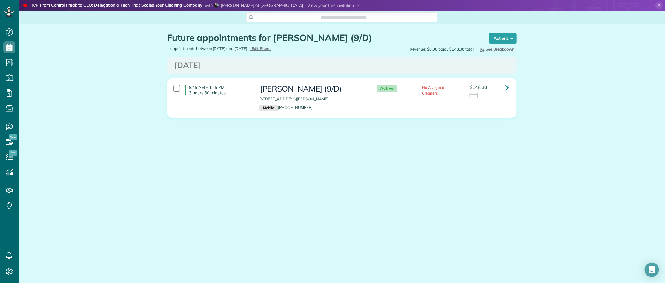
scroll to position [2, 2]
click at [507, 89] on icon at bounding box center [508, 87] width 4 height 10
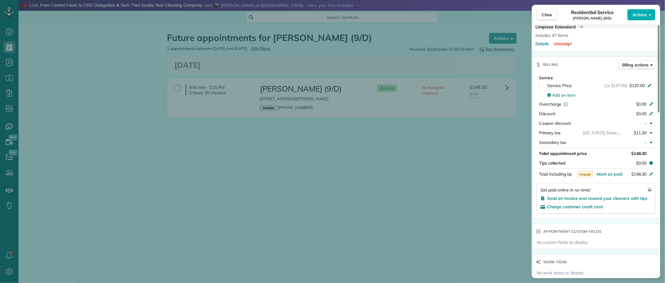
scroll to position [448, 0]
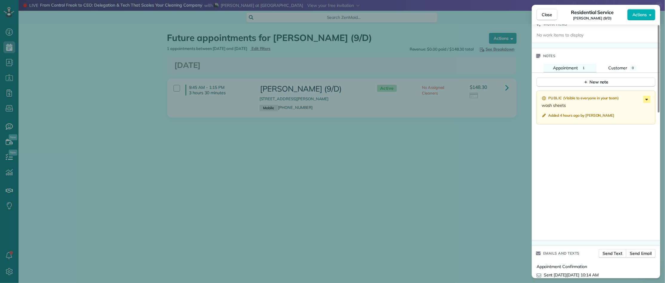
click at [648, 103] on icon at bounding box center [646, 99] width 7 height 7
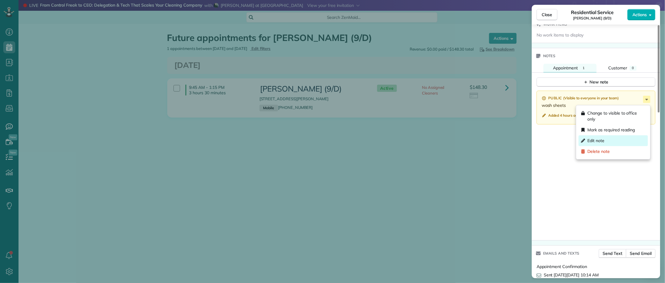
click at [605, 140] on div "Edit note" at bounding box center [613, 140] width 69 height 11
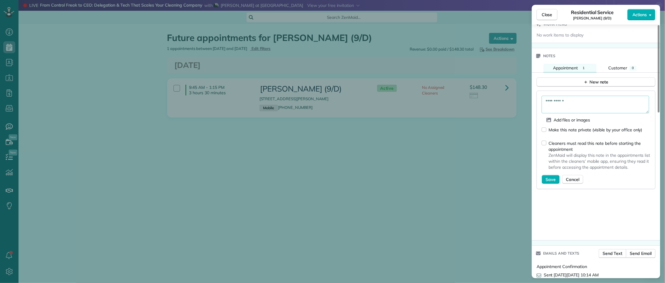
click at [585, 107] on textarea "**********" at bounding box center [596, 104] width 108 height 17
type textarea "**********"
click at [546, 182] on span "Save" at bounding box center [551, 179] width 10 height 6
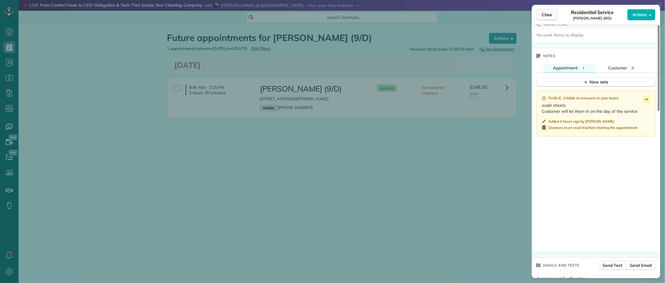
click at [550, 16] on span "Close" at bounding box center [547, 15] width 11 height 6
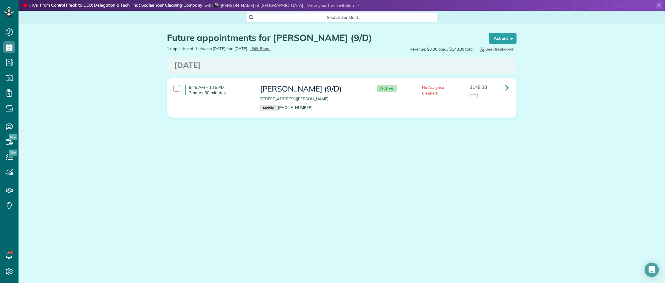
click at [111, 46] on div "Future appointments for [PERSON_NAME] (9/D) Schedule Changes Actions Create App…" at bounding box center [342, 93] width 647 height 138
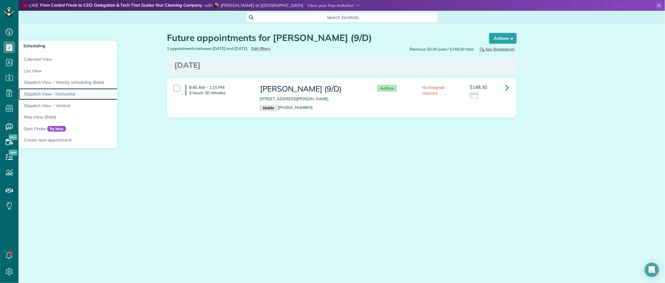
click at [50, 93] on link "Dispatch View - Horizontal" at bounding box center [93, 94] width 149 height 12
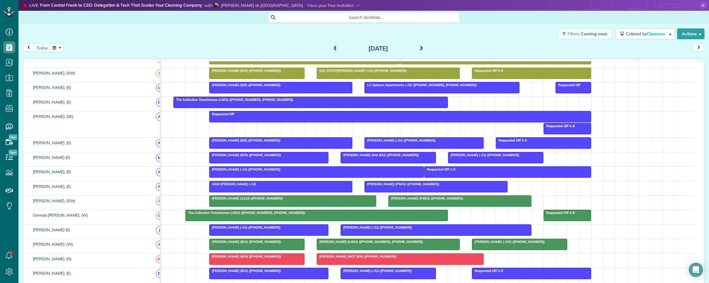
scroll to position [241, 0]
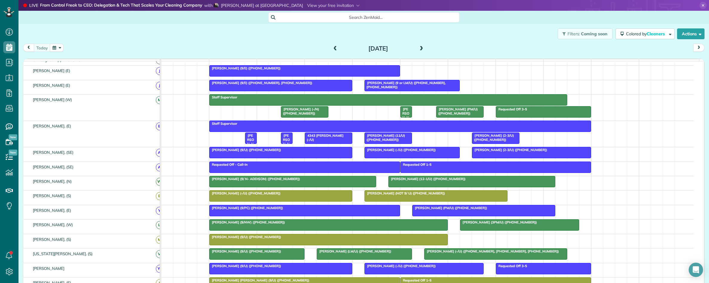
click at [419, 46] on span at bounding box center [421, 48] width 7 height 5
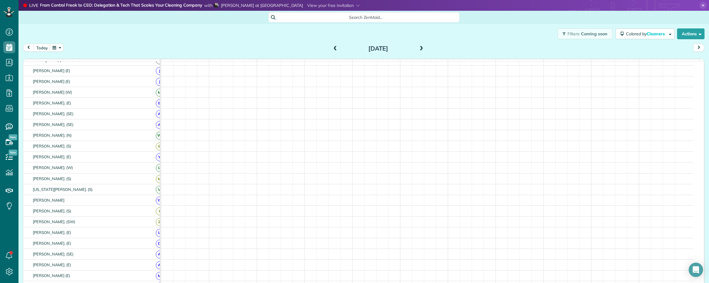
click at [419, 46] on span at bounding box center [421, 48] width 7 height 5
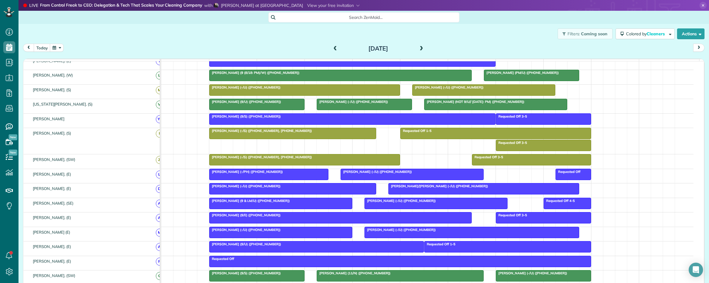
click at [260, 104] on span "Anusha Kodidhi (9/U) (+18162673140)" at bounding box center [245, 101] width 73 height 4
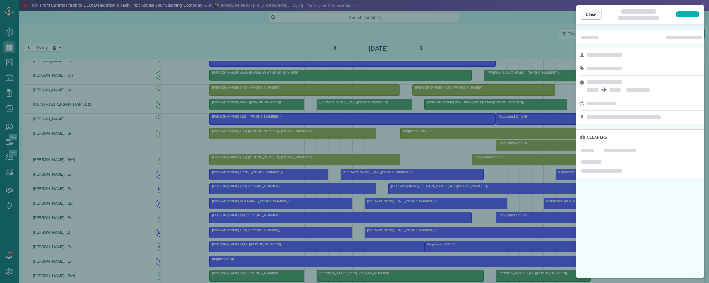
click at [586, 15] on span "Close" at bounding box center [591, 14] width 11 height 6
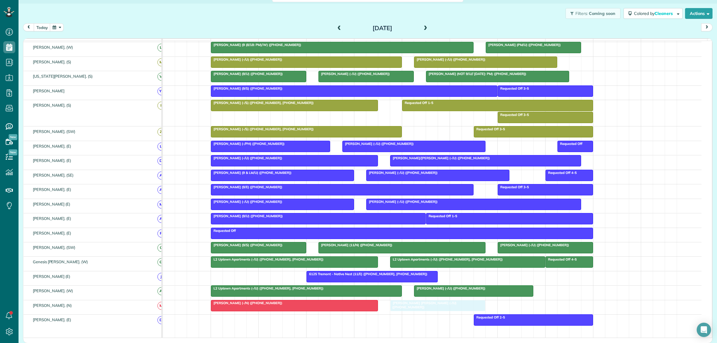
drag, startPoint x: 420, startPoint y: 313, endPoint x: 416, endPoint y: 312, distance: 4.2
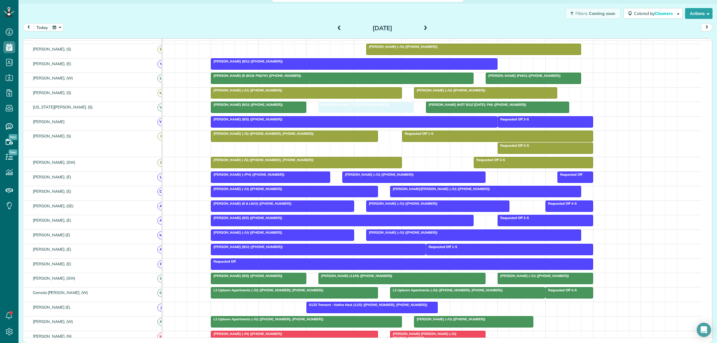
drag, startPoint x: 371, startPoint y: 187, endPoint x: 371, endPoint y: 114, distance: 73.2
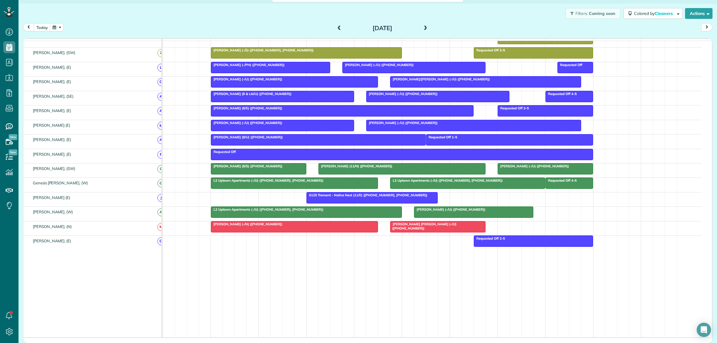
scroll to position [247, 0]
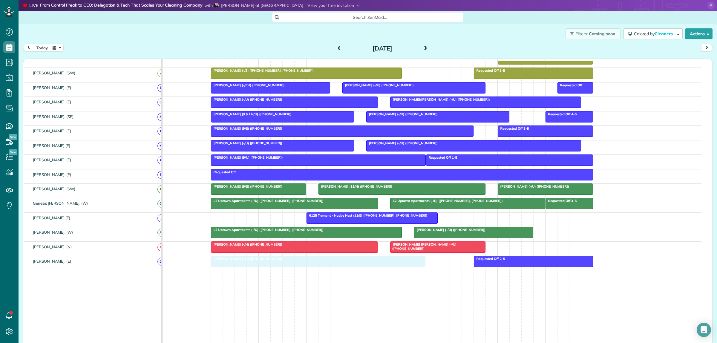
drag, startPoint x: 406, startPoint y: 111, endPoint x: 254, endPoint y: 272, distance: 221.0
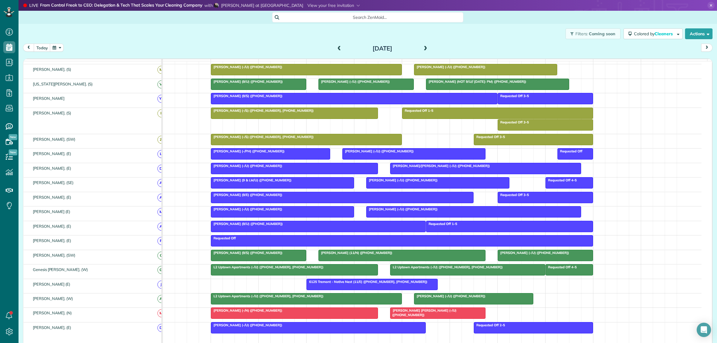
scroll to position [227, 0]
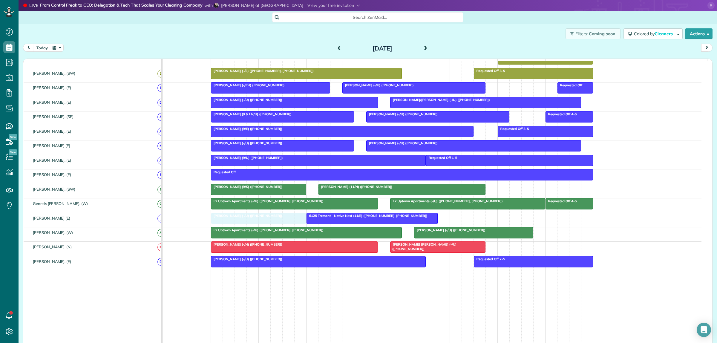
drag, startPoint x: 539, startPoint y: 191, endPoint x: 247, endPoint y: 222, distance: 294.0
drag, startPoint x: 243, startPoint y: 221, endPoint x: 521, endPoint y: 195, distance: 279.3
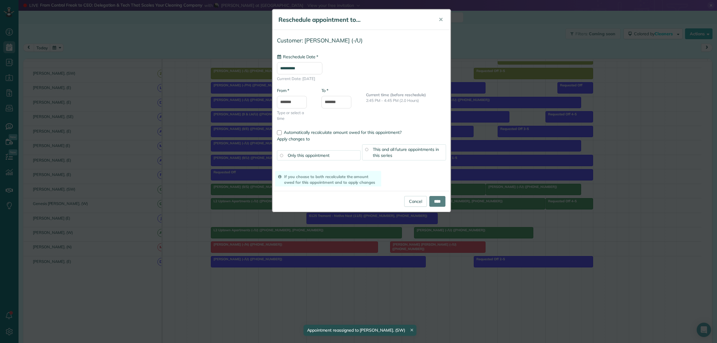
drag, startPoint x: 514, startPoint y: 191, endPoint x: 526, endPoint y: 191, distance: 12.5
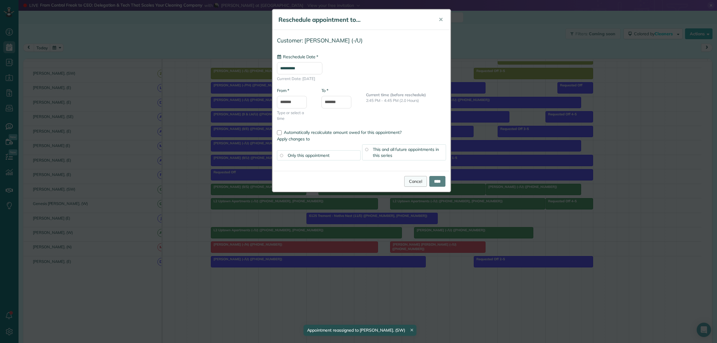
type input "**********"
click at [409, 181] on link "Cancel" at bounding box center [415, 181] width 23 height 11
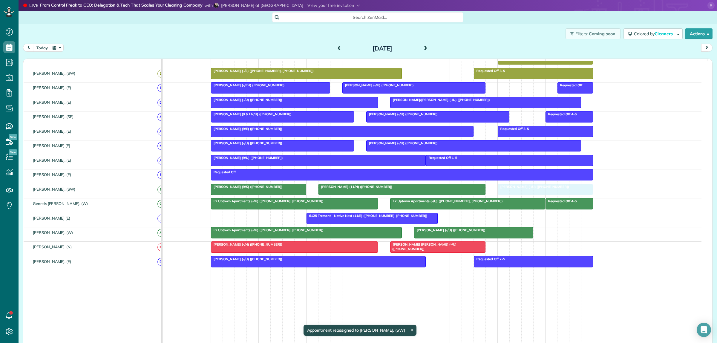
drag, startPoint x: 497, startPoint y: 194, endPoint x: 504, endPoint y: 194, distance: 6.9
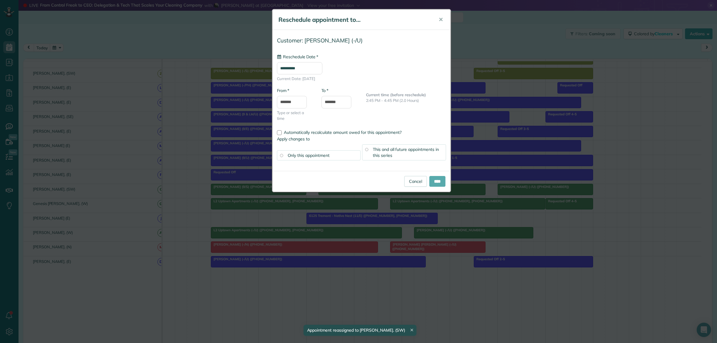
type input "**********"
click at [437, 182] on input "****" at bounding box center [437, 181] width 16 height 11
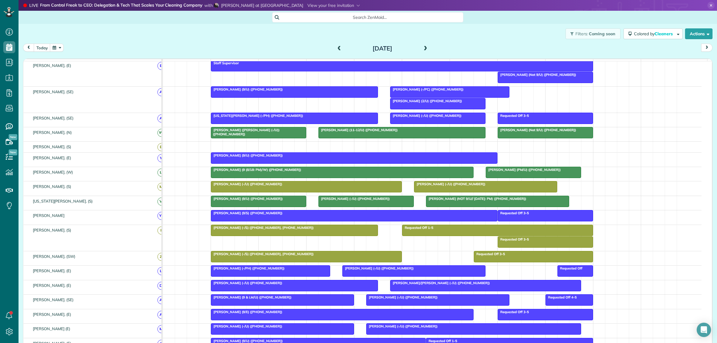
scroll to position [78, 0]
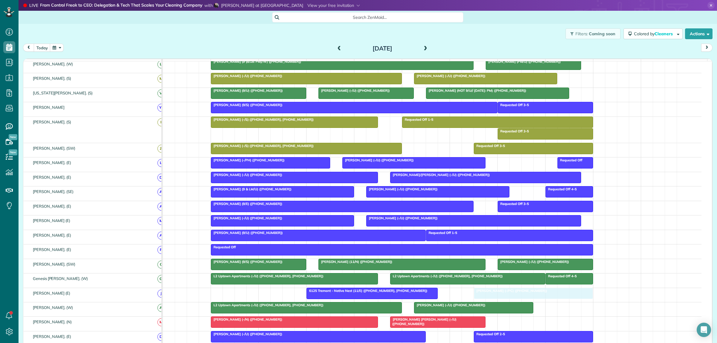
drag, startPoint x: 409, startPoint y: 175, endPoint x: 489, endPoint y: 300, distance: 148.8
click at [496, 282] on div "[PERSON_NAME] (-/PC) ([PHONE_NUMBER])" at bounding box center [533, 291] width 116 height 4
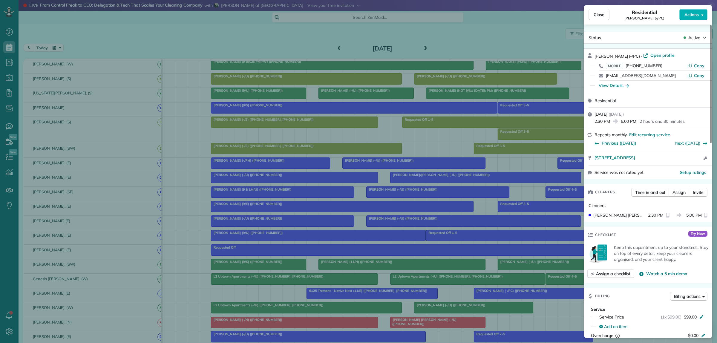
click at [448, 282] on div "Close Residential Courtney Mannion (-/PC) Actions Status Active Courtney Mannio…" at bounding box center [358, 171] width 717 height 343
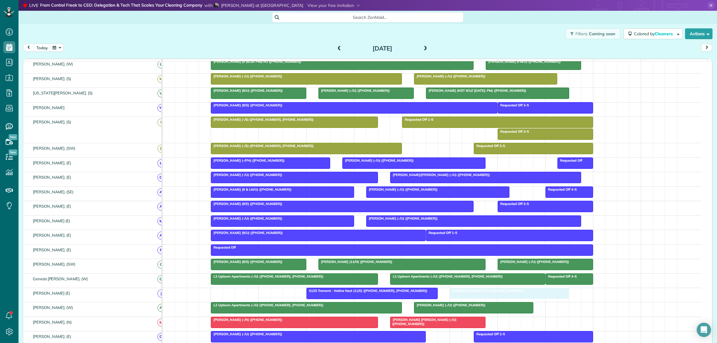
drag, startPoint x: 528, startPoint y: 297, endPoint x: 503, endPoint y: 297, distance: 24.8
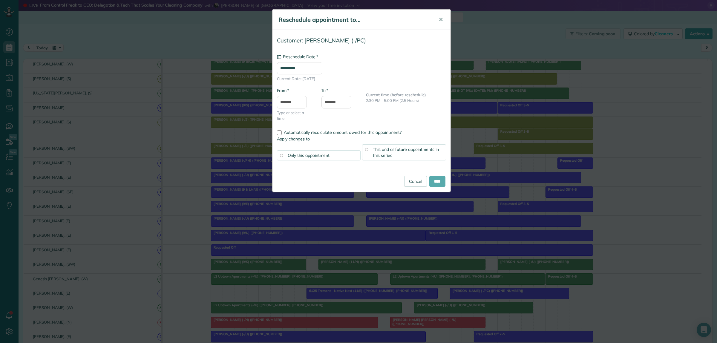
type input "**********"
click at [432, 182] on input "****" at bounding box center [437, 181] width 16 height 11
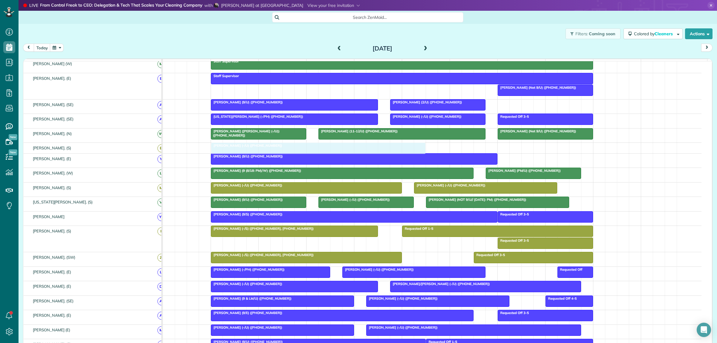
drag, startPoint x: 260, startPoint y: 266, endPoint x: 257, endPoint y: 150, distance: 115.9
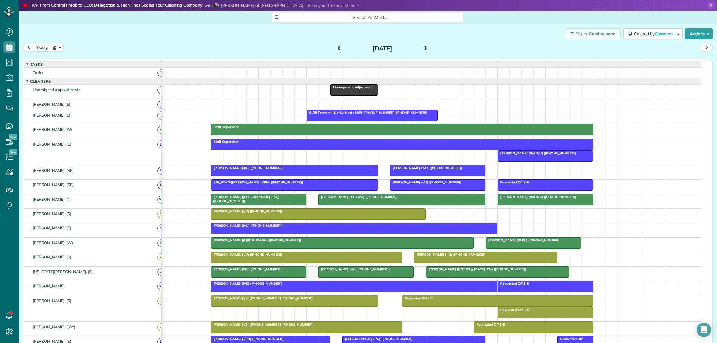
scroll to position [271, 18]
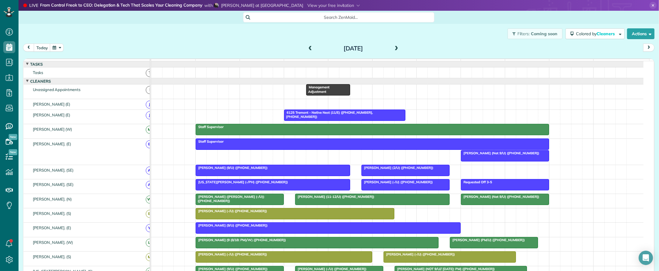
click at [395, 48] on span at bounding box center [396, 48] width 7 height 5
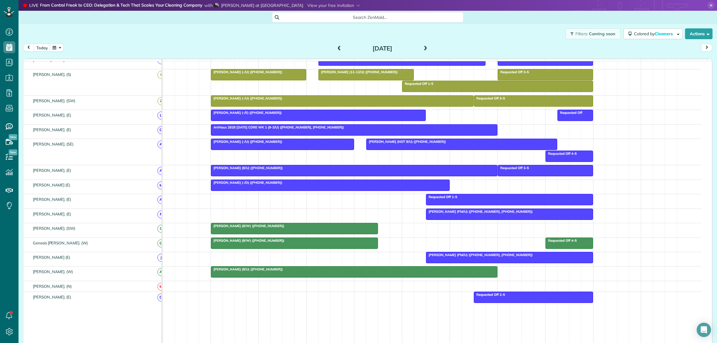
scroll to position [138, 0]
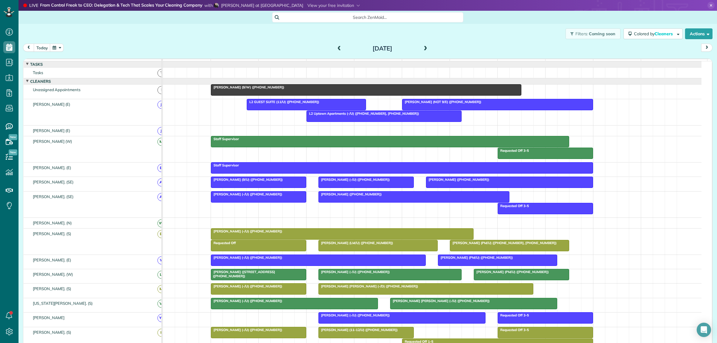
click at [340, 89] on div "[PERSON_NAME] (9/W) ([PHONE_NUMBER])" at bounding box center [366, 87] width 307 height 4
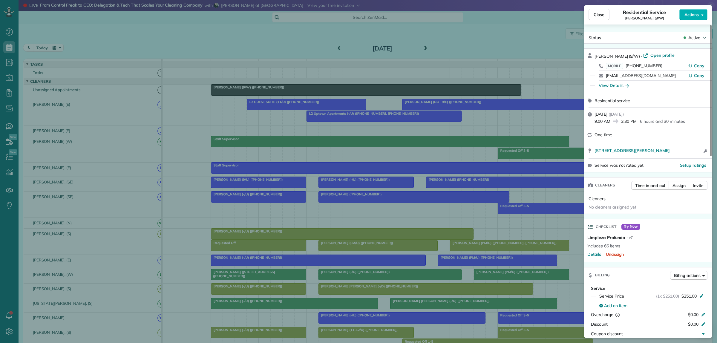
click at [540, 128] on div "Close Residential Service Chanel Rafie (9/W) Actions Status Active Chanel Rafie…" at bounding box center [358, 171] width 717 height 343
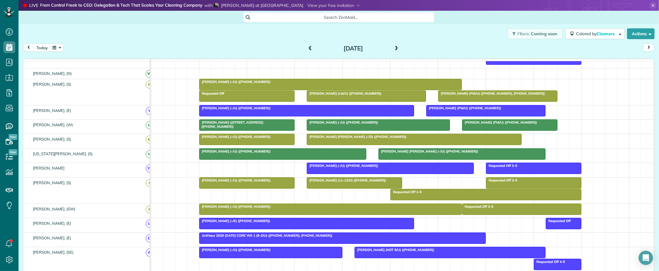
scroll to position [271, 18]
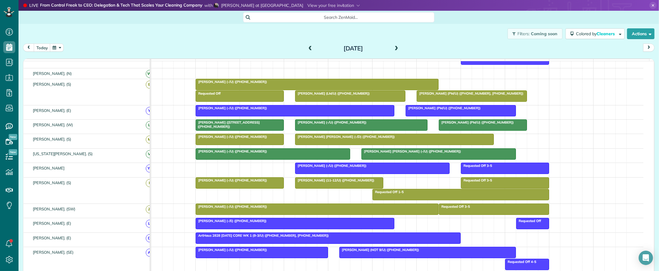
click at [279, 15] on span "Search ZenMaid…" at bounding box center [341, 17] width 182 height 6
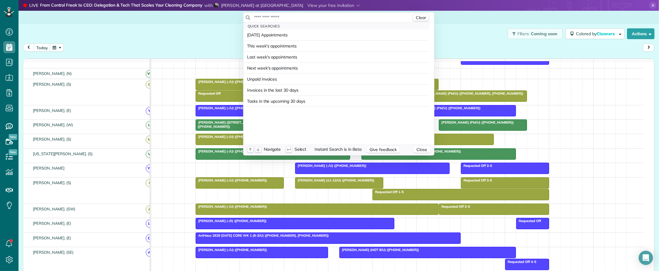
click at [283, 16] on input "text" at bounding box center [333, 17] width 158 height 6
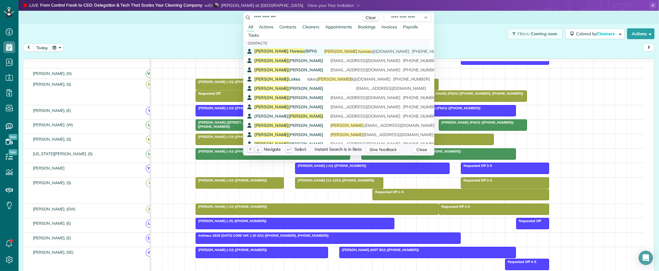
type input "**********"
click at [283, 50] on span "Robert Hureau (9/PH)" at bounding box center [285, 50] width 63 height 5
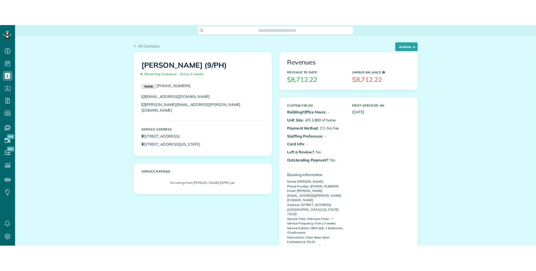
scroll to position [2, 2]
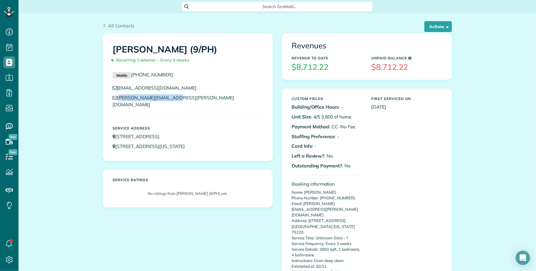
drag, startPoint x: 176, startPoint y: 99, endPoint x: 116, endPoint y: 102, distance: 60.7
click at [116, 102] on div "[EMAIL_ADDRESS][DOMAIN_NAME] [PERSON_NAME][EMAIL_ADDRESS][PERSON_NAME][DOMAIN_N…" at bounding box center [187, 98] width 159 height 27
copy link "[PERSON_NAME][EMAIL_ADDRESS][PERSON_NAME][DOMAIN_NAME]"
copy h1 "[PERSON_NAME]"
drag, startPoint x: 111, startPoint y: 48, endPoint x: 173, endPoint y: 48, distance: 61.8
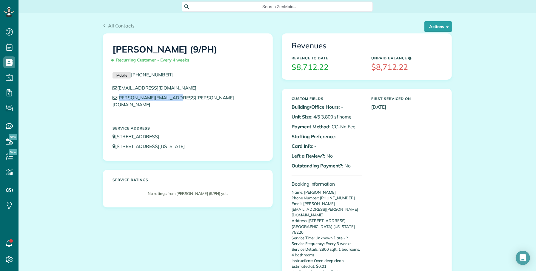
click at [173, 48] on h1 "[PERSON_NAME] (9/PH) Recurring Customer - Every 4 weeks" at bounding box center [188, 55] width 151 height 21
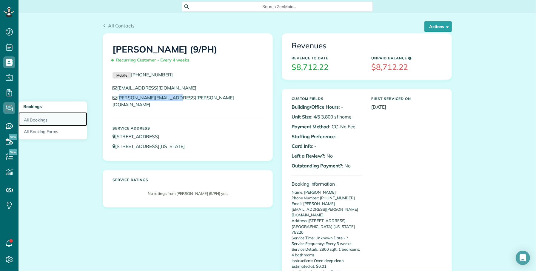
click at [35, 118] on link "All Bookings" at bounding box center [53, 119] width 69 height 14
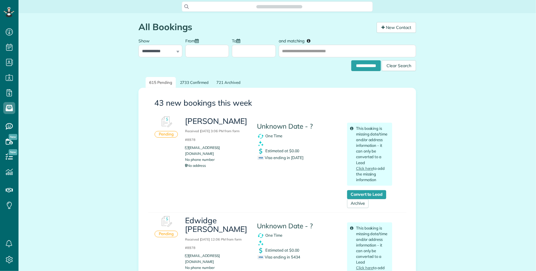
scroll to position [2, 2]
click at [291, 156] on span "Visa ending in [DATE]" at bounding box center [281, 157] width 46 height 5
copy span "1659"
copy h3 "[PERSON_NAME]"
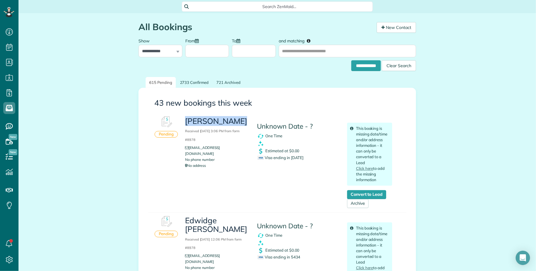
drag, startPoint x: 183, startPoint y: 119, endPoint x: 237, endPoint y: 123, distance: 53.6
click at [237, 123] on h3 "[PERSON_NAME] Received [DATE] 3:06 PM from form #8978" at bounding box center [216, 130] width 63 height 26
click at [242, 8] on span "Search ZenMaid…" at bounding box center [280, 7] width 182 height 6
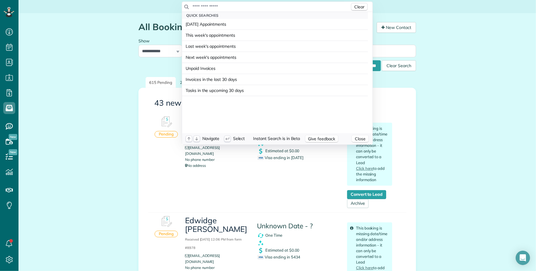
click at [241, 6] on input "text" at bounding box center [271, 7] width 158 height 6
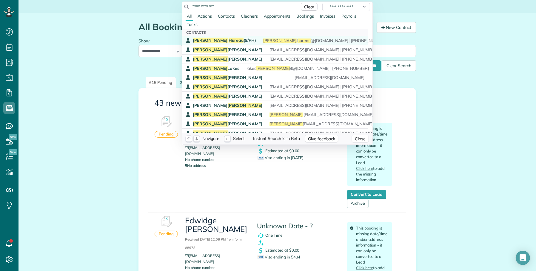
type input "**********"
click at [225, 39] on span "[PERSON_NAME] (9/PH)" at bounding box center [224, 40] width 63 height 5
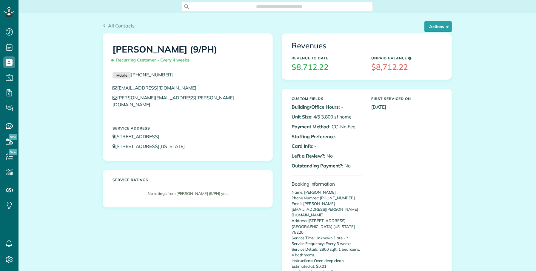
scroll to position [2, 2]
click at [435, 26] on button "Actions" at bounding box center [438, 26] width 27 height 11
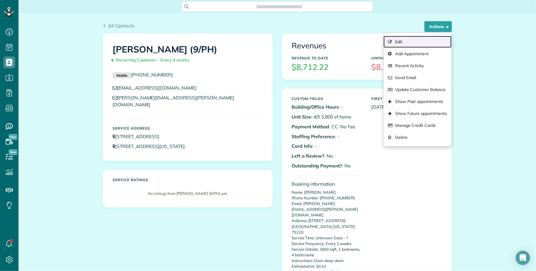
click at [398, 40] on link "Edit" at bounding box center [418, 42] width 68 height 12
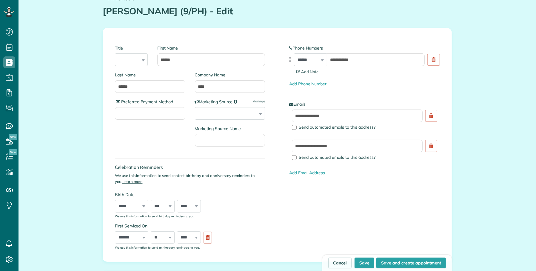
type input "**********"
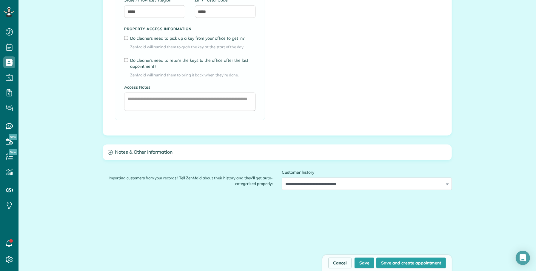
scroll to position [709, 0]
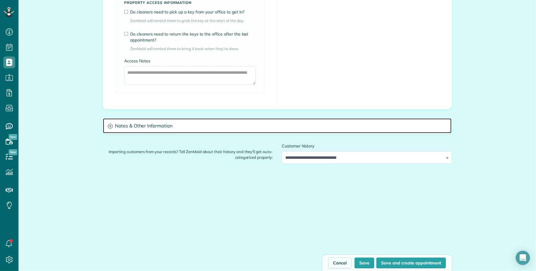
click at [178, 132] on h3 "Notes & Other Information" at bounding box center [277, 126] width 349 height 15
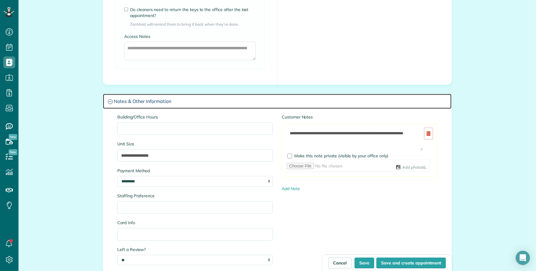
scroll to position [859, 0]
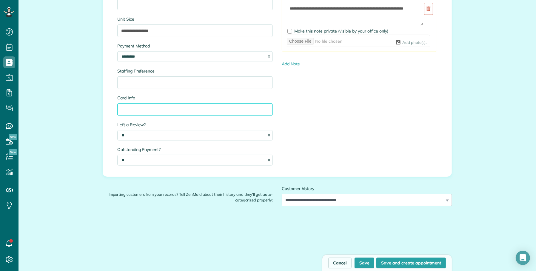
click at [143, 109] on input "Card Info" at bounding box center [195, 109] width 156 height 13
type input "**********"
click at [362, 260] on button "Save" at bounding box center [365, 263] width 20 height 11
type input "**********"
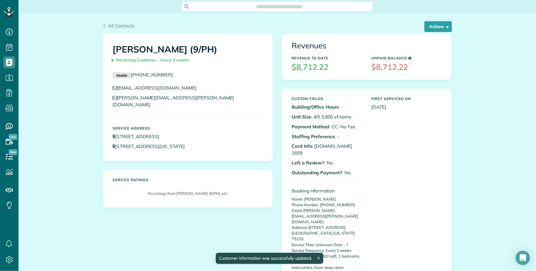
scroll to position [2, 2]
click at [141, 231] on div "[PERSON_NAME] (9/PH) Recurring Customer - Every 4 weeks Mobile [PHONE_NUMBER] […" at bounding box center [277, 221] width 358 height 377
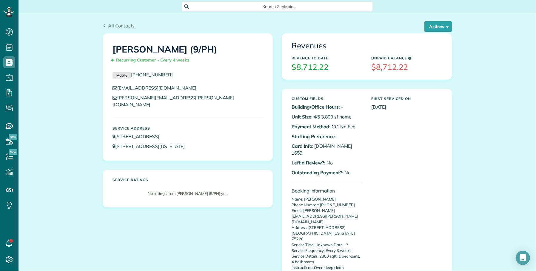
click at [253, 10] on div "Search ZenMaid…" at bounding box center [277, 6] width 191 height 10
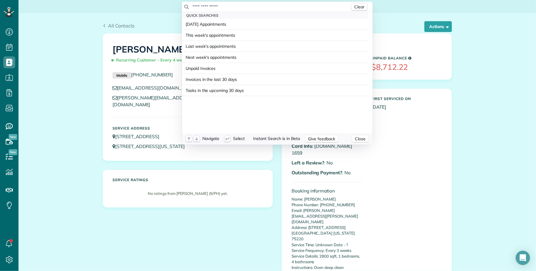
click at [248, 6] on input "text" at bounding box center [271, 7] width 158 height 6
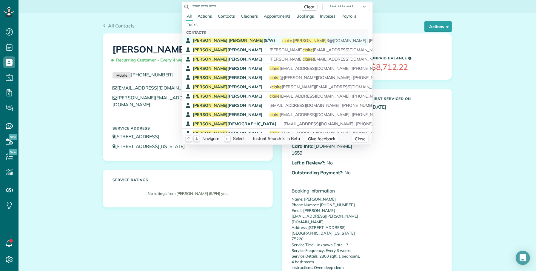
type input "**********"
click at [222, 39] on span "[PERSON_NAME] (9/W)" at bounding box center [234, 40] width 82 height 5
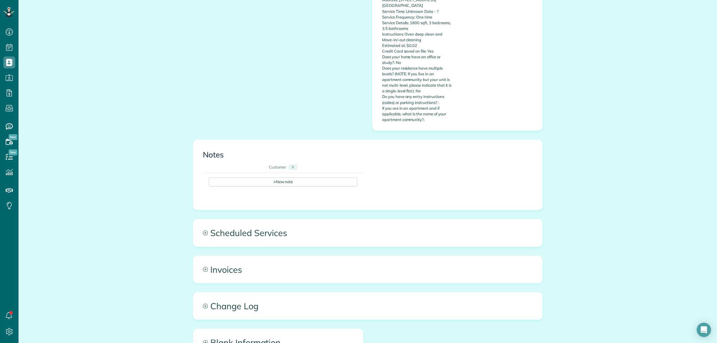
scroll to position [286, 0]
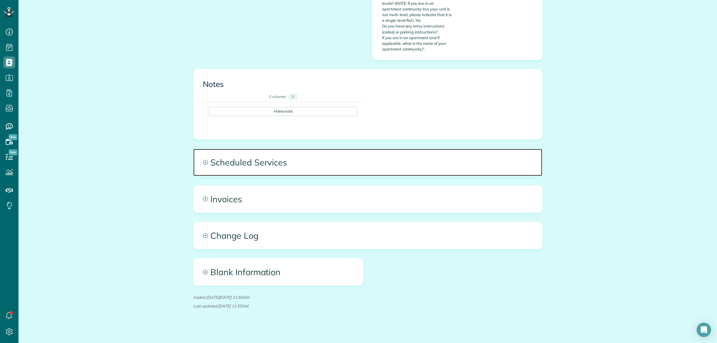
click at [396, 159] on span "Scheduled Services" at bounding box center [367, 162] width 349 height 27
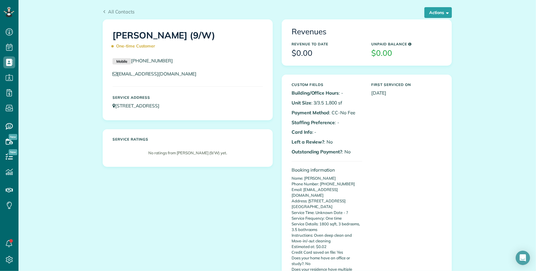
scroll to position [0, 0]
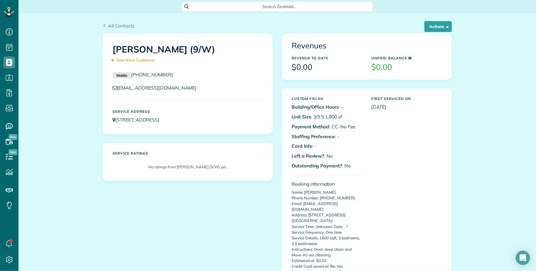
drag, startPoint x: 123, startPoint y: 0, endPoint x: 41, endPoint y: 55, distance: 98.9
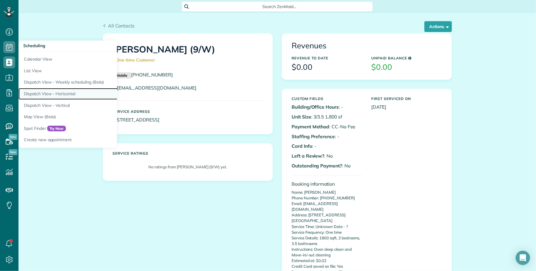
click at [46, 91] on link "Dispatch View - Horizontal" at bounding box center [93, 94] width 149 height 12
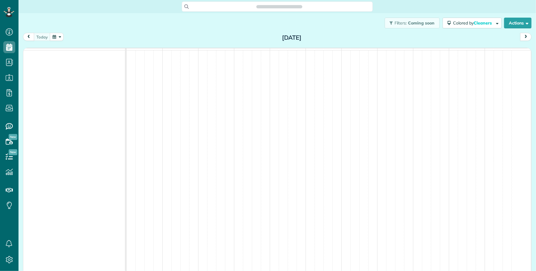
scroll to position [2, 2]
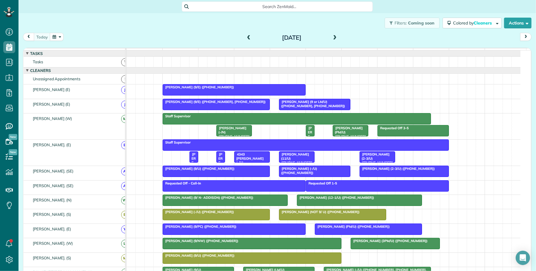
click at [333, 36] on span at bounding box center [335, 37] width 7 height 5
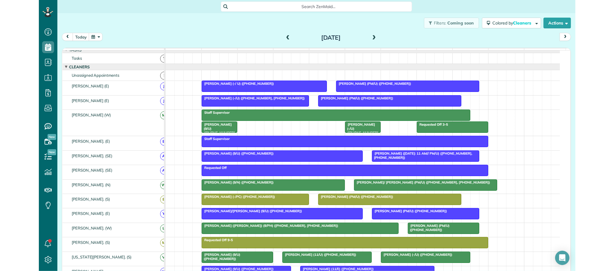
scroll to position [0, 0]
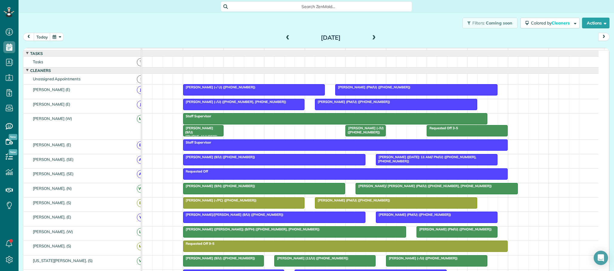
click at [372, 38] on span at bounding box center [374, 37] width 7 height 5
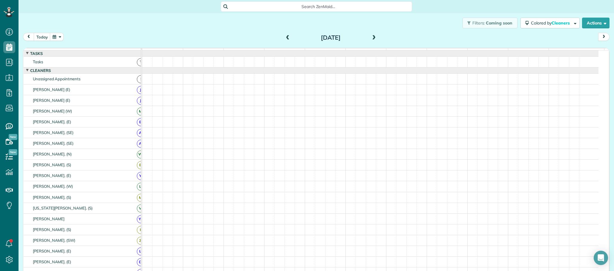
click at [372, 38] on span at bounding box center [374, 37] width 7 height 5
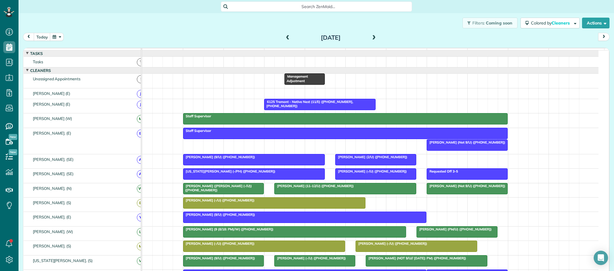
click at [177, 18] on div "Filters: Coming soon Colored by Cleaners Color by Cleaner Color by Team Color b…" at bounding box center [316, 23] width 595 height 20
click at [141, 28] on div "Filters: Coming soon Colored by Cleaners Color by Cleaner Color by Team Color b…" at bounding box center [316, 23] width 595 height 20
click at [259, 4] on span "Search ZenMaid…" at bounding box center [319, 7] width 182 height 6
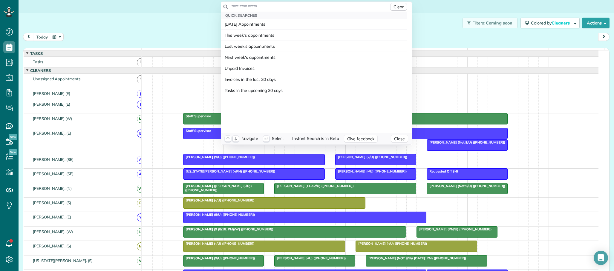
click at [263, 9] on input "text" at bounding box center [310, 7] width 158 height 6
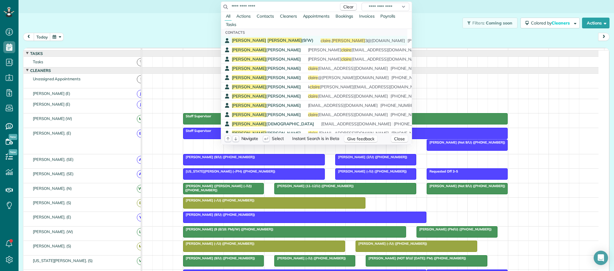
type input "**********"
click at [260, 38] on span "Claire Gilbert (9/W)" at bounding box center [273, 40] width 82 height 5
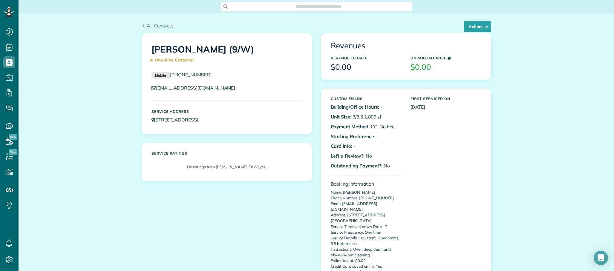
scroll to position [2, 2]
copy h1 "[PERSON_NAME]"
drag, startPoint x: 149, startPoint y: 48, endPoint x: 204, endPoint y: 49, distance: 55.3
click at [204, 49] on h1 "[PERSON_NAME] (9/W) One-time Customer" at bounding box center [226, 55] width 151 height 21
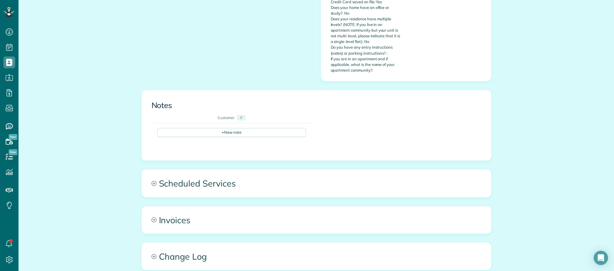
scroll to position [358, 0]
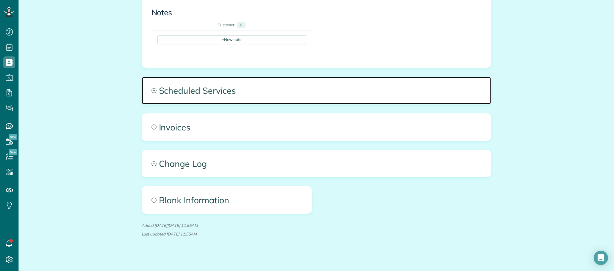
click at [308, 85] on span "Scheduled Services" at bounding box center [316, 90] width 349 height 27
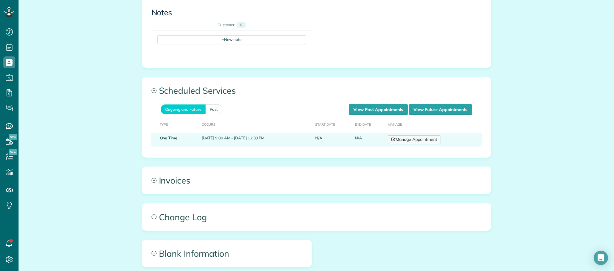
click at [429, 136] on link "Manage Appointment" at bounding box center [414, 139] width 53 height 9
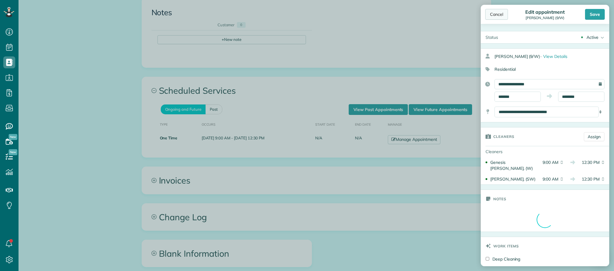
click at [496, 15] on div "Cancel" at bounding box center [496, 14] width 23 height 11
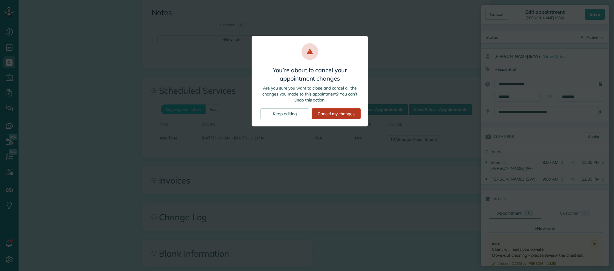
click at [347, 115] on div "Cancel my changes" at bounding box center [336, 113] width 49 height 11
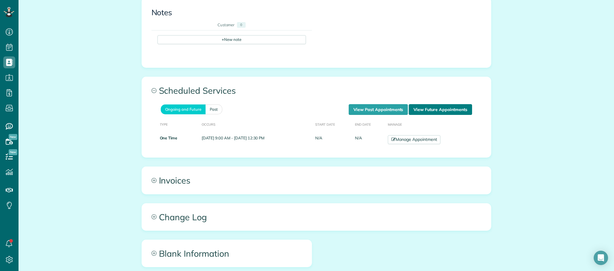
click at [442, 105] on link "View Future Appointments" at bounding box center [440, 109] width 63 height 11
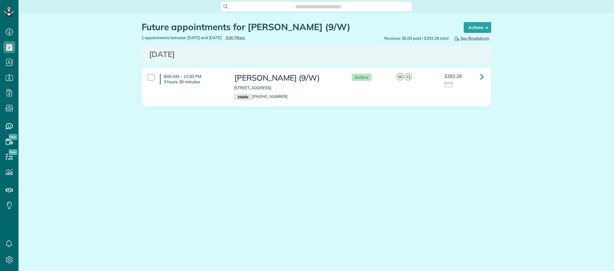
scroll to position [271, 18]
click at [483, 78] on icon at bounding box center [482, 76] width 4 height 10
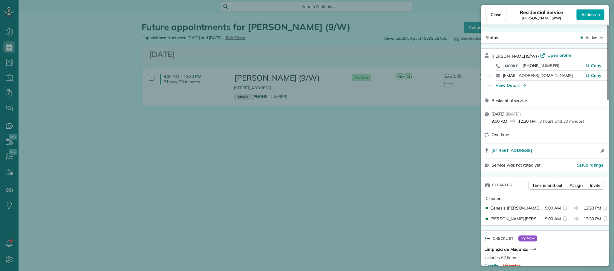
click at [595, 16] on span "Actions" at bounding box center [588, 15] width 14 height 6
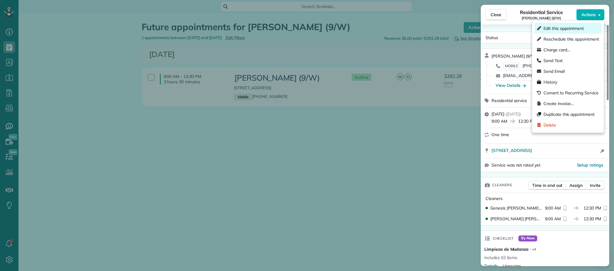
click at [570, 32] on div "Edit this appointment" at bounding box center [567, 28] width 67 height 11
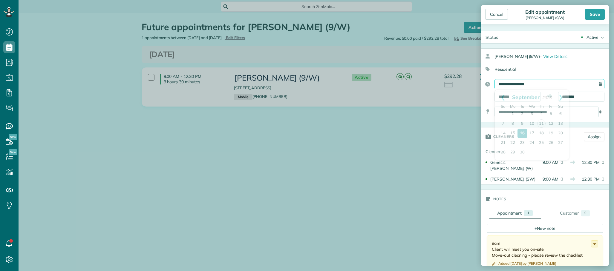
click at [549, 84] on input "**********" at bounding box center [549, 84] width 110 height 10
click at [512, 131] on link "15" at bounding box center [513, 134] width 10 height 10
type input "**********"
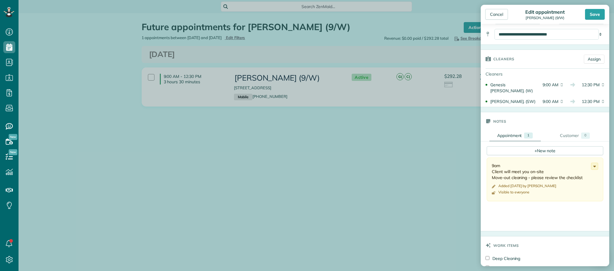
scroll to position [112, 0]
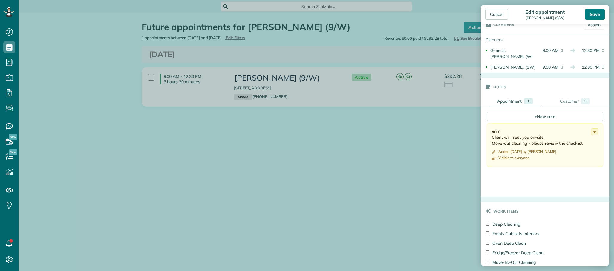
click at [595, 13] on div "Save" at bounding box center [595, 14] width 20 height 11
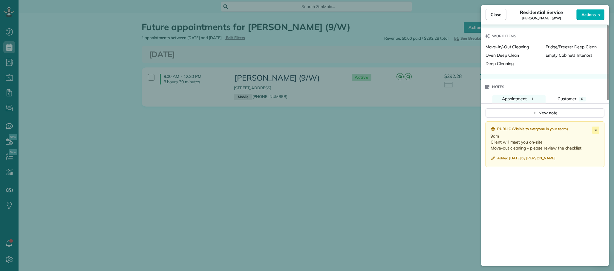
scroll to position [534, 0]
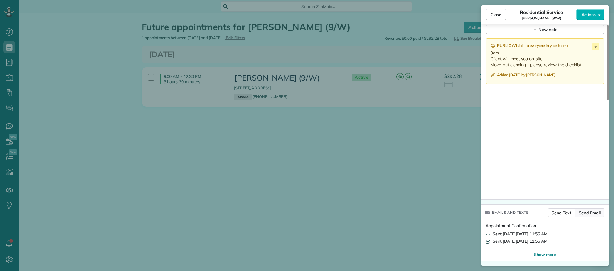
click at [589, 214] on span "Send Email" at bounding box center [590, 213] width 22 height 6
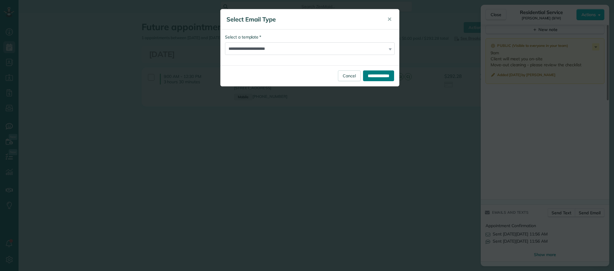
click at [365, 77] on input "**********" at bounding box center [378, 75] width 31 height 11
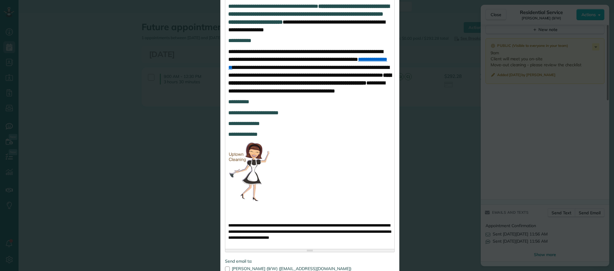
scroll to position [399, 0]
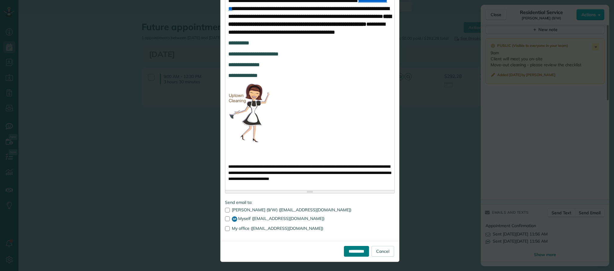
click at [346, 252] on input "**********" at bounding box center [356, 251] width 25 height 11
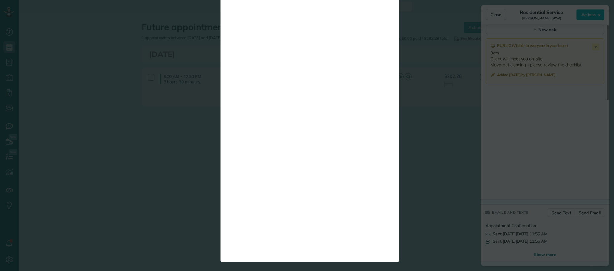
scroll to position [0, 0]
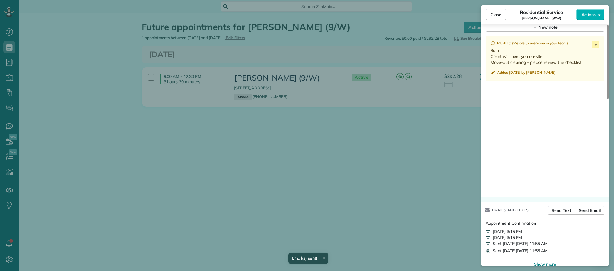
click at [330, 173] on div "Close Residential Service [PERSON_NAME] (9/W) Actions Status Active [PERSON_NAM…" at bounding box center [307, 135] width 614 height 271
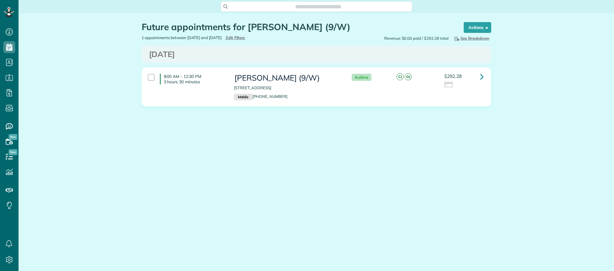
scroll to position [2, 2]
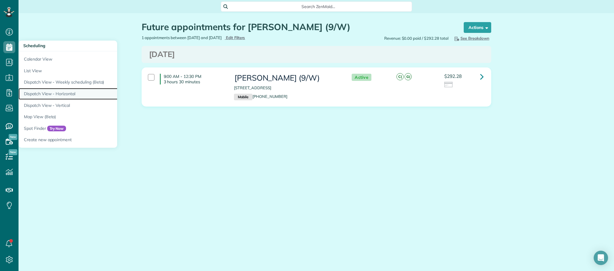
drag, startPoint x: 58, startPoint y: 91, endPoint x: 69, endPoint y: 91, distance: 11.1
click at [59, 91] on link "Dispatch View - Horizontal" at bounding box center [93, 94] width 149 height 12
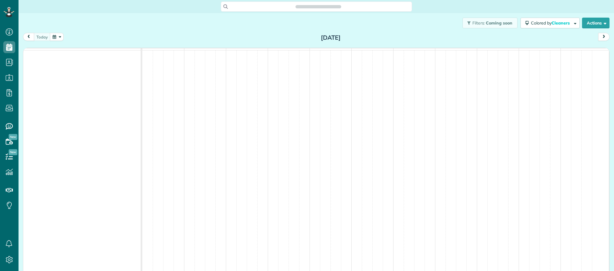
scroll to position [2, 2]
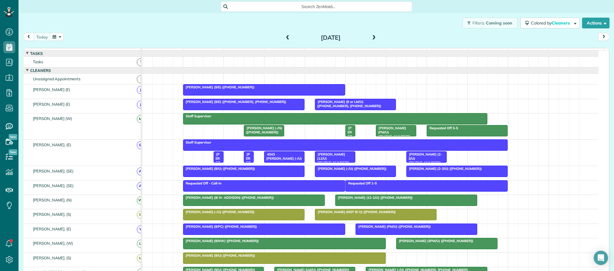
click at [209, 31] on div "Filters: Coming soon Colored by Cleaners Color by Cleaner Color by Team Color b…" at bounding box center [316, 23] width 595 height 20
click at [58, 36] on button "button" at bounding box center [57, 37] width 14 height 8
click at [82, 75] on link "15" at bounding box center [82, 77] width 10 height 10
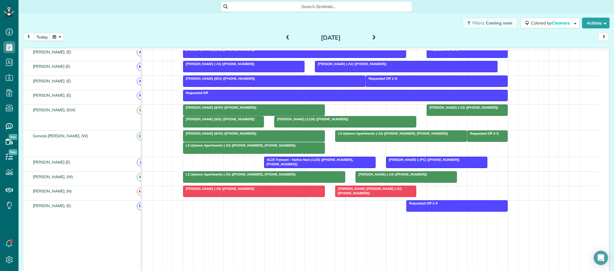
scroll to position [343, 0]
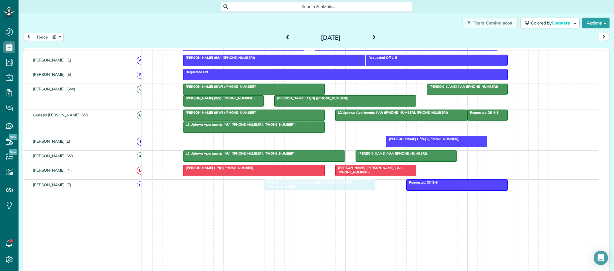
drag, startPoint x: 308, startPoint y: 147, endPoint x: 310, endPoint y: 194, distance: 46.6
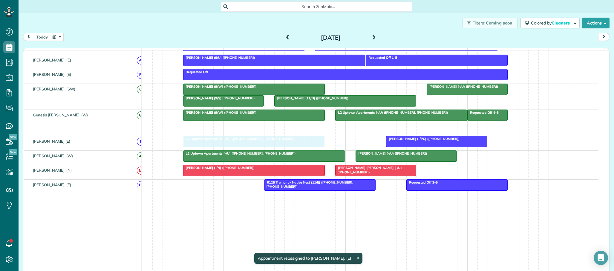
scroll to position [340, 0]
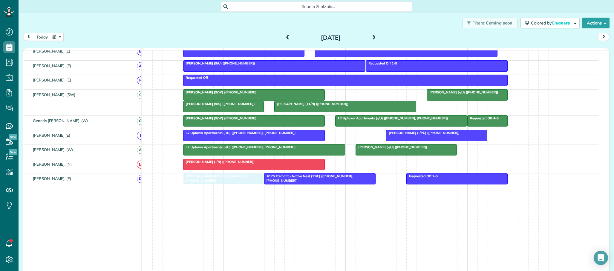
drag, startPoint x: 361, startPoint y: 168, endPoint x: 209, endPoint y: 185, distance: 152.5
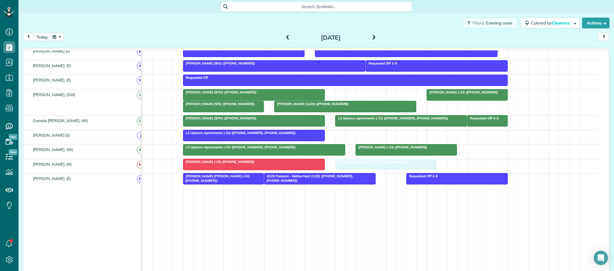
drag, startPoint x: 410, startPoint y: 139, endPoint x: 360, endPoint y: 164, distance: 56.0
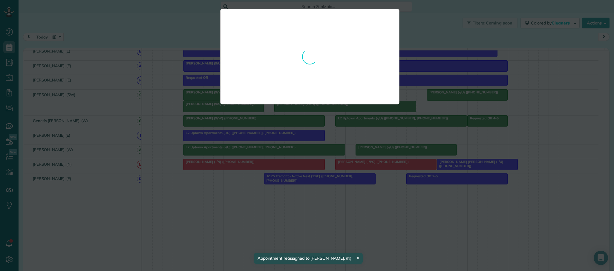
drag, startPoint x: 226, startPoint y: 184, endPoint x: 482, endPoint y: 169, distance: 256.7
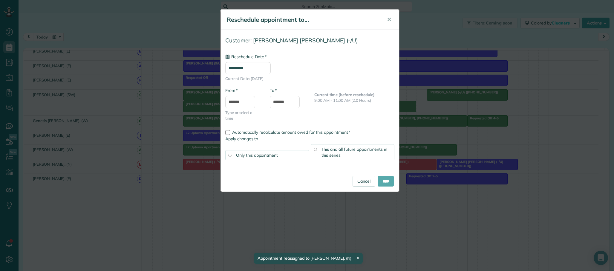
type input "**********"
click at [383, 181] on input "****" at bounding box center [386, 181] width 16 height 11
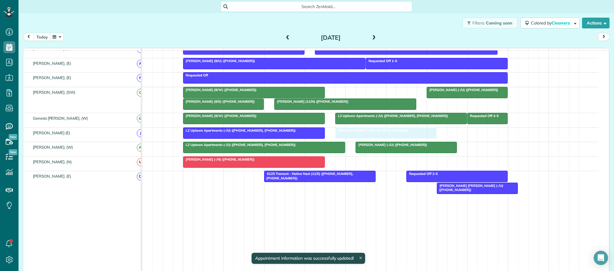
drag, startPoint x: 362, startPoint y: 168, endPoint x: 358, endPoint y: 141, distance: 27.5
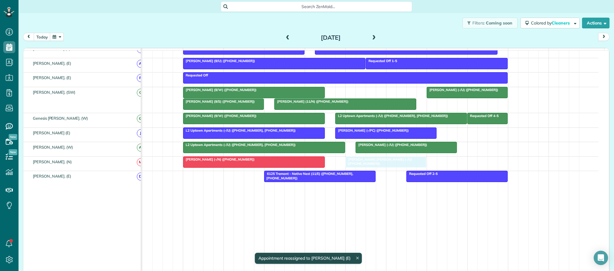
drag, startPoint x: 459, startPoint y: 195, endPoint x: 363, endPoint y: 169, distance: 99.4
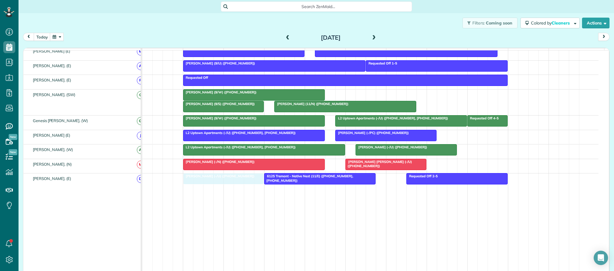
drag, startPoint x: 450, startPoint y: 98, endPoint x: 203, endPoint y: 182, distance: 261.0
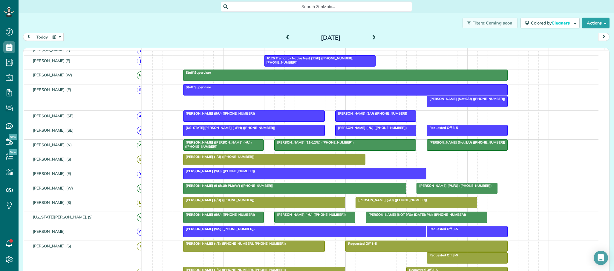
scroll to position [41, 0]
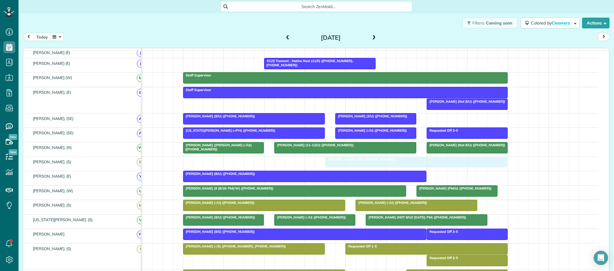
drag, startPoint x: 205, startPoint y: 166, endPoint x: 352, endPoint y: 172, distance: 146.2
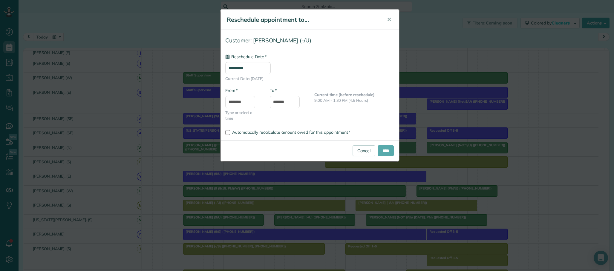
type input "**********"
click at [380, 151] on input "****" at bounding box center [386, 150] width 16 height 11
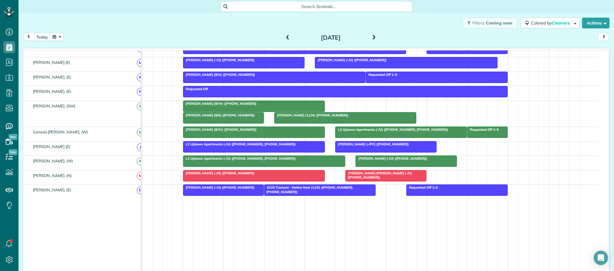
scroll to position [0, 0]
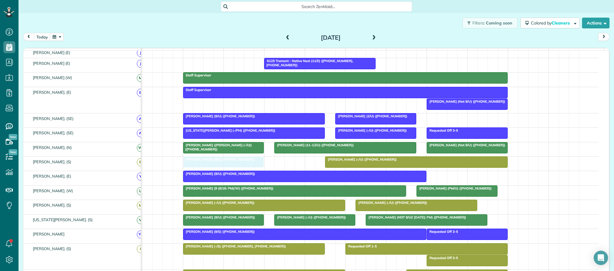
drag, startPoint x: 223, startPoint y: 221, endPoint x: 223, endPoint y: 169, distance: 52.0
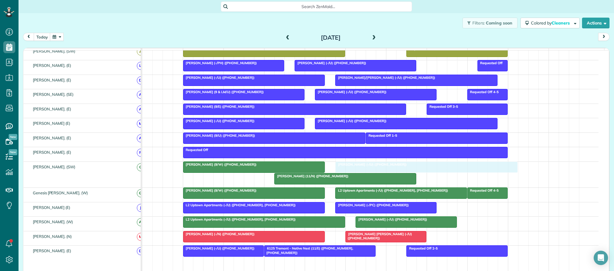
drag, startPoint x: 355, startPoint y: 90, endPoint x: 361, endPoint y: 174, distance: 84.1
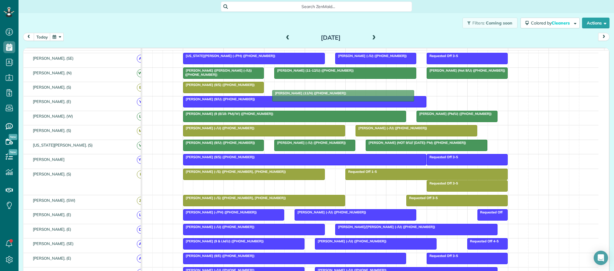
drag, startPoint x: 294, startPoint y: 184, endPoint x: 293, endPoint y: -56, distance: 239.8
click at [293, 0] on html "Dashboard Scheduling Calendar View List View Dispatch View - Weekly scheduling …" at bounding box center [307, 135] width 614 height 271
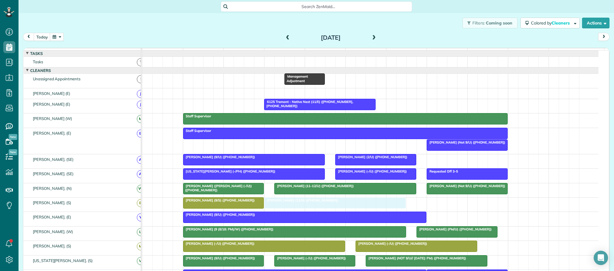
drag, startPoint x: 306, startPoint y: 148, endPoint x: 301, endPoint y: 208, distance: 60.0
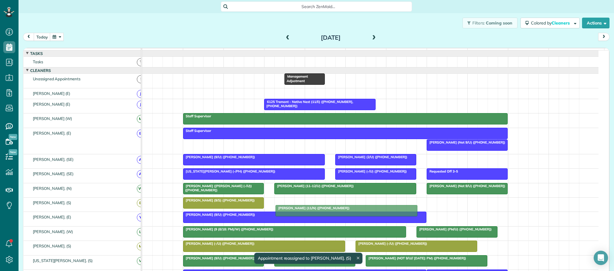
drag, startPoint x: 290, startPoint y: 207, endPoint x: 303, endPoint y: 208, distance: 12.3
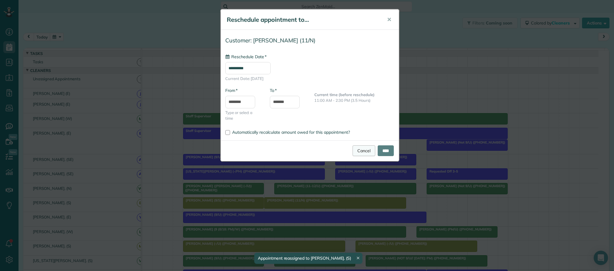
click at [355, 154] on link "Cancel" at bounding box center [363, 150] width 23 height 11
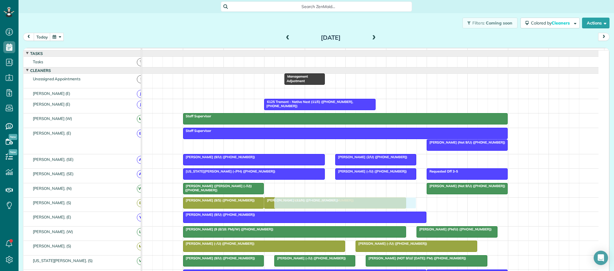
drag, startPoint x: 299, startPoint y: 191, endPoint x: 299, endPoint y: 209, distance: 17.9
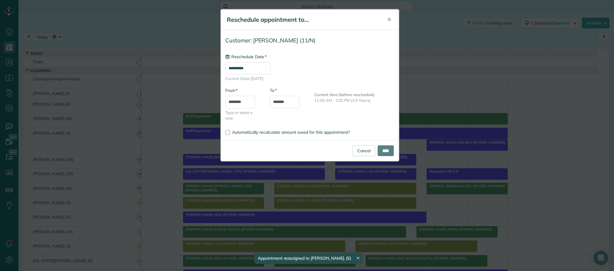
drag, startPoint x: 294, startPoint y: 206, endPoint x: 299, endPoint y: 193, distance: 14.5
type input "**********"
drag, startPoint x: 390, startPoint y: 148, endPoint x: 384, endPoint y: 150, distance: 5.5
click at [389, 149] on input "****" at bounding box center [386, 150] width 16 height 11
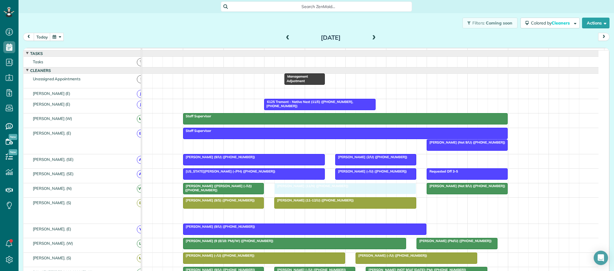
drag, startPoint x: 310, startPoint y: 219, endPoint x: 312, endPoint y: 189, distance: 29.7
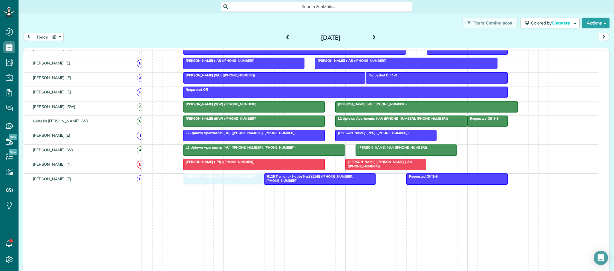
drag, startPoint x: 213, startPoint y: 182, endPoint x: 235, endPoint y: 185, distance: 22.6
click at [64, 243] on td "Deisi Montelongo. (E) D(" at bounding box center [85, 225] width 123 height 102
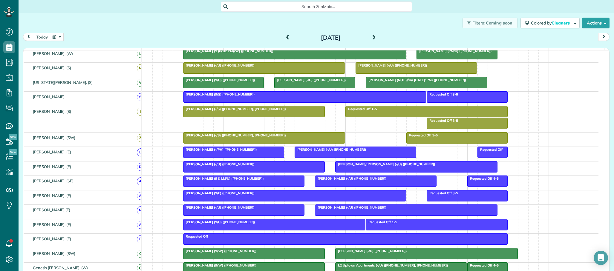
scroll to position [216, 0]
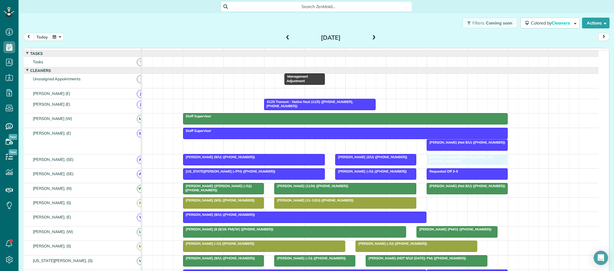
drag, startPoint x: 369, startPoint y: 170, endPoint x: 453, endPoint y: 163, distance: 84.5
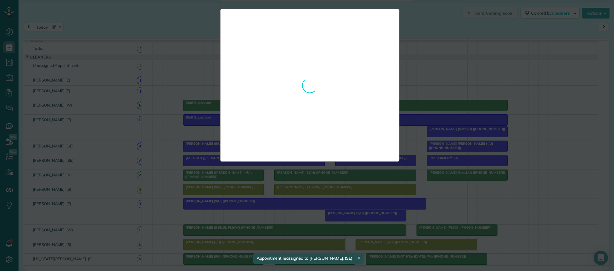
drag, startPoint x: 366, startPoint y: 164, endPoint x: 370, endPoint y: 160, distance: 4.9
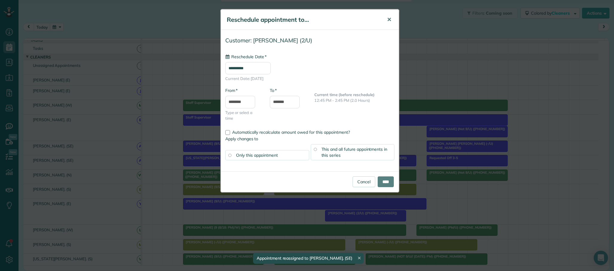
drag, startPoint x: 390, startPoint y: 17, endPoint x: 391, endPoint y: 22, distance: 4.5
click at [390, 18] on span "✕" at bounding box center [389, 19] width 4 height 7
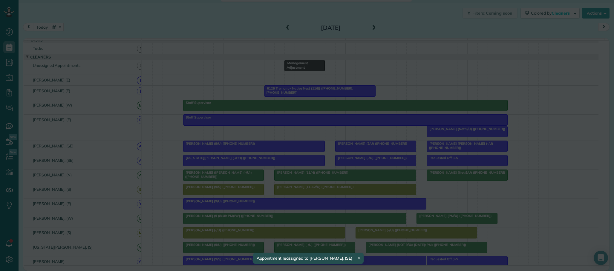
type input "**********"
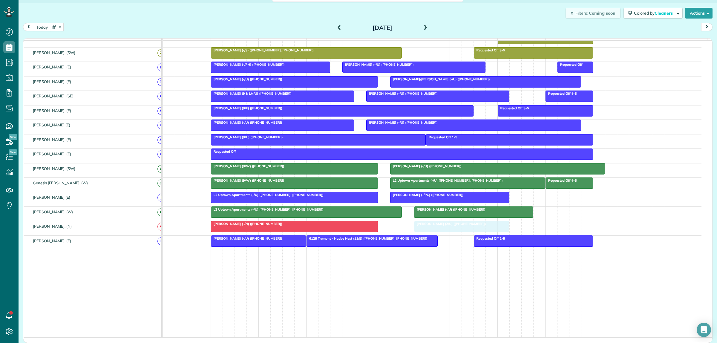
drag, startPoint x: 423, startPoint y: 72, endPoint x: 445, endPoint y: 225, distance: 153.9
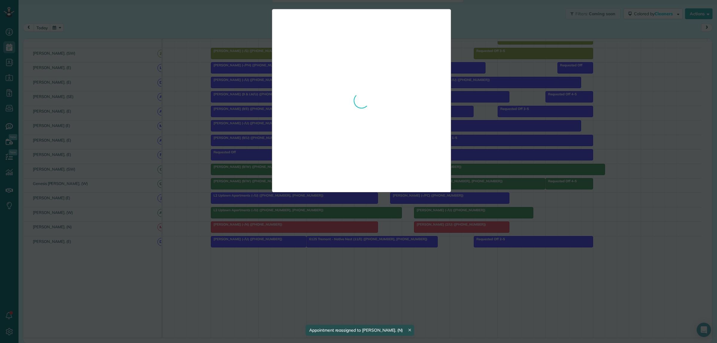
drag, startPoint x: 437, startPoint y: 230, endPoint x: 469, endPoint y: 230, distance: 32.3
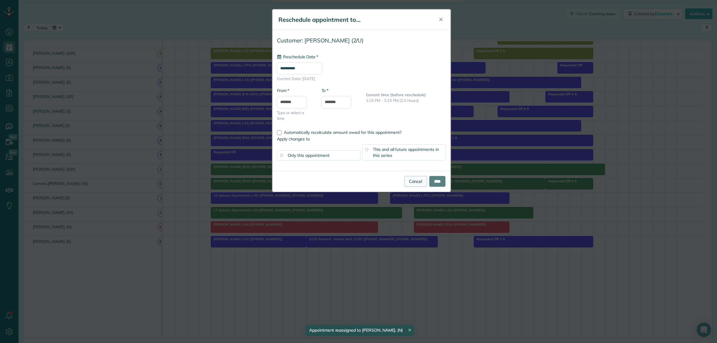
click at [414, 184] on link "Cancel" at bounding box center [415, 181] width 23 height 11
type input "**********"
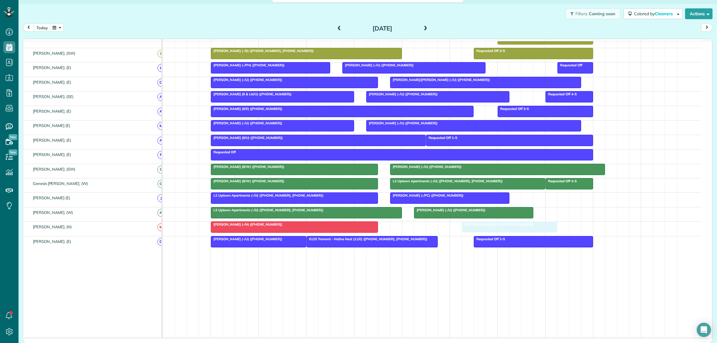
drag, startPoint x: 432, startPoint y: 229, endPoint x: 474, endPoint y: 230, distance: 41.8
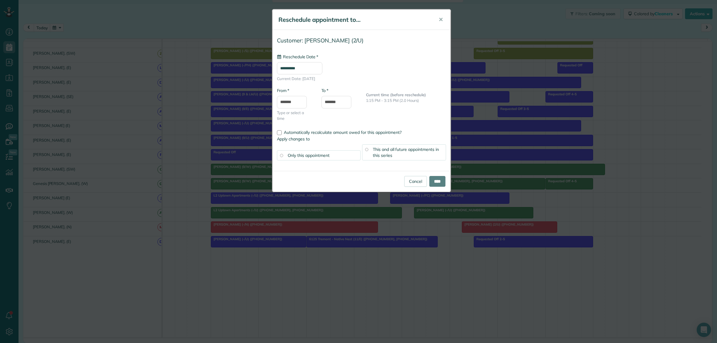
type input "**********"
click at [411, 182] on link "Cancel" at bounding box center [415, 181] width 23 height 11
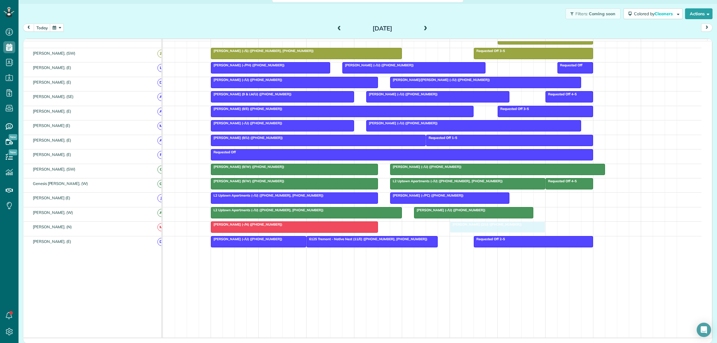
drag, startPoint x: 434, startPoint y: 227, endPoint x: 462, endPoint y: 227, distance: 28.4
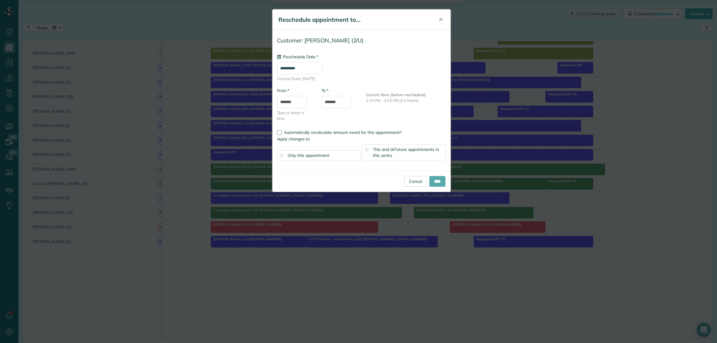
type input "**********"
click at [435, 183] on input "****" at bounding box center [437, 181] width 16 height 11
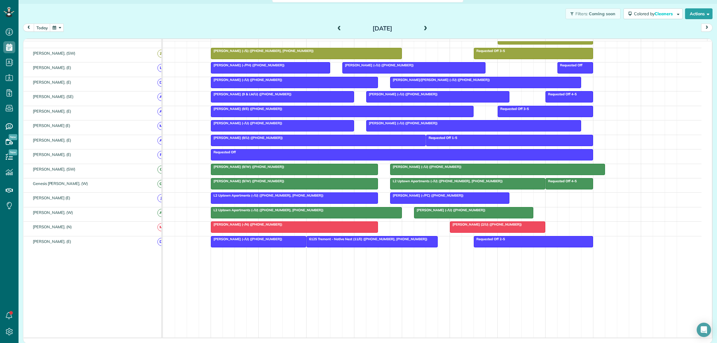
click at [261, 271] on td "Duncan Bates (-/U) (+19048139240) 6125 Tremont - Native Nest (11/E) (+146926858…" at bounding box center [432, 287] width 539 height 102
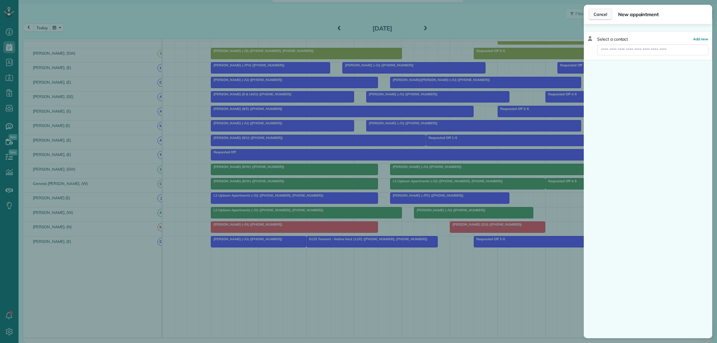
click at [605, 12] on span "Cancel" at bounding box center [599, 14] width 13 height 6
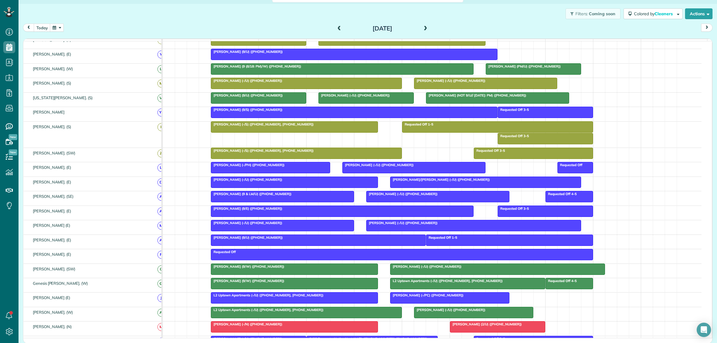
scroll to position [107, 0]
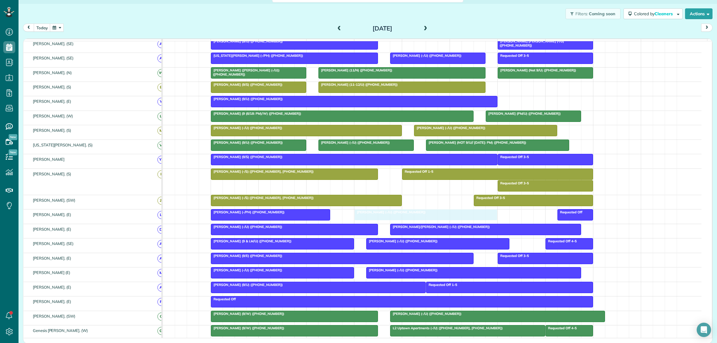
drag, startPoint x: 369, startPoint y: 219, endPoint x: 378, endPoint y: 223, distance: 9.2
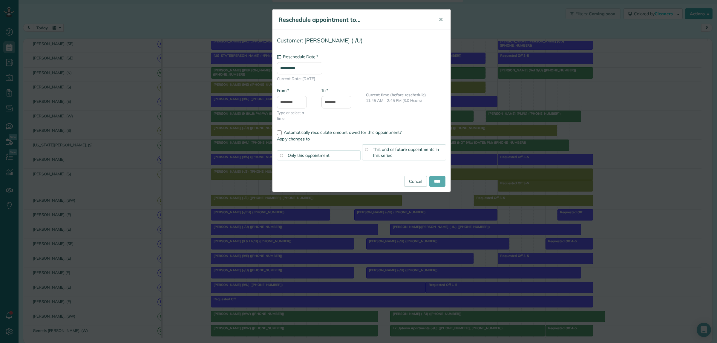
type input "**********"
click at [435, 182] on input "****" at bounding box center [437, 181] width 16 height 11
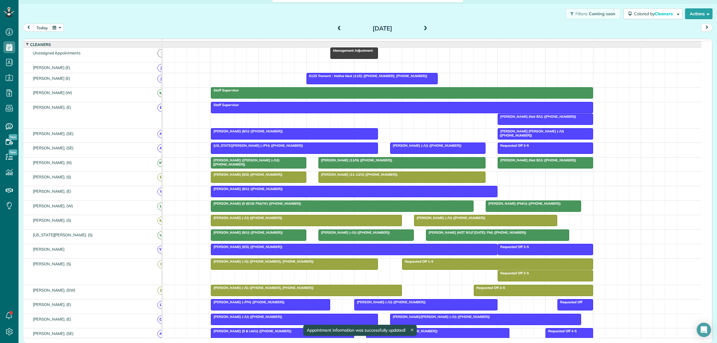
scroll to position [0, 0]
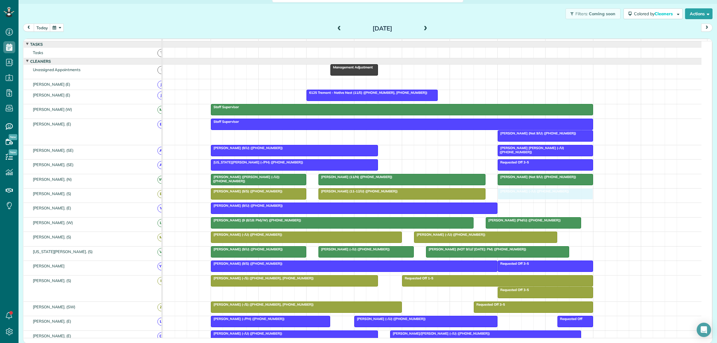
drag, startPoint x: 431, startPoint y: 172, endPoint x: 532, endPoint y: 205, distance: 106.9
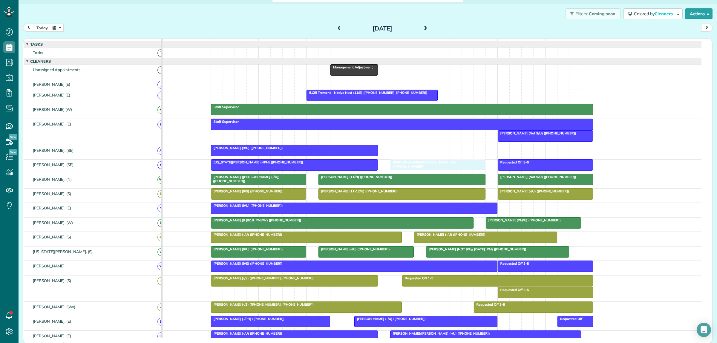
drag, startPoint x: 526, startPoint y: 156, endPoint x: 415, endPoint y: 170, distance: 112.1
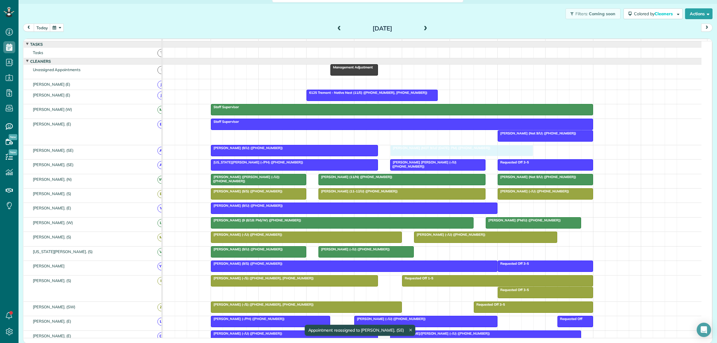
drag, startPoint x: 462, startPoint y: 258, endPoint x: 427, endPoint y: 162, distance: 102.6
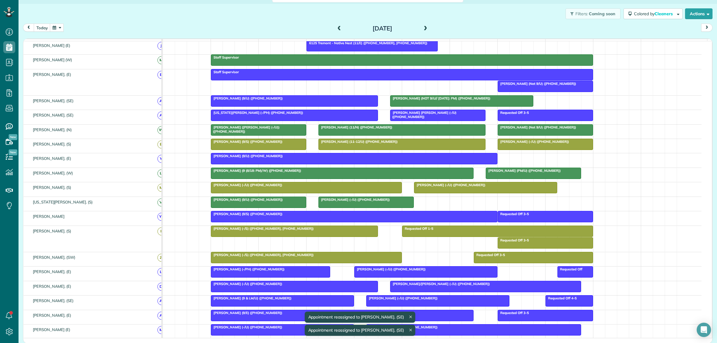
scroll to position [75, 0]
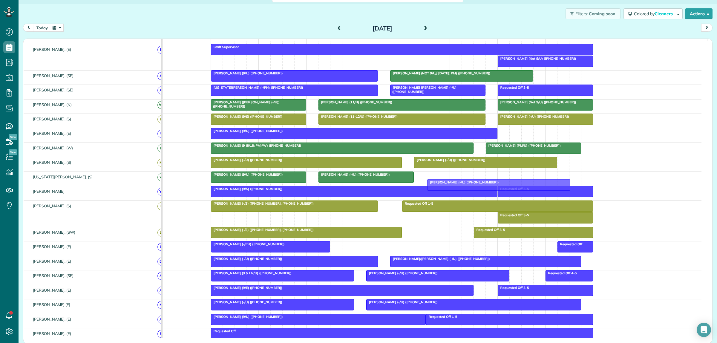
drag, startPoint x: 390, startPoint y: 251, endPoint x: 464, endPoint y: 182, distance: 101.0
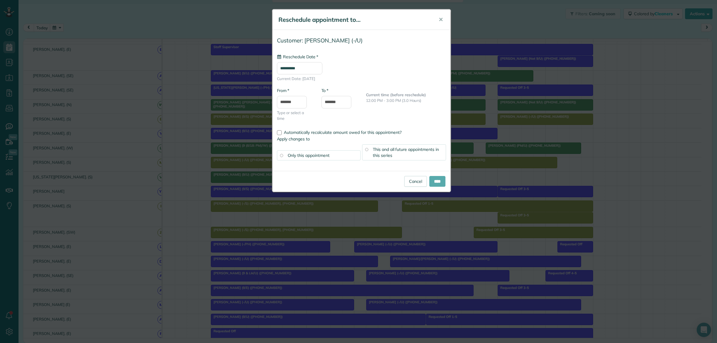
type input "**********"
click at [434, 182] on input "****" at bounding box center [437, 181] width 16 height 11
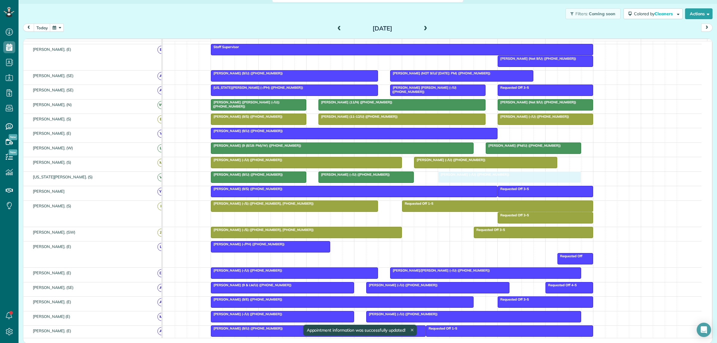
drag, startPoint x: 446, startPoint y: 249, endPoint x: 453, endPoint y: 185, distance: 65.2
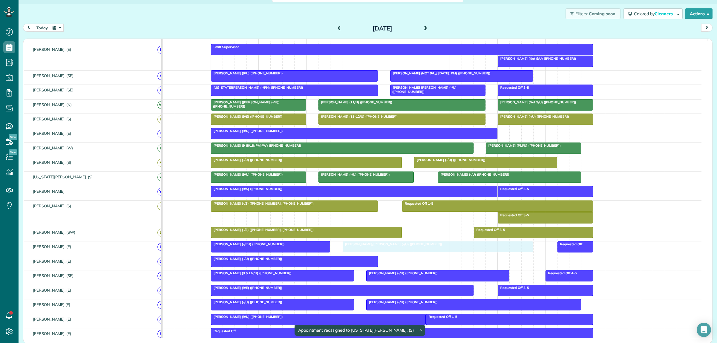
drag, startPoint x: 442, startPoint y: 267, endPoint x: 400, endPoint y: 255, distance: 44.2
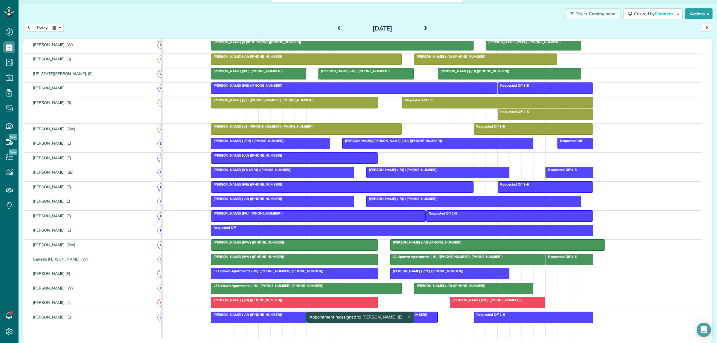
scroll to position [187, 0]
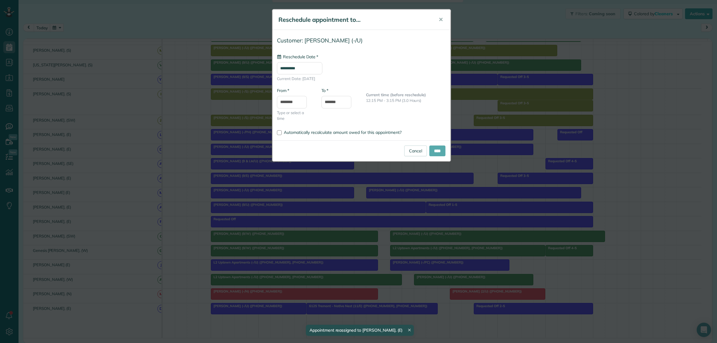
type input "**********"
click at [433, 152] on input "****" at bounding box center [437, 150] width 16 height 11
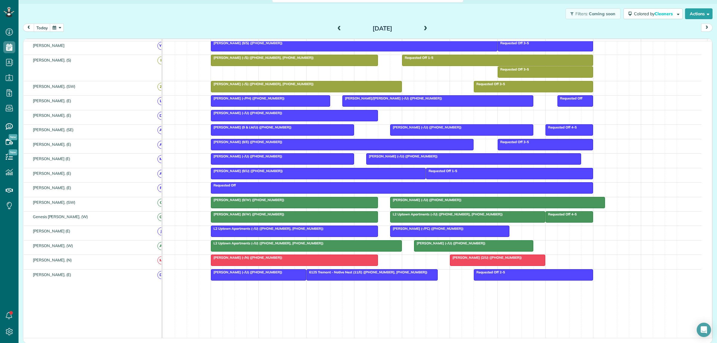
scroll to position [224, 0]
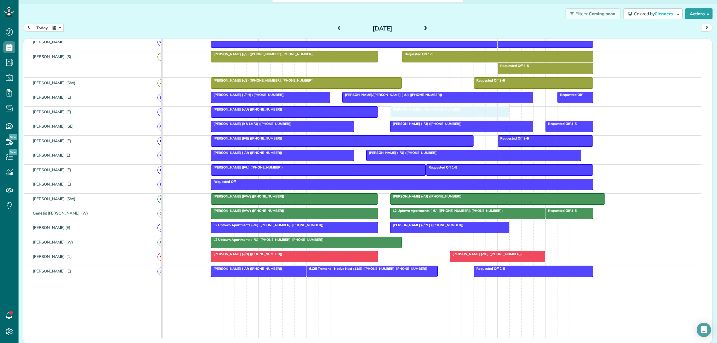
drag, startPoint x: 441, startPoint y: 251, endPoint x: 420, endPoint y: 122, distance: 131.4
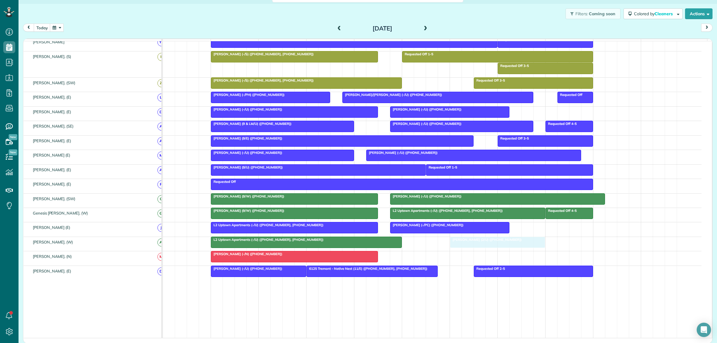
drag, startPoint x: 475, startPoint y: 260, endPoint x: 476, endPoint y: 244, distance: 15.6
drag, startPoint x: 464, startPoint y: 246, endPoint x: 505, endPoint y: 247, distance: 40.9
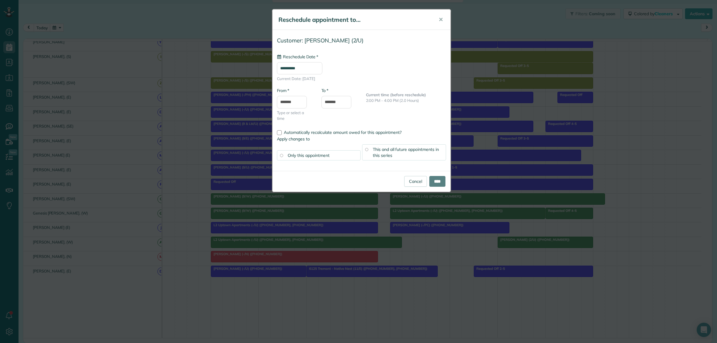
type input "**********"
click at [431, 180] on input "****" at bounding box center [437, 181] width 16 height 11
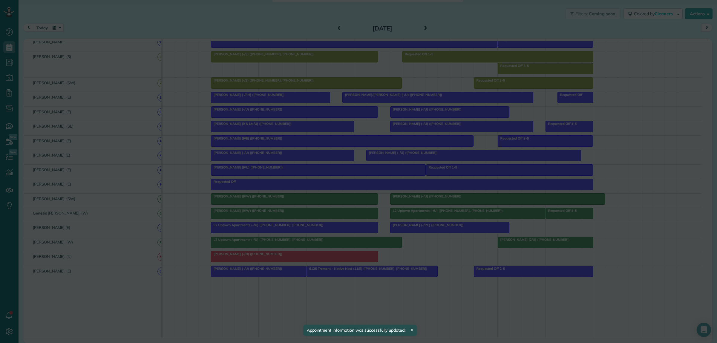
click at [435, 182] on body "Dashboard Scheduling Calendar View List View Dispatch View - Weekly scheduling …" at bounding box center [358, 171] width 717 height 343
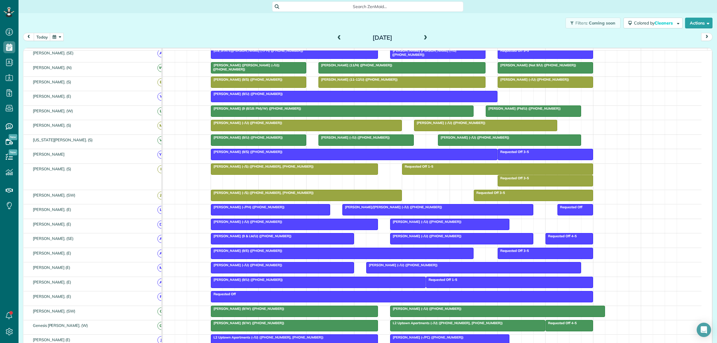
scroll to position [149, 0]
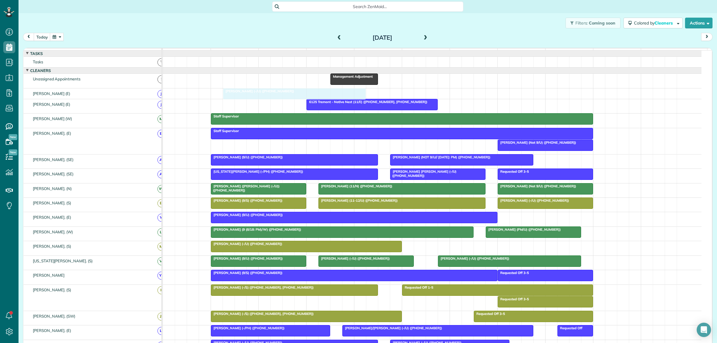
drag, startPoint x: 443, startPoint y: 221, endPoint x: 246, endPoint y: 95, distance: 233.2
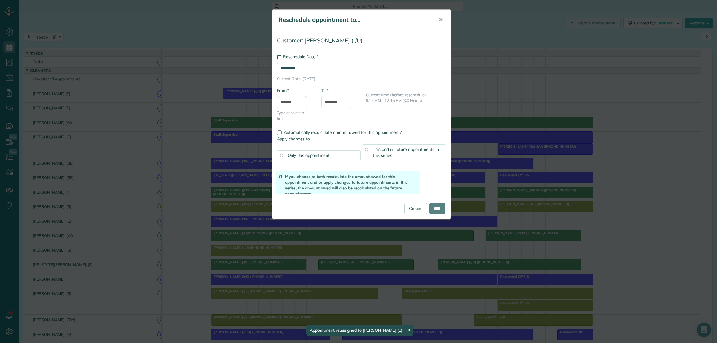
drag, startPoint x: 300, startPoint y: 96, endPoint x: 281, endPoint y: 95, distance: 19.4
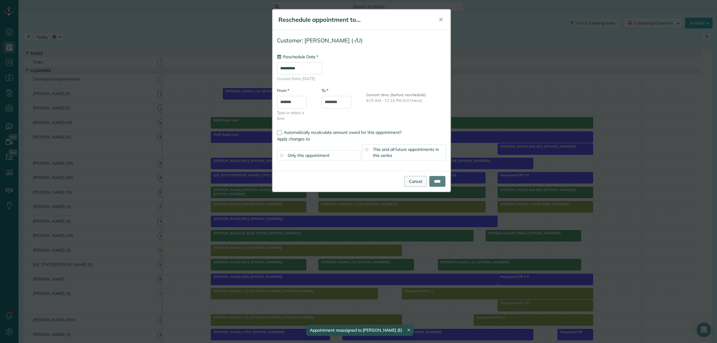
type input "**********"
click at [410, 180] on link "Cancel" at bounding box center [415, 181] width 23 height 11
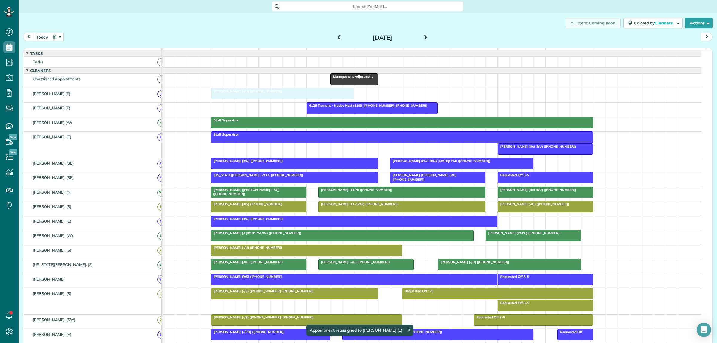
drag, startPoint x: 297, startPoint y: 99, endPoint x: 283, endPoint y: 97, distance: 13.9
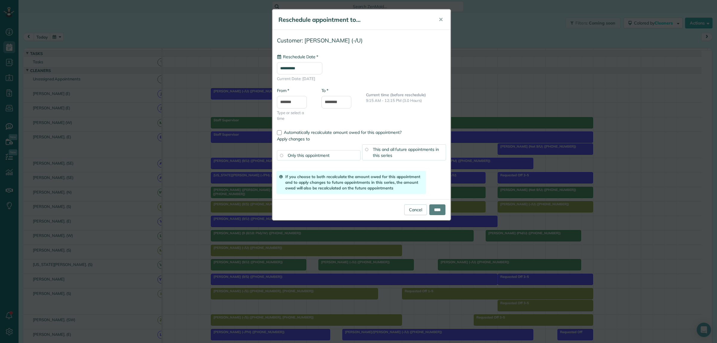
click at [513, 91] on div "**********" at bounding box center [358, 171] width 717 height 343
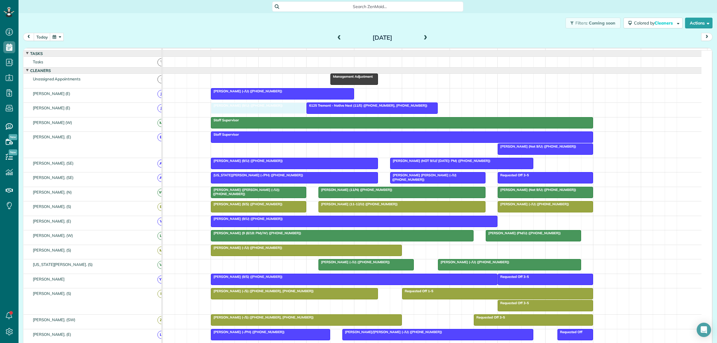
drag, startPoint x: 271, startPoint y: 269, endPoint x: 277, endPoint y: 120, distance: 148.8
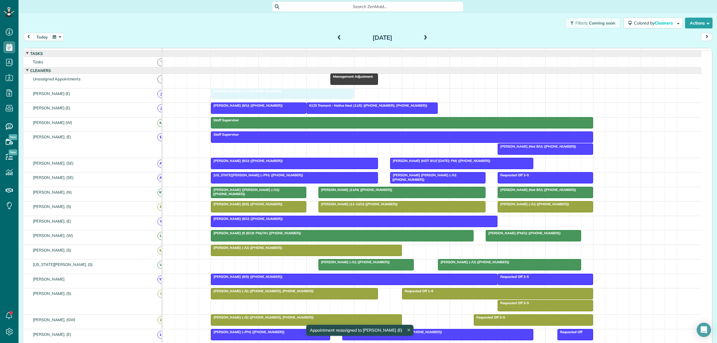
drag, startPoint x: 278, startPoint y: 99, endPoint x: 264, endPoint y: 99, distance: 14.0
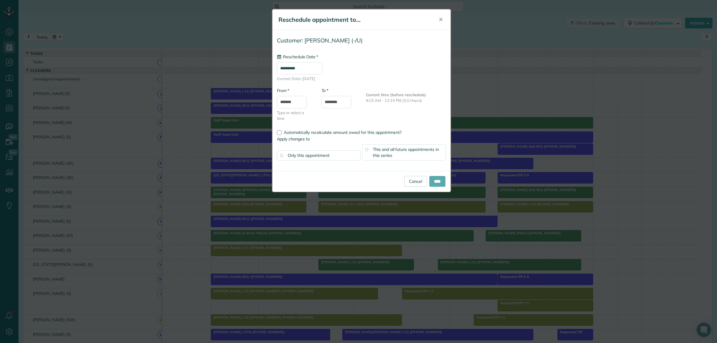
type input "**********"
click at [430, 185] on input "****" at bounding box center [437, 181] width 16 height 11
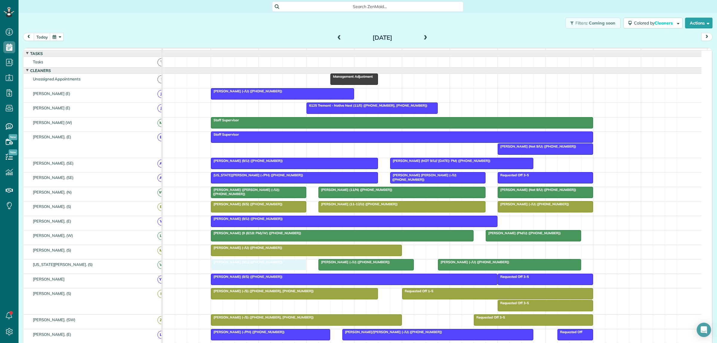
drag, startPoint x: 272, startPoint y: 113, endPoint x: 276, endPoint y: 274, distance: 160.1
click at [367, 113] on div at bounding box center [372, 108] width 131 height 11
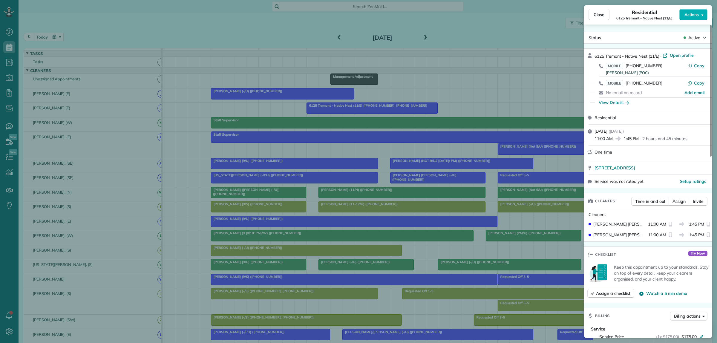
click at [473, 88] on div "Close Residential 6125 Tremont - Native Nest (11/E) Actions Status Active 6125 …" at bounding box center [358, 171] width 717 height 343
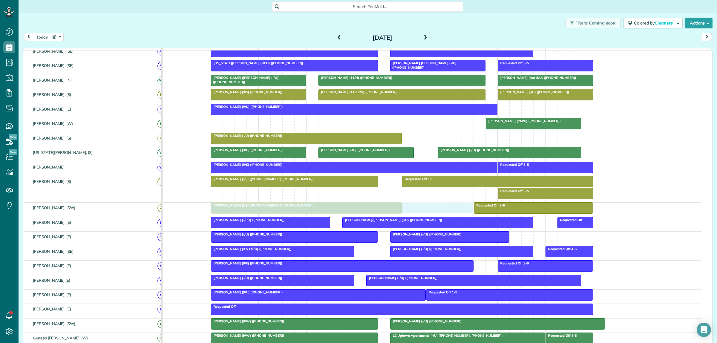
drag, startPoint x: 274, startPoint y: 127, endPoint x: 270, endPoint y: 209, distance: 82.3
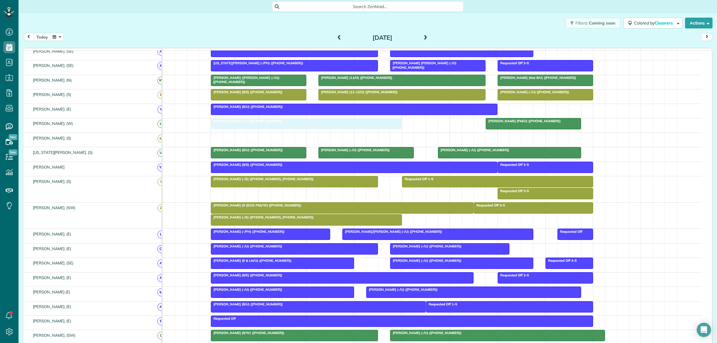
drag, startPoint x: 250, startPoint y: 142, endPoint x: 250, endPoint y: 133, distance: 9.3
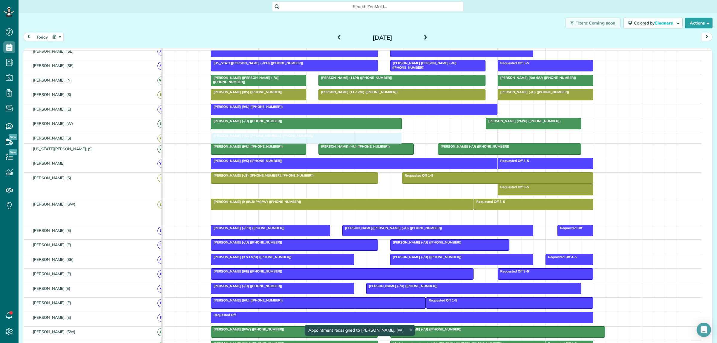
drag, startPoint x: 253, startPoint y: 220, endPoint x: 254, endPoint y: 144, distance: 76.5
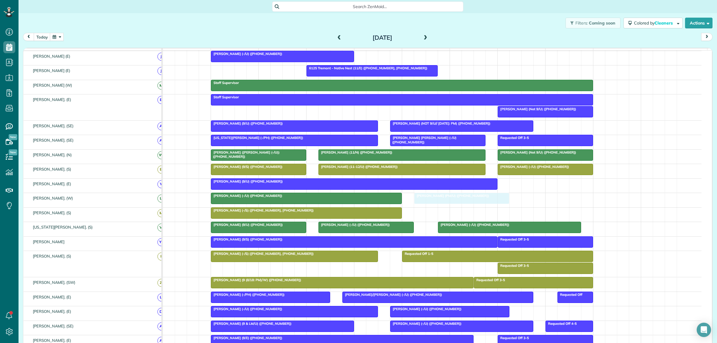
drag, startPoint x: 517, startPoint y: 202, endPoint x: 449, endPoint y: 202, distance: 68.1
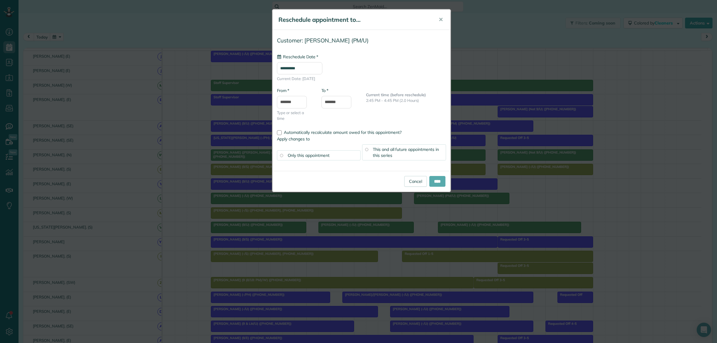
type input "**********"
click at [432, 183] on input "****" at bounding box center [437, 181] width 16 height 11
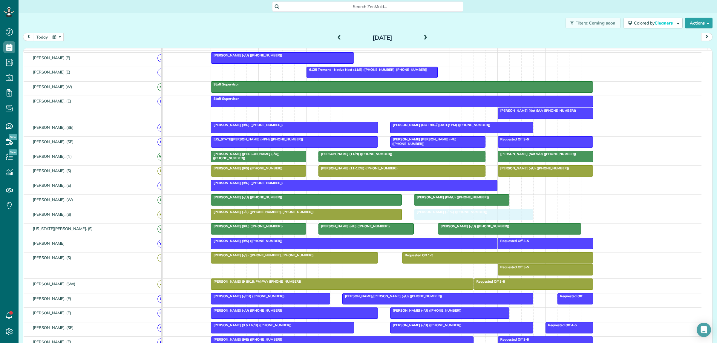
drag, startPoint x: 431, startPoint y: 241, endPoint x: 456, endPoint y: 222, distance: 31.5
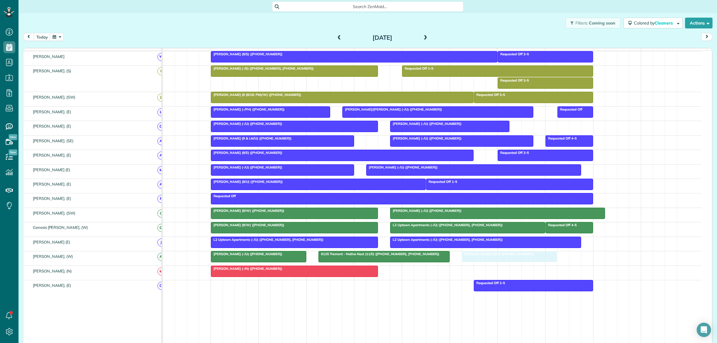
drag, startPoint x: 532, startPoint y: 263, endPoint x: 494, endPoint y: 263, distance: 37.9
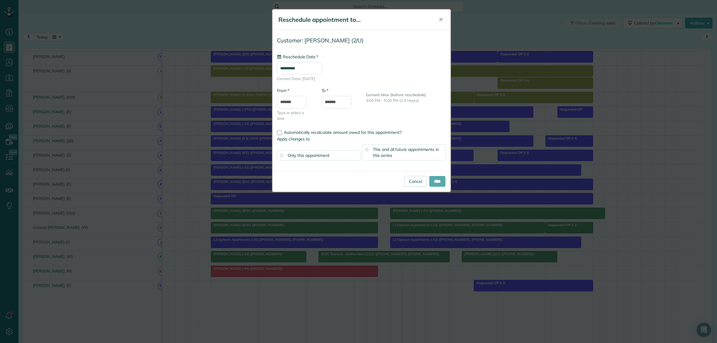
type input "**********"
click at [434, 181] on input "****" at bounding box center [437, 181] width 16 height 11
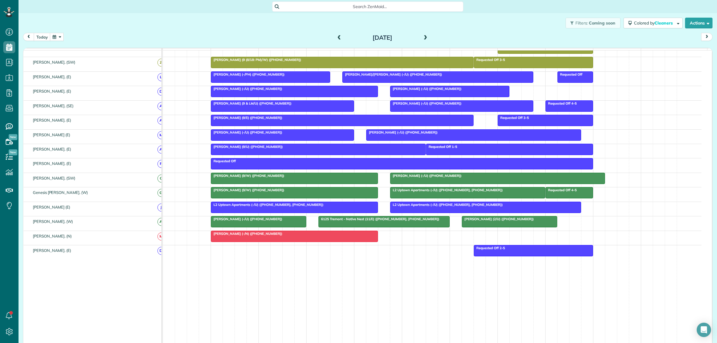
click at [440, 134] on div "[PERSON_NAME] (-/U) ([PHONE_NUMBER])" at bounding box center [473, 132] width 211 height 4
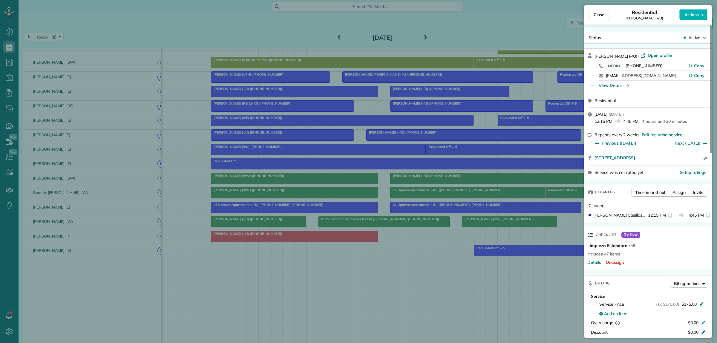
click at [421, 271] on div "Close Residential Carly Cooper (-/U) Actions Status Active Carly Cooper (-/U) ·…" at bounding box center [358, 171] width 717 height 343
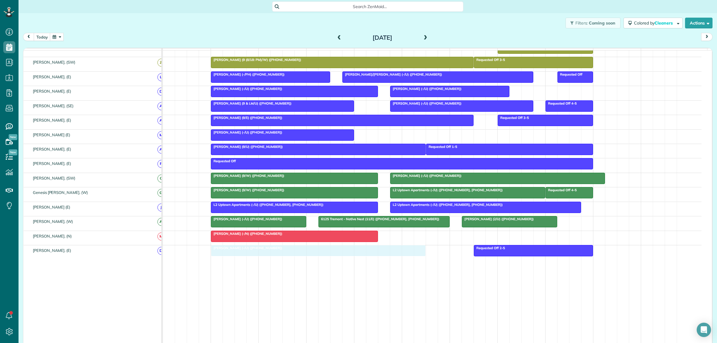
drag, startPoint x: 386, startPoint y: 138, endPoint x: 229, endPoint y: 259, distance: 198.0
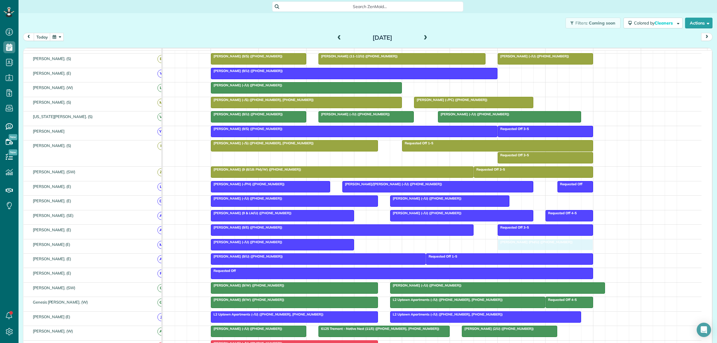
drag, startPoint x: 440, startPoint y: 90, endPoint x: 518, endPoint y: 253, distance: 180.4
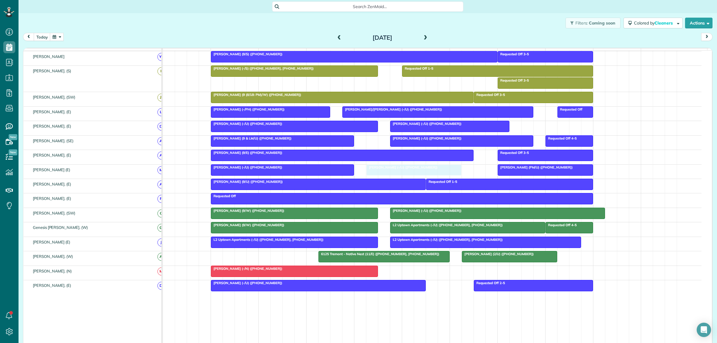
drag, startPoint x: 249, startPoint y: 261, endPoint x: 403, endPoint y: 177, distance: 175.0
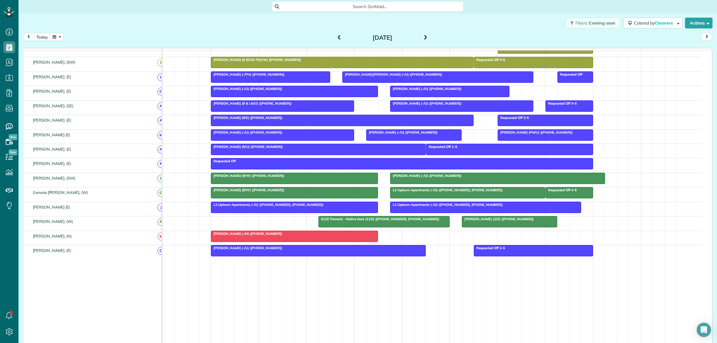
scroll to position [223, 0]
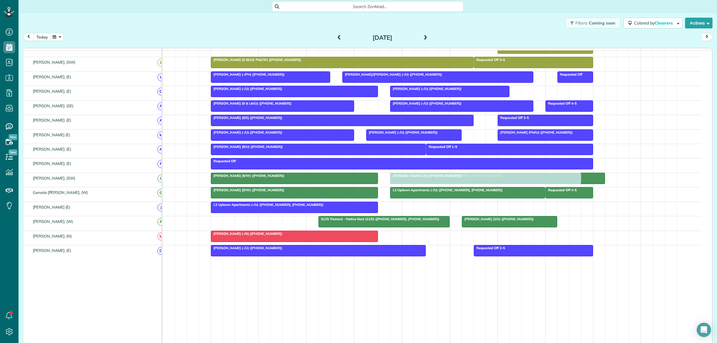
drag, startPoint x: 430, startPoint y: 211, endPoint x: 429, endPoint y: 181, distance: 29.9
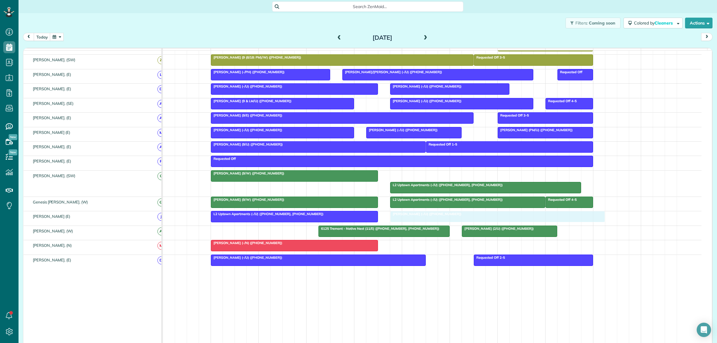
drag, startPoint x: 425, startPoint y: 181, endPoint x: 419, endPoint y: 224, distance: 43.4
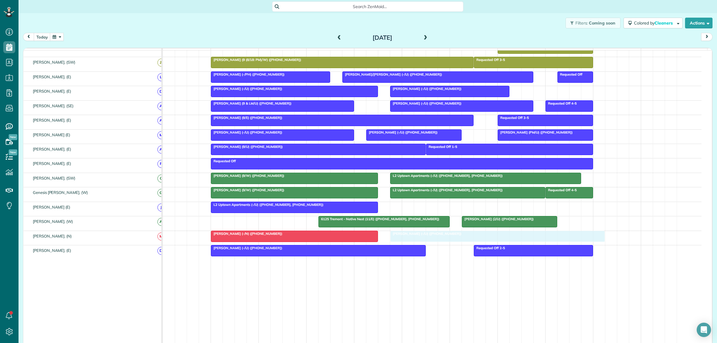
drag, startPoint x: 433, startPoint y: 208, endPoint x: 428, endPoint y: 244, distance: 36.2
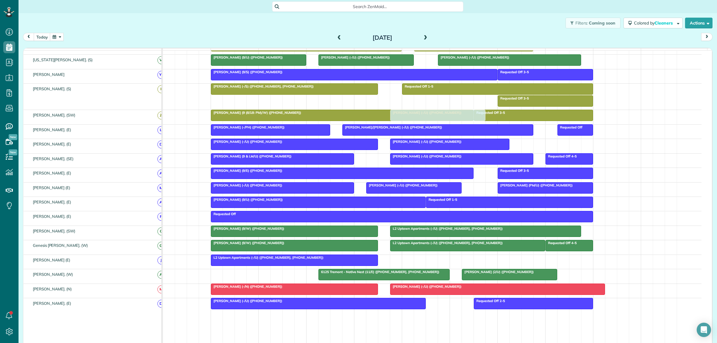
scroll to position [223, 0]
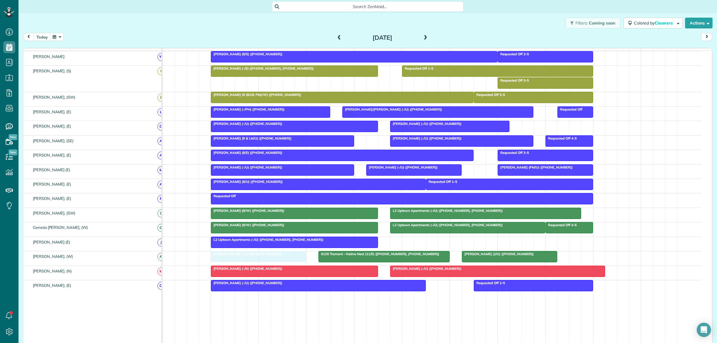
drag, startPoint x: 524, startPoint y: 101, endPoint x: 237, endPoint y: 263, distance: 330.2
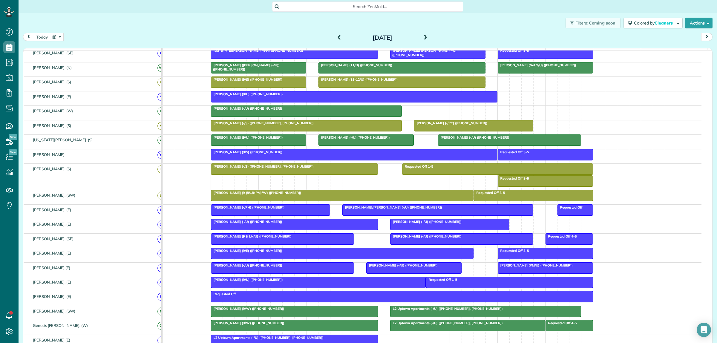
scroll to position [155, 0]
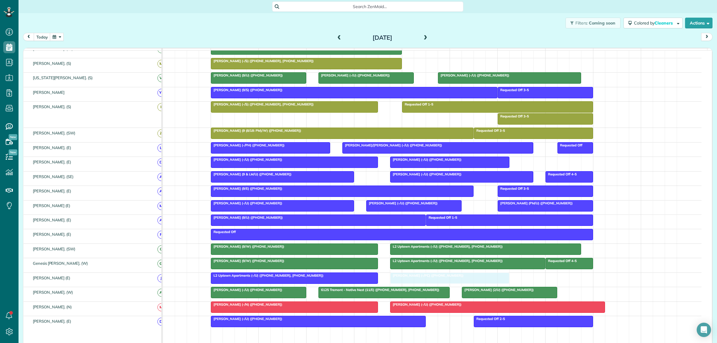
drag, startPoint x: 435, startPoint y: 69, endPoint x: 407, endPoint y: 280, distance: 212.7
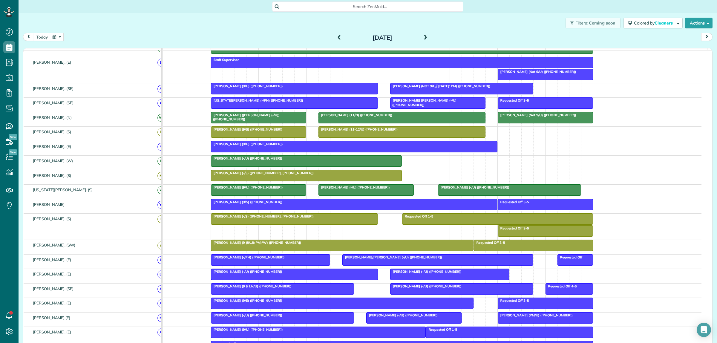
scroll to position [61, 0]
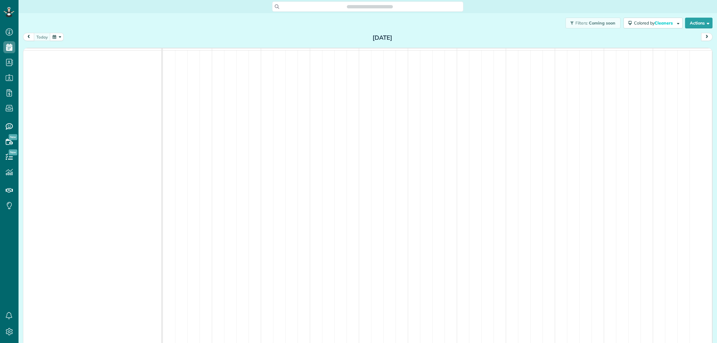
scroll to position [2, 2]
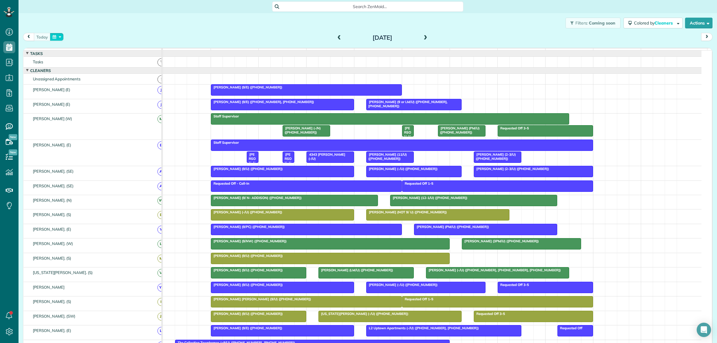
click at [57, 38] on button "button" at bounding box center [57, 37] width 14 height 8
click at [79, 76] on link "15" at bounding box center [82, 77] width 10 height 10
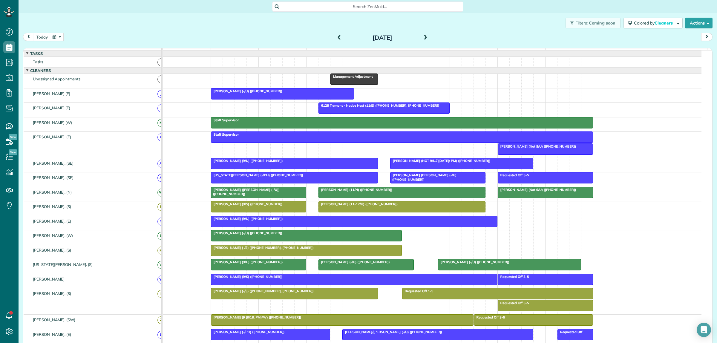
scroll to position [0, 0]
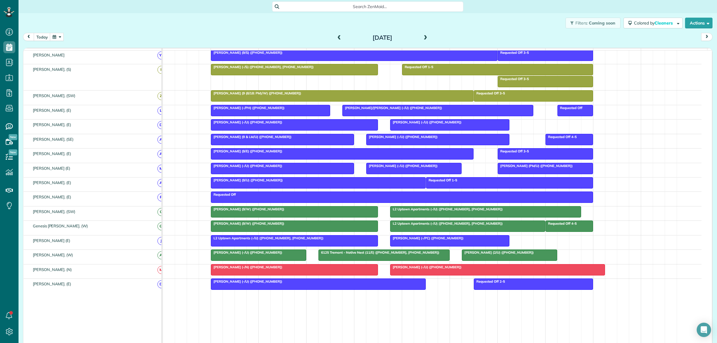
click at [462, 269] on div "[PERSON_NAME] (-/U) ([PHONE_NUMBER])" at bounding box center [497, 267] width 211 height 4
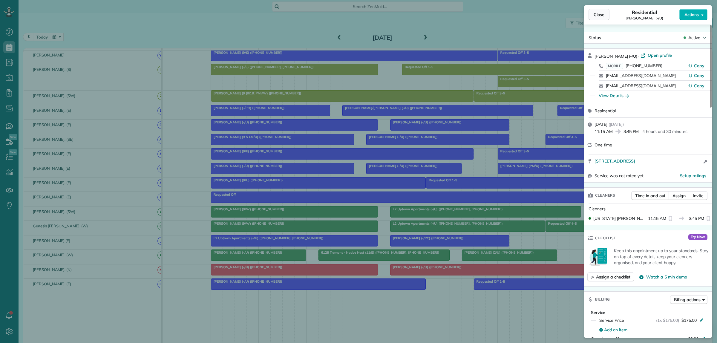
click at [599, 16] on span "Close" at bounding box center [598, 15] width 11 height 6
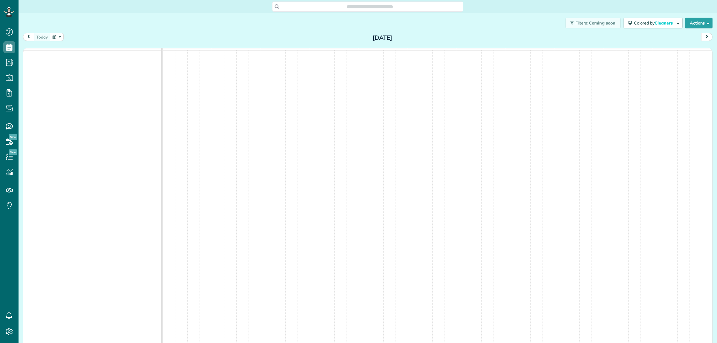
scroll to position [343, 18]
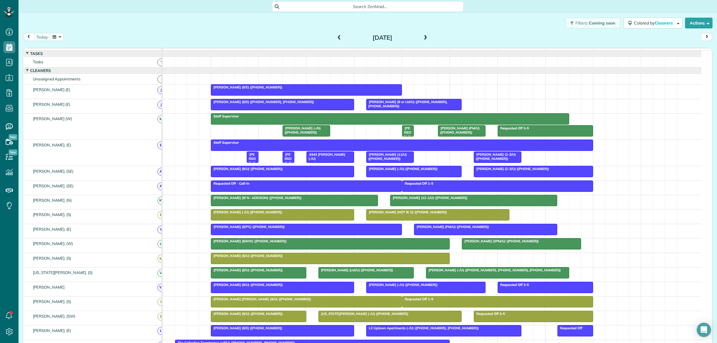
click at [59, 36] on button "button" at bounding box center [57, 37] width 14 height 8
click at [81, 75] on link "15" at bounding box center [82, 77] width 10 height 10
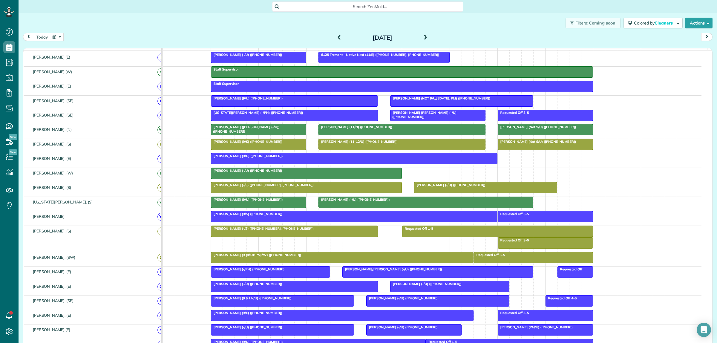
scroll to position [0, 0]
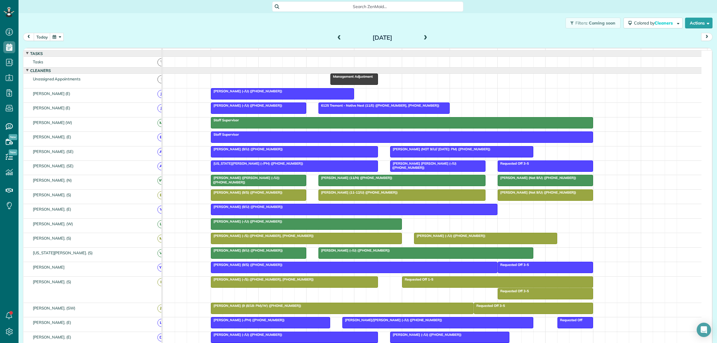
click at [424, 39] on span at bounding box center [425, 37] width 7 height 5
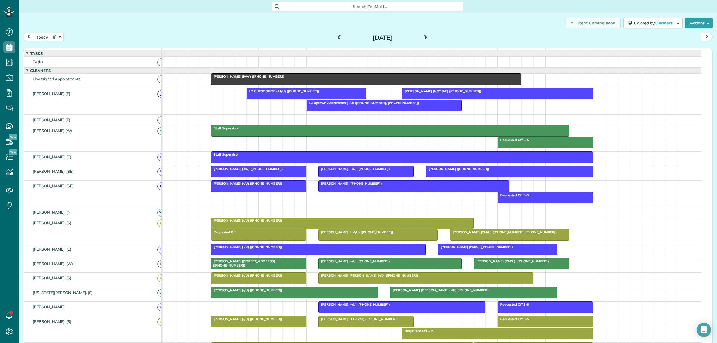
click at [275, 85] on link "[PERSON_NAME] (9/W) ([PHONE_NUMBER])" at bounding box center [366, 78] width 310 height 11
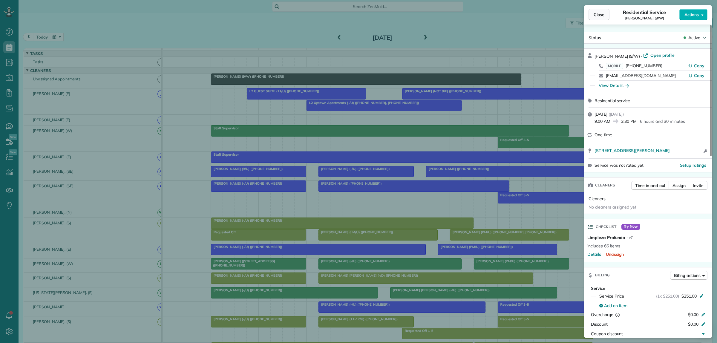
click at [598, 16] on span "Close" at bounding box center [598, 15] width 11 height 6
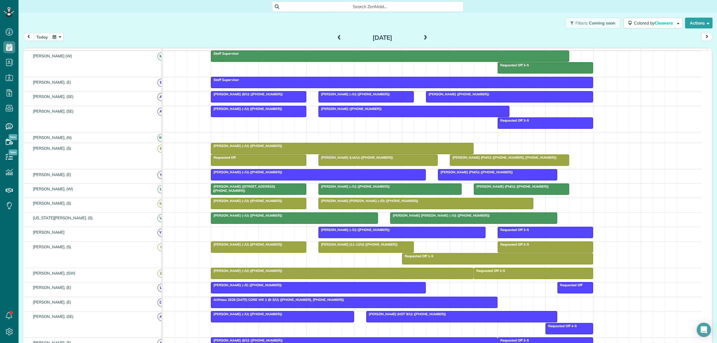
scroll to position [91, 0]
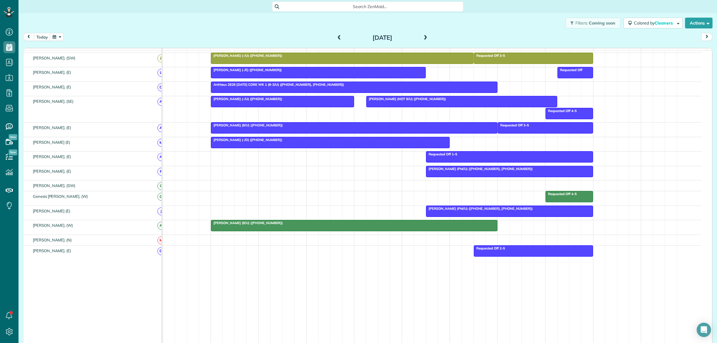
click at [299, 225] on div "[PERSON_NAME] (9/U) ([PHONE_NUMBER])" at bounding box center [354, 223] width 283 height 4
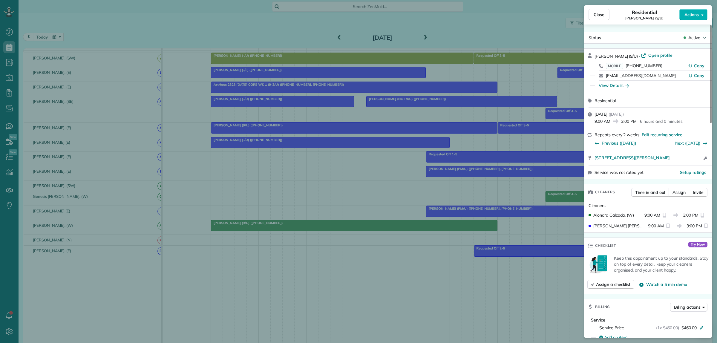
click at [312, 270] on div "Close Residential [PERSON_NAME] (9/U) Actions Status Active [PERSON_NAME] (9/U)…" at bounding box center [358, 171] width 717 height 343
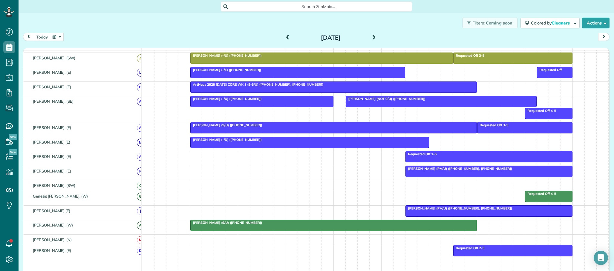
scroll to position [271, 18]
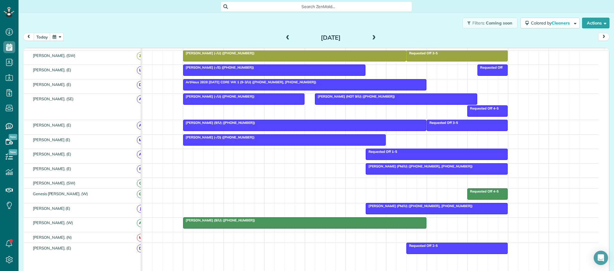
click at [61, 37] on button "button" at bounding box center [57, 37] width 14 height 8
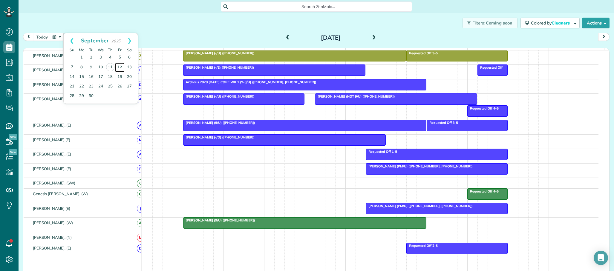
click at [119, 68] on link "12" at bounding box center [120, 68] width 10 height 10
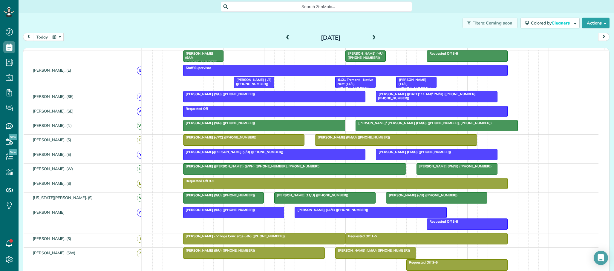
scroll to position [165, 0]
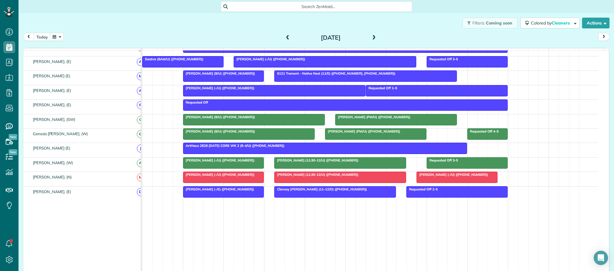
click at [241, 8] on span "Search ZenMaid…" at bounding box center [319, 7] width 182 height 6
click at [175, 20] on html "Dashboard Scheduling Calendar View List View Dispatch View - Weekly scheduling …" at bounding box center [307, 135] width 614 height 271
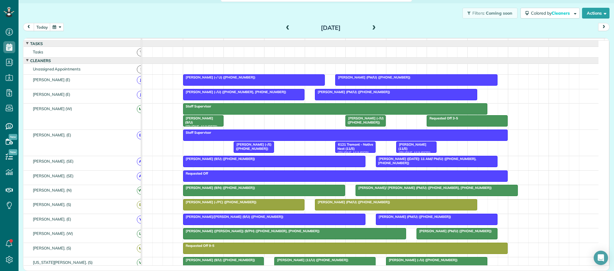
click at [371, 29] on span at bounding box center [374, 27] width 7 height 5
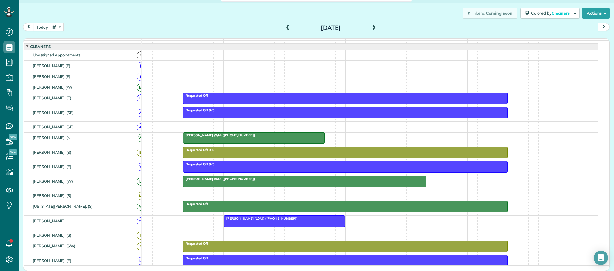
scroll to position [0, 0]
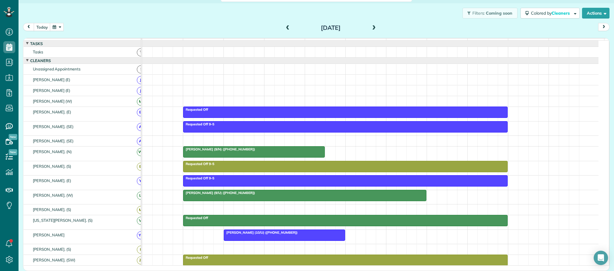
click at [373, 25] on span at bounding box center [374, 27] width 7 height 5
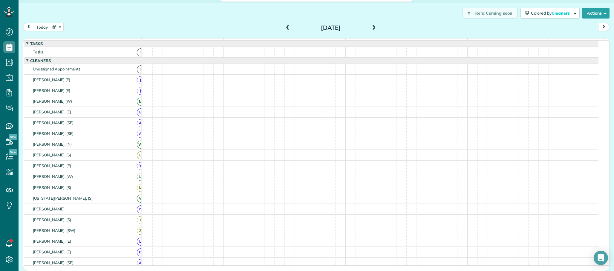
click at [373, 25] on span at bounding box center [374, 27] width 7 height 5
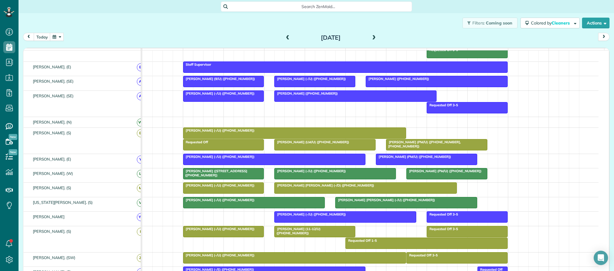
scroll to position [111, 0]
